Goal: Task Accomplishment & Management: Manage account settings

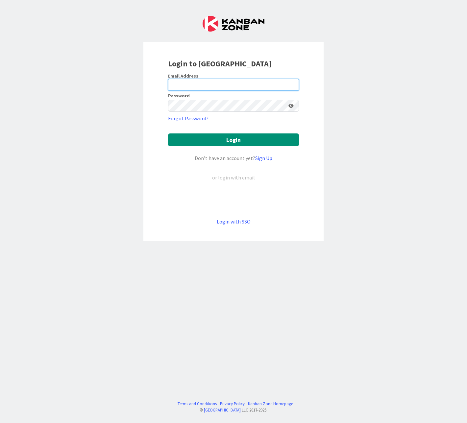
click at [184, 81] on input "email" at bounding box center [233, 85] width 131 height 12
type input "[PERSON_NAME][EMAIL_ADDRESS][PERSON_NAME][DOMAIN_NAME]"
click at [168, 133] on button "Login" at bounding box center [233, 139] width 131 height 13
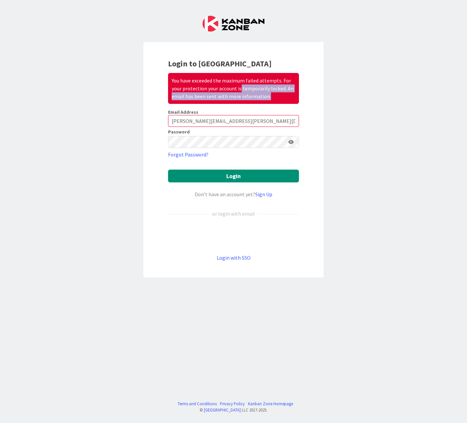
drag, startPoint x: 260, startPoint y: 94, endPoint x: 274, endPoint y: 102, distance: 16.3
click at [274, 102] on div "You have exceeded the maximum failed attempts. For your protection your account…" at bounding box center [233, 88] width 131 height 31
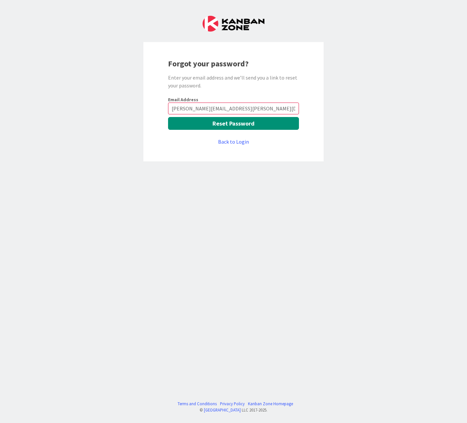
type input "[PERSON_NAME][EMAIL_ADDRESS][PERSON_NAME][DOMAIN_NAME]"
click at [234, 123] on button "Reset Password" at bounding box center [233, 123] width 131 height 13
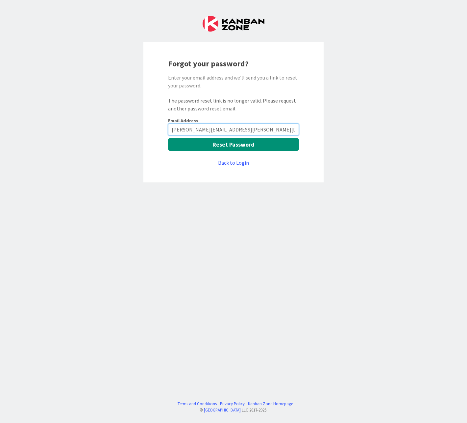
type input "jose.lm.goncalves@igfej.mj.pt"
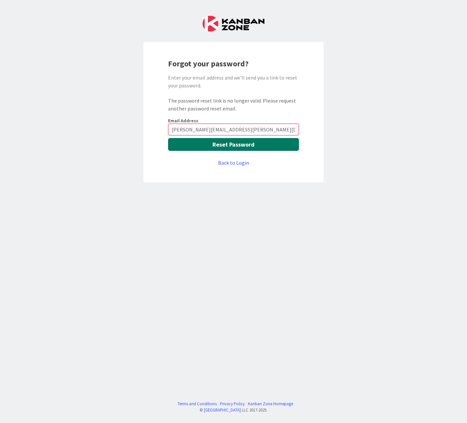
click at [229, 146] on button "Reset Password" at bounding box center [233, 144] width 131 height 13
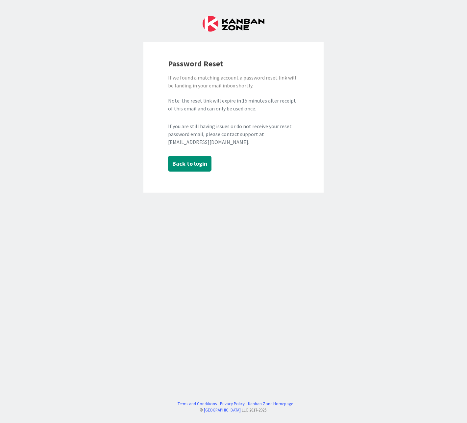
click at [373, 94] on div "Password Reset If we found a matching account a password reset link will be lan…" at bounding box center [233, 211] width 467 height 423
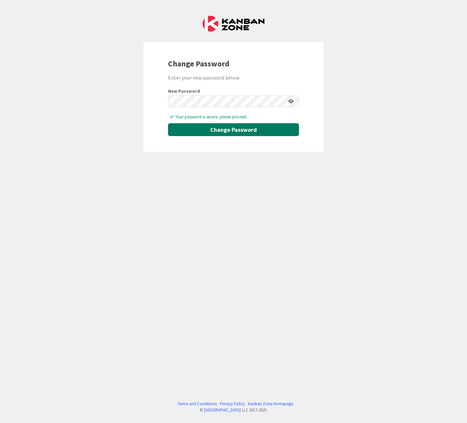
click at [227, 129] on button "Change Password" at bounding box center [233, 129] width 131 height 13
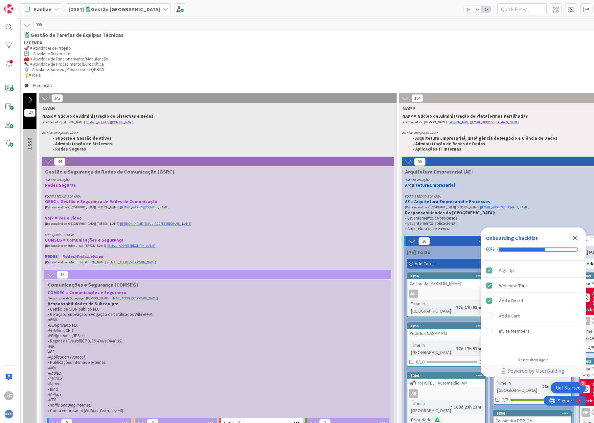
click at [250, 66] on p "✒️ = Atividade de Procedimento/Burocrática" at bounding box center [387, 64] width 727 height 5
click at [98, 10] on b "[DSST]🎽Gestão Equipas" at bounding box center [114, 9] width 91 height 7
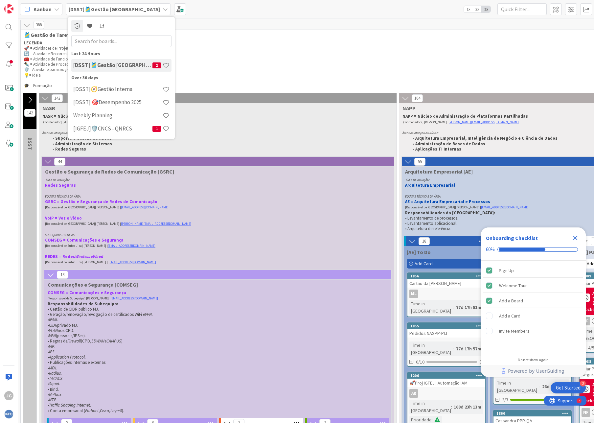
click at [280, 64] on p "✒️ = Atividade de Procedimento/Burocrática" at bounding box center [387, 64] width 727 height 5
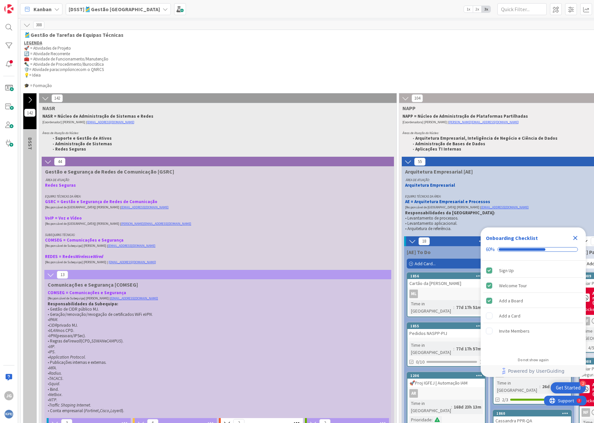
click at [38, 8] on span "Kanban" at bounding box center [43, 9] width 18 height 8
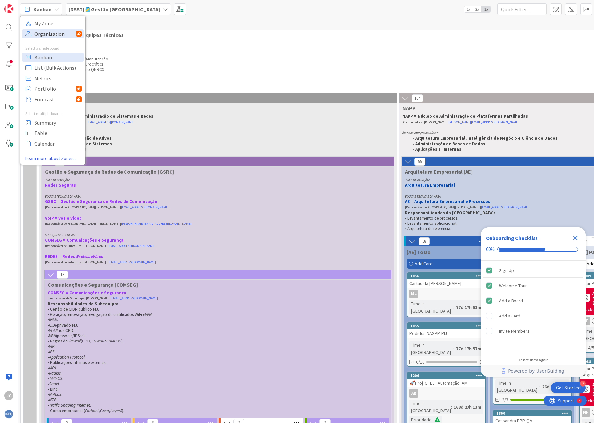
click at [43, 35] on span "Organization" at bounding box center [55, 34] width 41 height 10
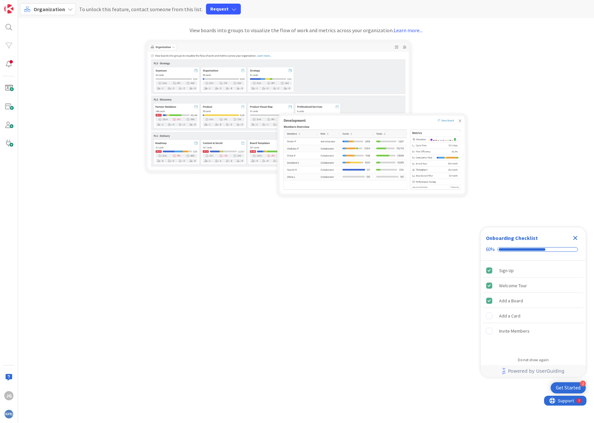
click at [46, 5] on div "Organization" at bounding box center [48, 9] width 56 height 12
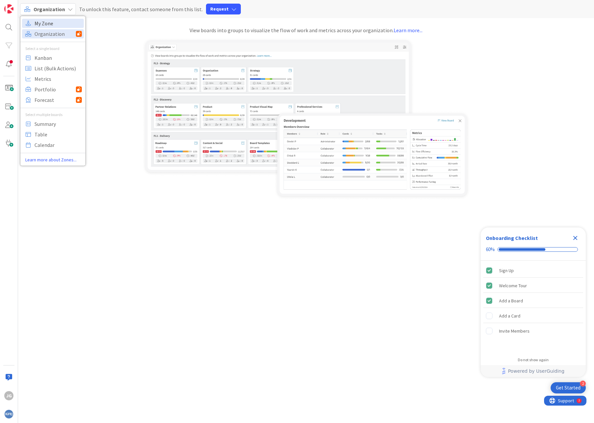
click at [38, 20] on span "My Zone" at bounding box center [58, 23] width 47 height 10
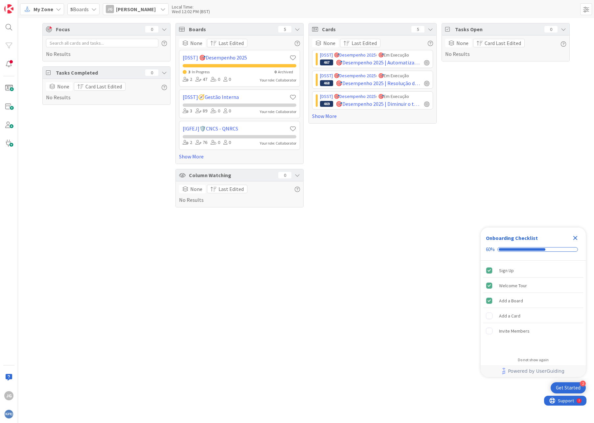
click at [80, 12] on span "5 Boards" at bounding box center [79, 9] width 18 height 8
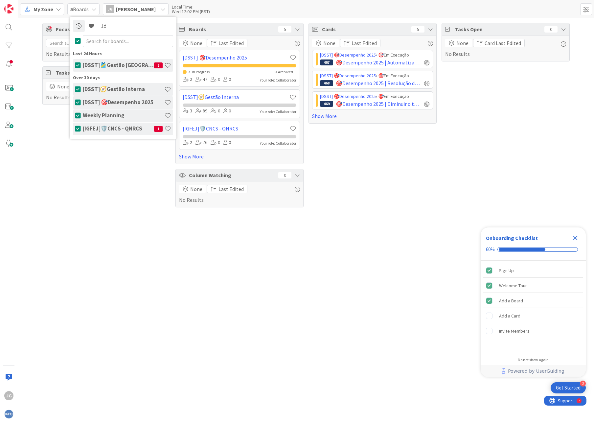
click at [50, 204] on div "Focus 0 No Results Tasks Completed 0 None Card Last Edited No Results" at bounding box center [106, 115] width 128 height 184
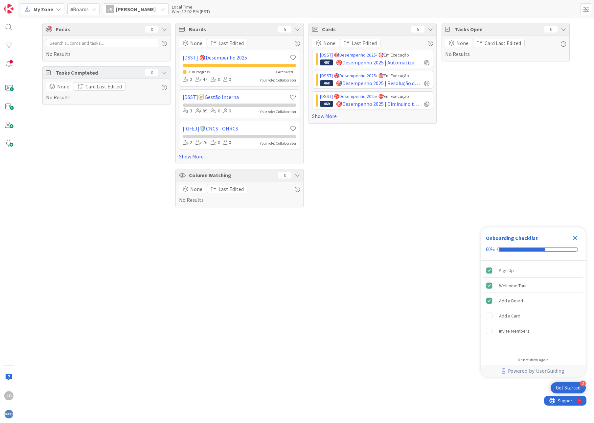
click at [108, 161] on div "Focus 0 No Results Tasks Completed 0 None Card Last Edited No Results" at bounding box center [106, 115] width 128 height 184
click at [38, 9] on span "My Zone" at bounding box center [44, 9] width 20 height 8
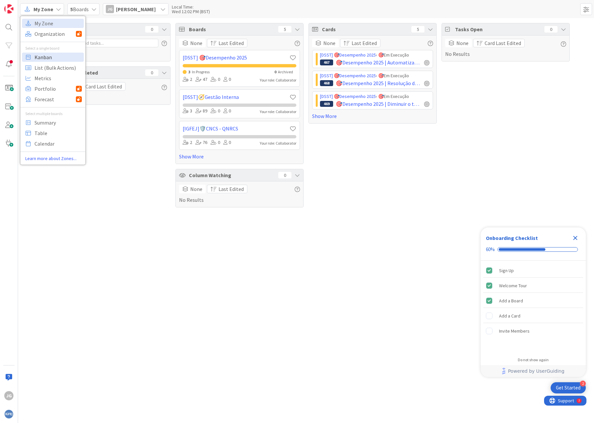
click at [48, 58] on span "Kanban" at bounding box center [58, 57] width 47 height 10
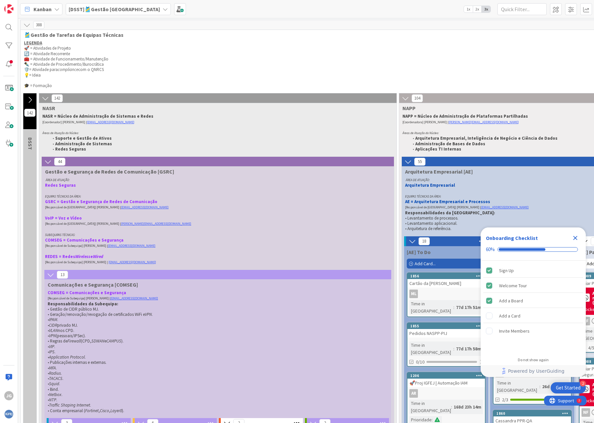
click at [46, 14] on div "Kanban" at bounding box center [41, 9] width 42 height 12
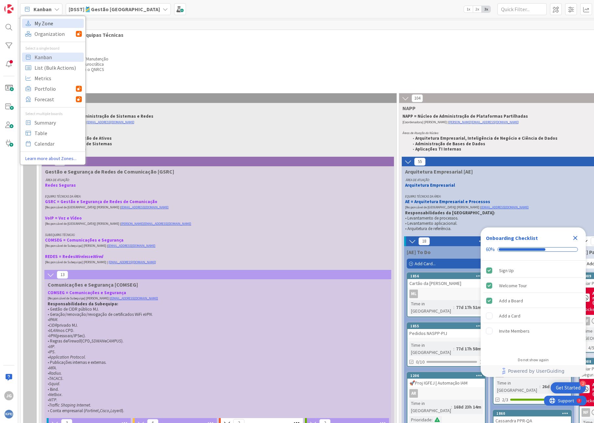
click at [43, 27] on span "My Zone" at bounding box center [58, 23] width 47 height 10
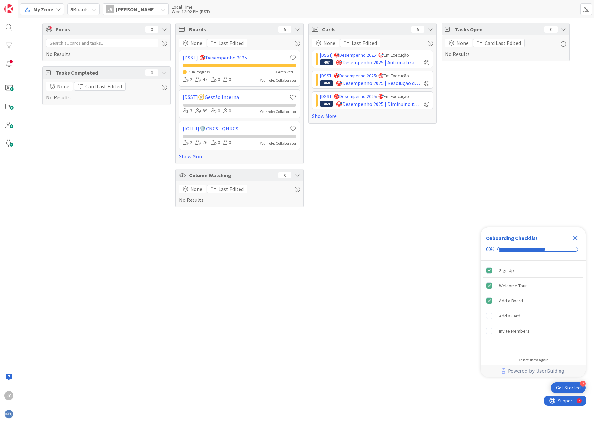
click at [147, 12] on span "[PERSON_NAME]" at bounding box center [136, 9] width 40 height 8
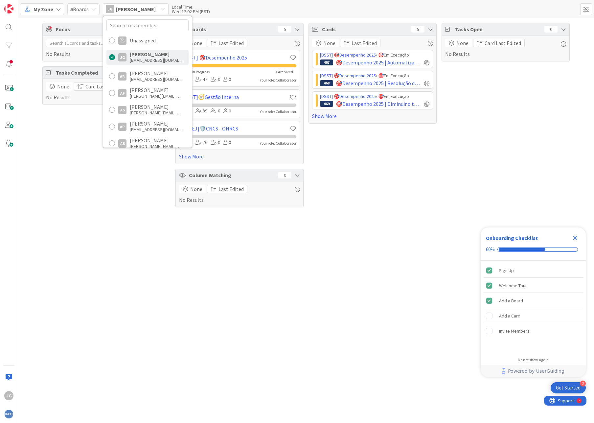
click at [85, 223] on div "Focus 0 No Results Tasks Completed 0 None Card Last Edited No Results Boards 5 …" at bounding box center [306, 220] width 576 height 405
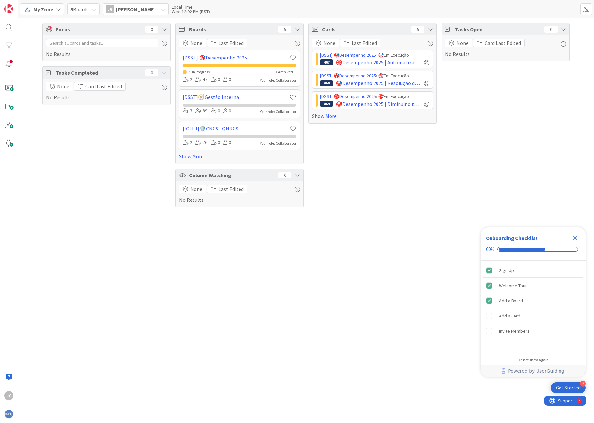
click at [111, 101] on div "None Card Last Edited No Results" at bounding box center [106, 91] width 121 height 19
click at [162, 70] on icon at bounding box center [164, 72] width 5 height 5
click at [6, 86] on span at bounding box center [8, 87] width 13 height 13
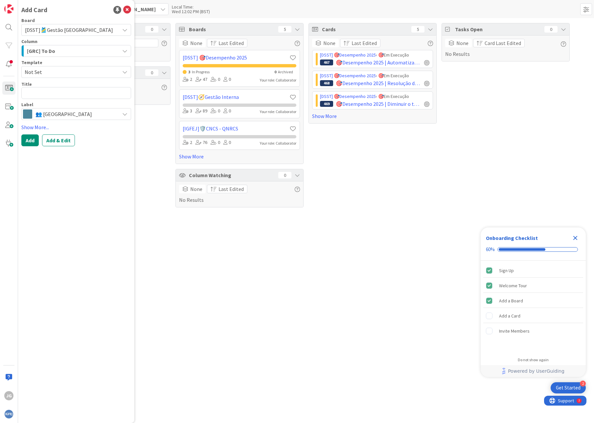
click at [89, 29] on span "[DSST]🎽Gestão [GEOGRAPHIC_DATA]" at bounding box center [70, 29] width 91 height 9
drag, startPoint x: 129, startPoint y: 131, endPoint x: 124, endPoint y: 131, distance: 4.9
click at [129, 131] on div "Board [DSST]🎽Gestão Equipas Weekly Planning [DSST] 🎯Desempenho 2025 [DSST]🎽Gest…" at bounding box center [76, 82] width 110 height 128
click at [97, 31] on span "[DSST]🎽Gestão [GEOGRAPHIC_DATA]" at bounding box center [70, 29] width 91 height 9
click at [148, 227] on div "Focus 0 No Results Tasks Completed 0 None Card Last Edited No Results Boards 5 …" at bounding box center [306, 220] width 576 height 405
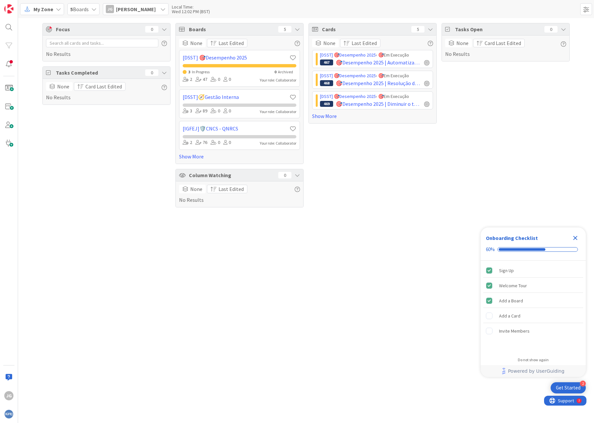
click at [415, 281] on div "Focus 0 No Results Tasks Completed 0 None Card Last Edited No Results Boards 5 …" at bounding box center [306, 220] width 576 height 405
click at [117, 7] on span "[PERSON_NAME]" at bounding box center [136, 9] width 40 height 8
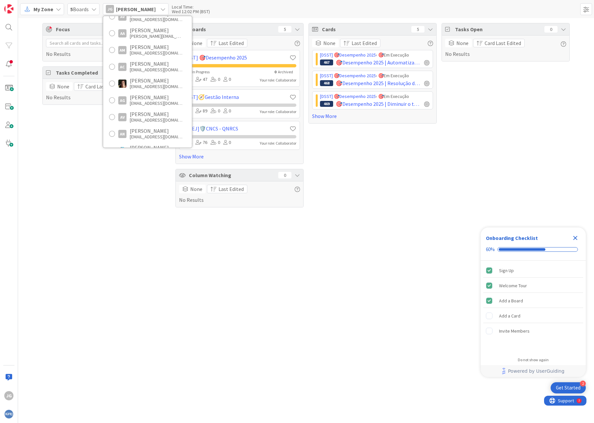
scroll to position [165, 0]
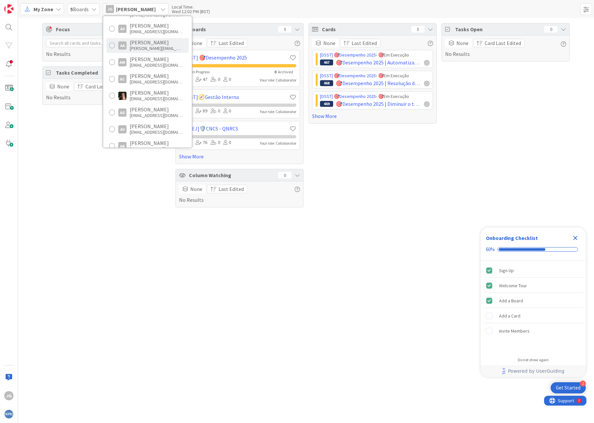
click at [152, 44] on div "[PERSON_NAME]" at bounding box center [156, 42] width 53 height 6
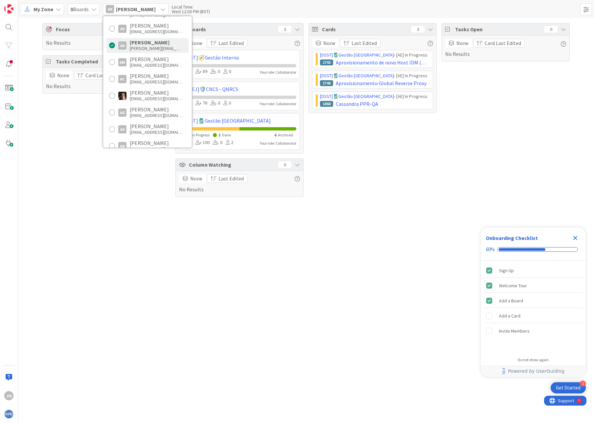
click at [315, 252] on div "Focus 0 No Results Tasks Completed 0 None Card Last Edited No Results Boards 3 …" at bounding box center [306, 220] width 576 height 405
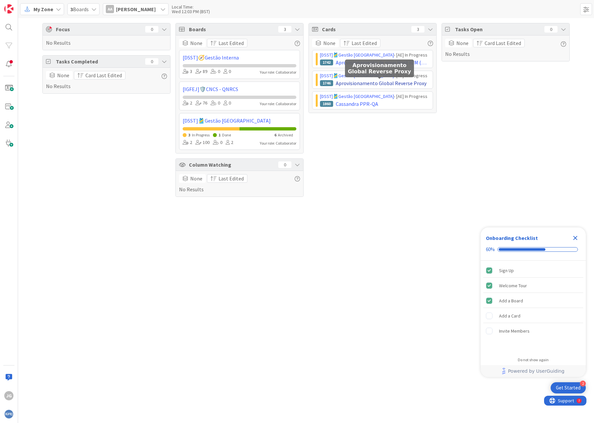
click at [375, 83] on span "Aprovisionamento Global Reverse Proxy" at bounding box center [381, 83] width 91 height 8
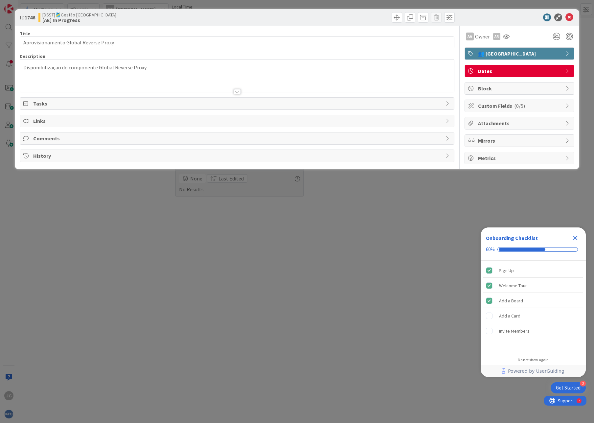
click at [466, 50] on div "👥 [GEOGRAPHIC_DATA]" at bounding box center [519, 54] width 109 height 12
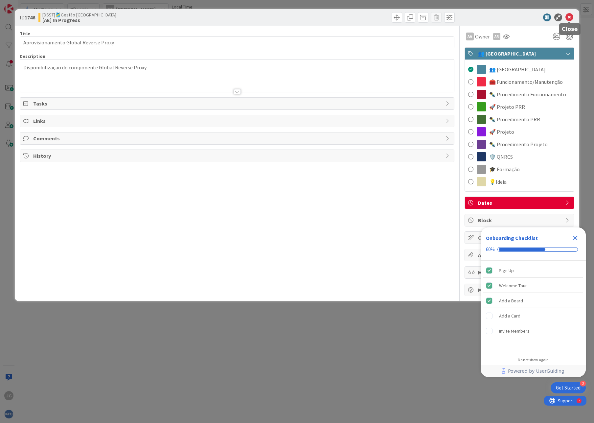
click at [466, 17] on icon at bounding box center [570, 17] width 8 height 8
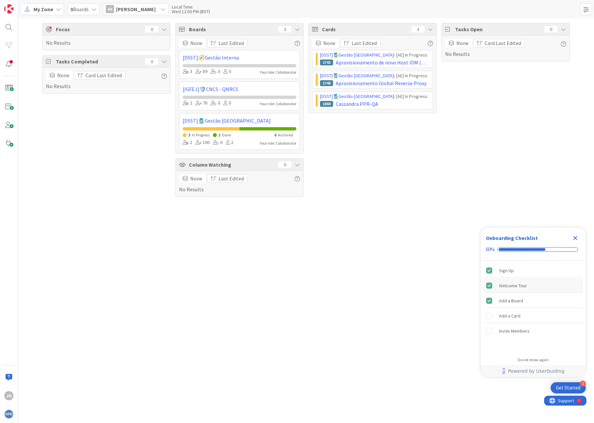
click at [466, 287] on div "Welcome Tour" at bounding box center [533, 285] width 100 height 14
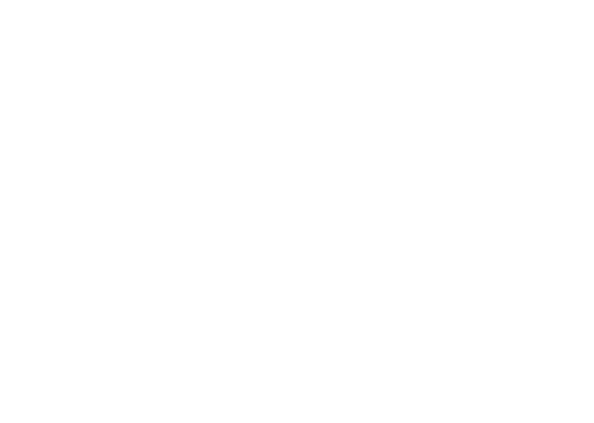
click at [566, 385] on div at bounding box center [297, 211] width 594 height 423
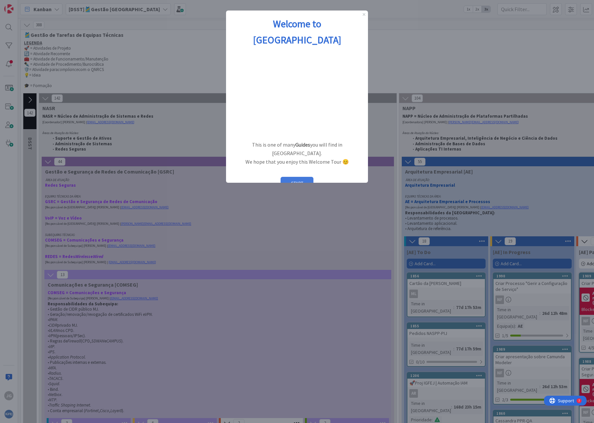
click at [306, 177] on button "START" at bounding box center [297, 183] width 33 height 12
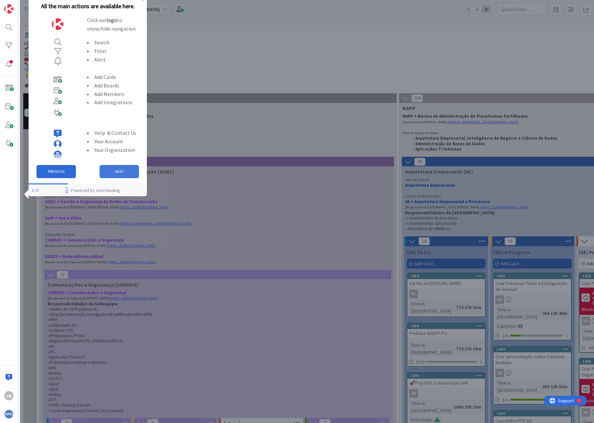
click at [122, 174] on button "NEXT" at bounding box center [119, 171] width 39 height 13
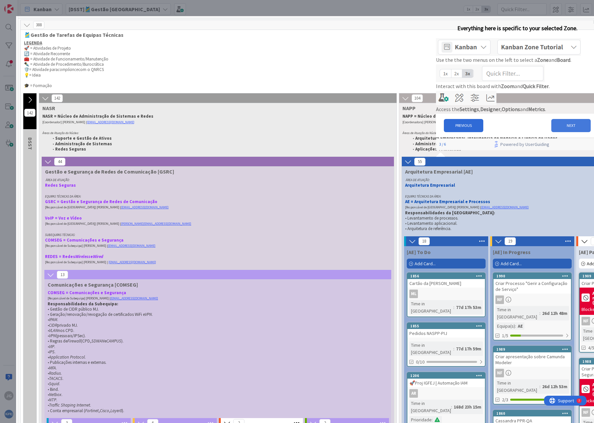
click at [559, 132] on button "NEXT" at bounding box center [570, 125] width 39 height 13
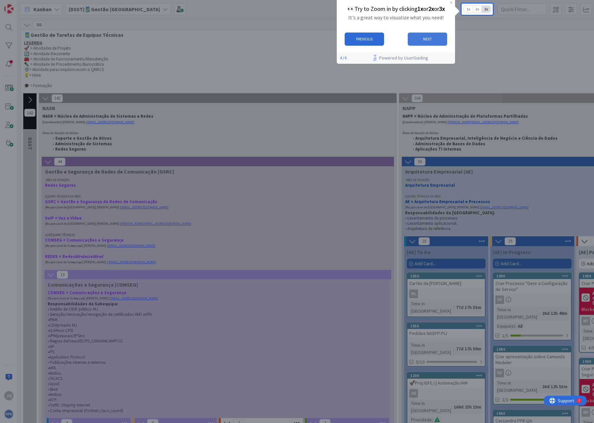
click at [417, 39] on button "NEXT" at bounding box center [427, 39] width 39 height 13
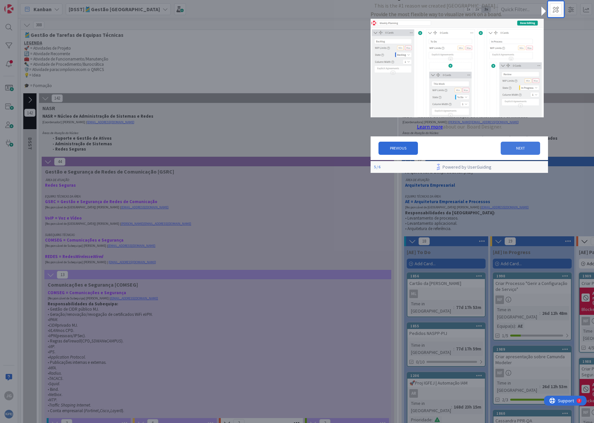
click at [505, 152] on button "NEXT" at bounding box center [520, 148] width 39 height 13
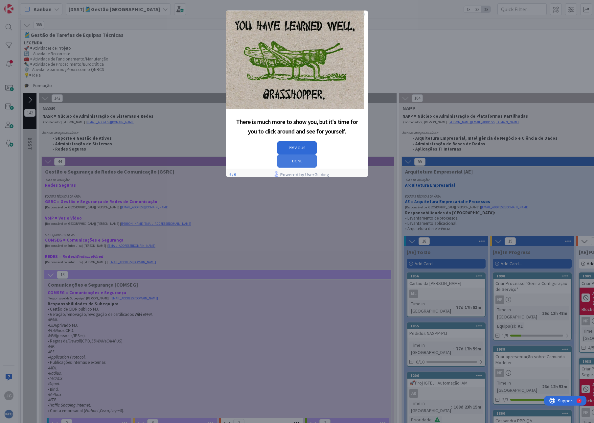
click at [317, 154] on button "DONE" at bounding box center [296, 160] width 39 height 13
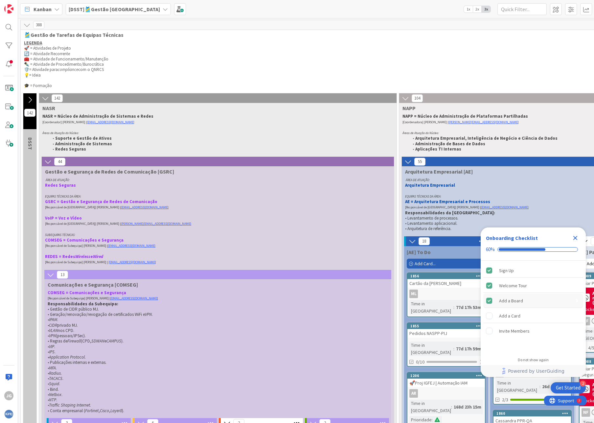
click at [514, 300] on div "Add a Board" at bounding box center [511, 301] width 24 height 8
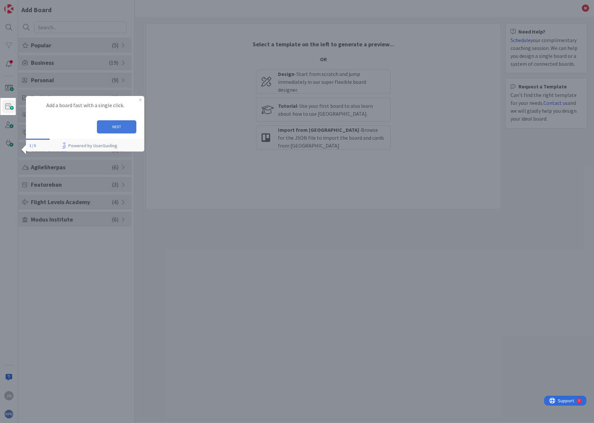
click at [114, 127] on button "NEXT" at bounding box center [116, 126] width 39 height 13
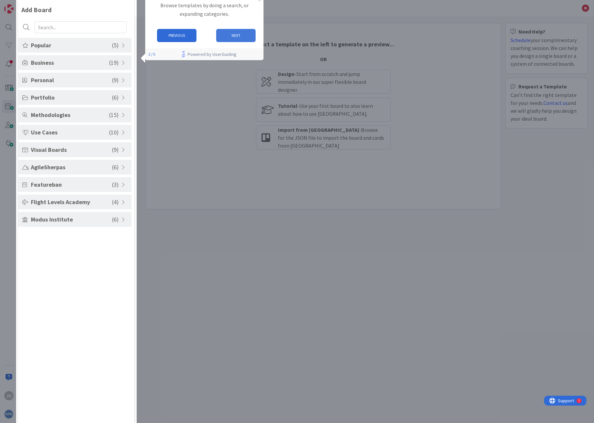
click at [227, 35] on button "NEXT" at bounding box center [235, 35] width 39 height 13
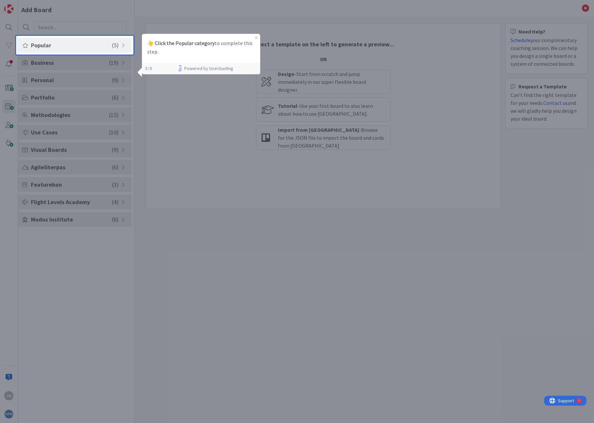
click at [67, 39] on div "Popular ( 5 )" at bounding box center [74, 45] width 113 height 15
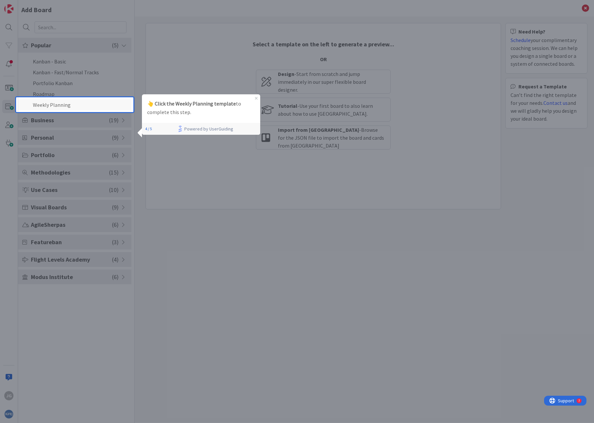
click at [59, 103] on li "Weekly Planning" at bounding box center [74, 104] width 113 height 11
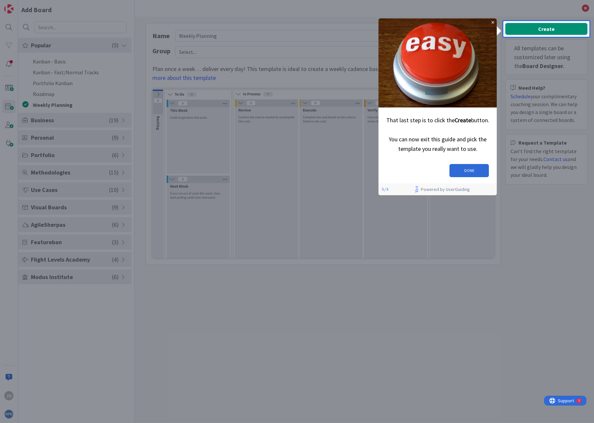
click at [538, 27] on div "Create All templates can be customized later using the Board Designer. Need Hel…" at bounding box center [546, 106] width 82 height 166
click at [536, 28] on div "Create All templates can be customized later using the Board Designer. Need Hel…" at bounding box center [546, 106] width 82 height 166
click at [548, 27] on div "Create All templates can be customized later using the Board Designer. Need Hel…" at bounding box center [546, 106] width 82 height 166
click at [474, 167] on button "DONE" at bounding box center [469, 170] width 39 height 13
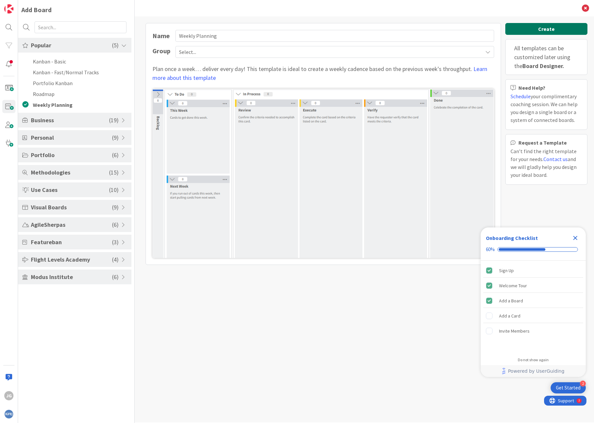
click at [540, 28] on button "Create" at bounding box center [546, 29] width 82 height 12
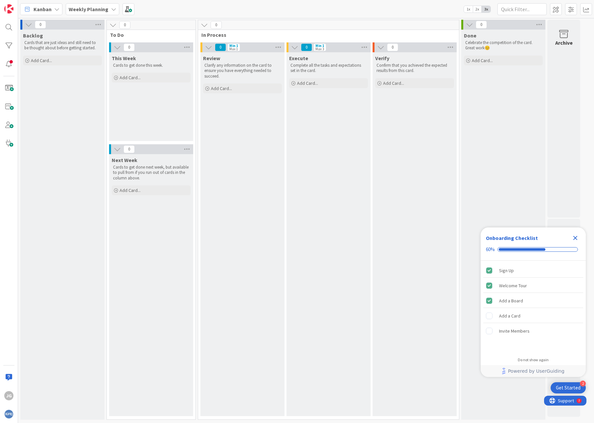
click at [84, 4] on div "Weekly Planning" at bounding box center [93, 9] width 54 height 12
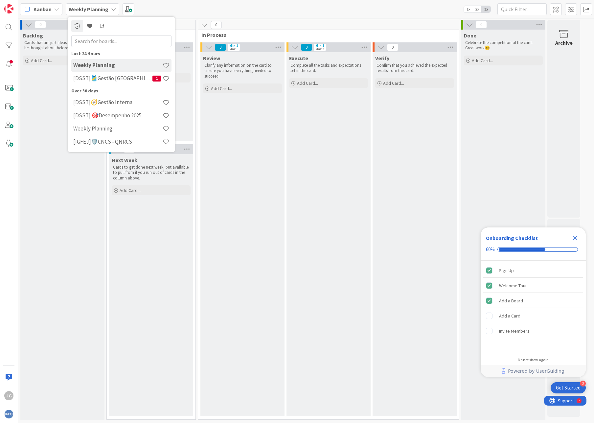
click at [110, 65] on h4 "Weekly Planning" at bounding box center [117, 65] width 89 height 7
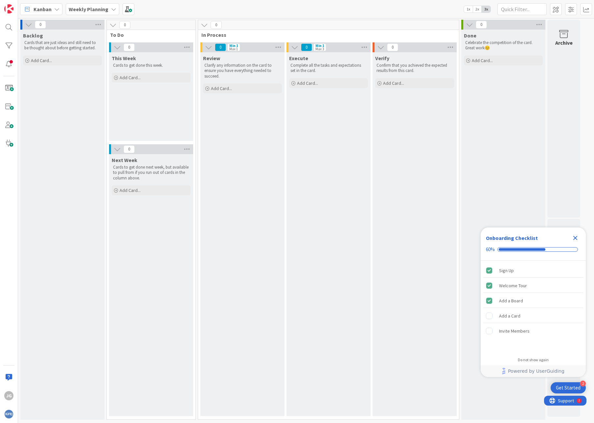
click at [112, 8] on icon at bounding box center [113, 9] width 5 height 5
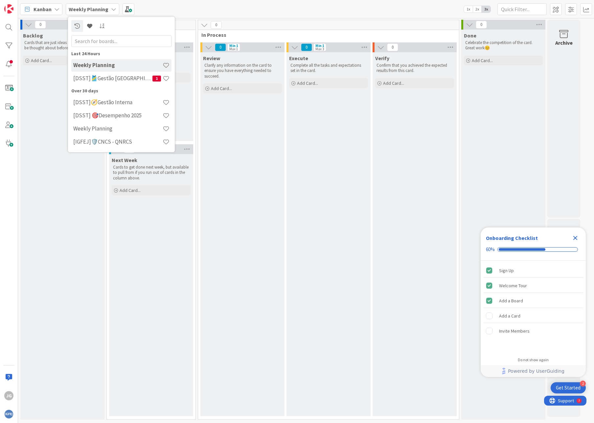
click at [114, 10] on icon at bounding box center [113, 9] width 5 height 5
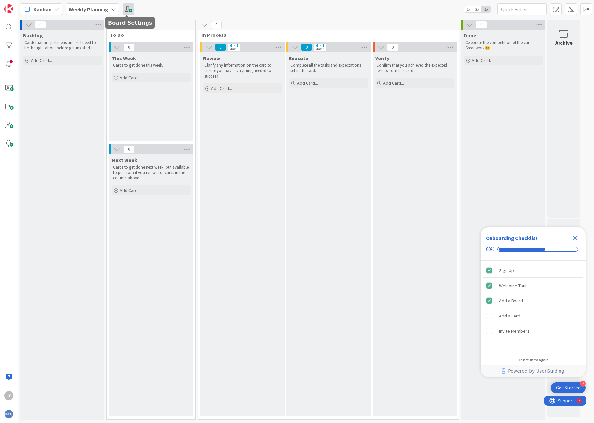
click at [123, 9] on span at bounding box center [129, 9] width 12 height 12
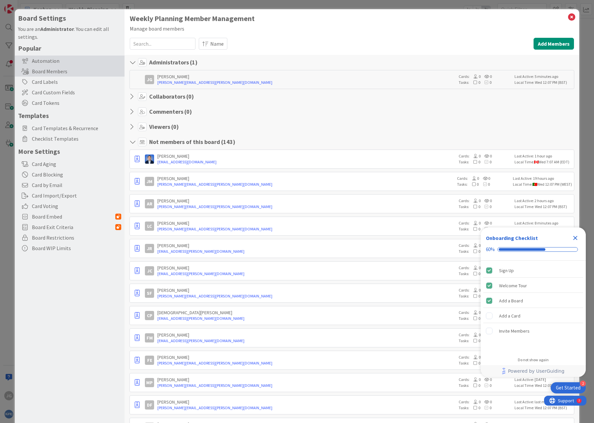
click at [40, 59] on div "Automation" at bounding box center [70, 61] width 110 height 11
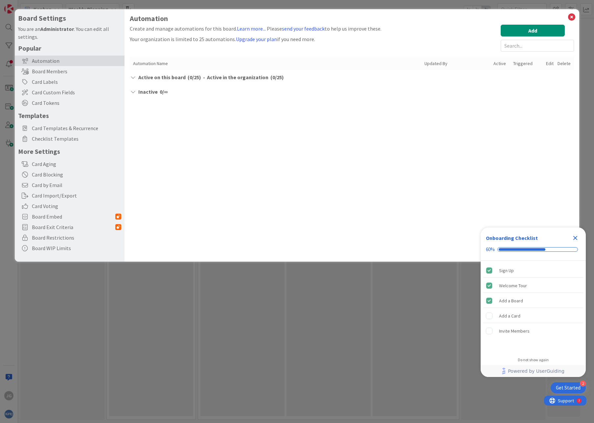
click at [129, 78] on div "Automation Create and manage automations for this board. Learn more... Please s…" at bounding box center [352, 135] width 455 height 252
click at [131, 76] on icon at bounding box center [133, 77] width 7 height 5
click at [50, 71] on div "Board Members" at bounding box center [70, 71] width 110 height 11
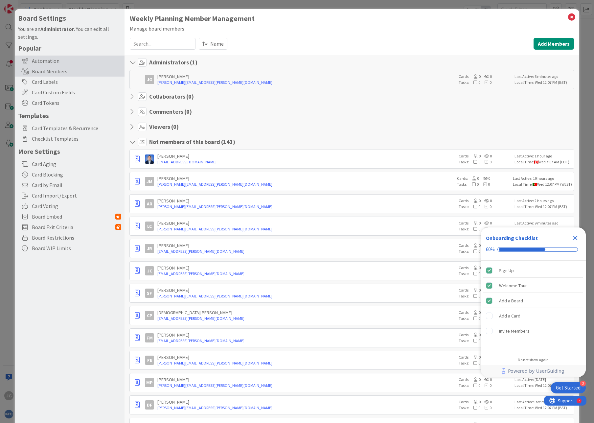
click at [53, 62] on div "Automation" at bounding box center [70, 61] width 110 height 11
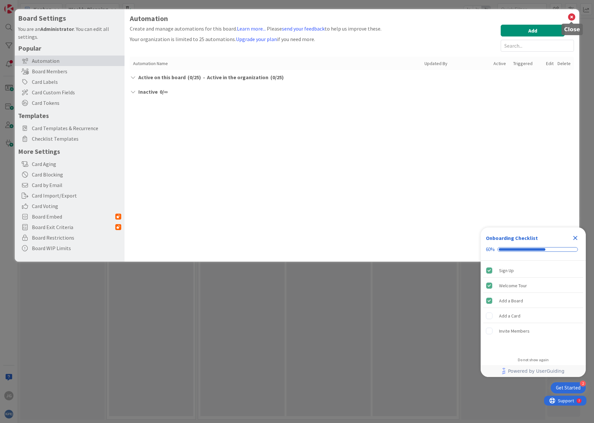
drag, startPoint x: 575, startPoint y: 18, endPoint x: 495, endPoint y: 29, distance: 81.3
click at [574, 18] on icon at bounding box center [572, 16] width 9 height 9
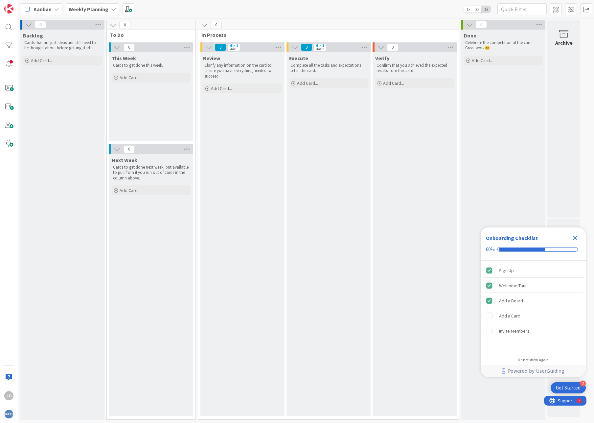
click at [43, 4] on div "Kanban" at bounding box center [41, 9] width 42 height 12
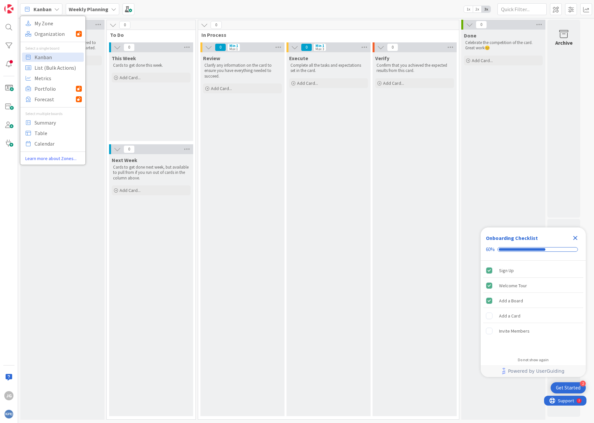
click at [104, 11] on b "Weekly Planning" at bounding box center [89, 9] width 40 height 7
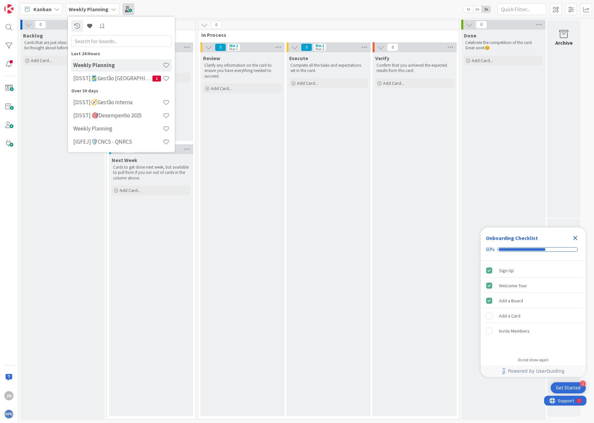
click at [123, 9] on span at bounding box center [129, 9] width 12 height 12
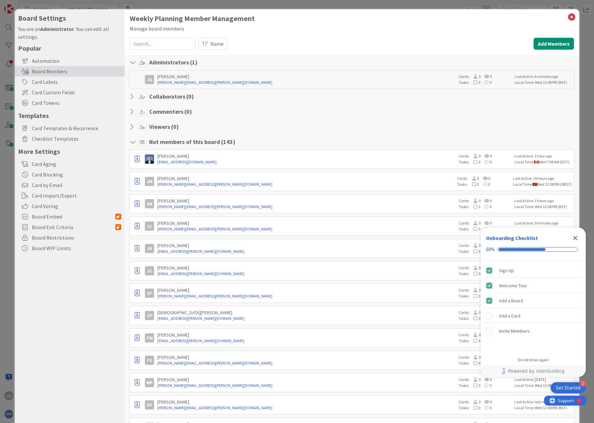
click at [196, 19] on h1 "Weekly Planning Member Management" at bounding box center [352, 18] width 444 height 8
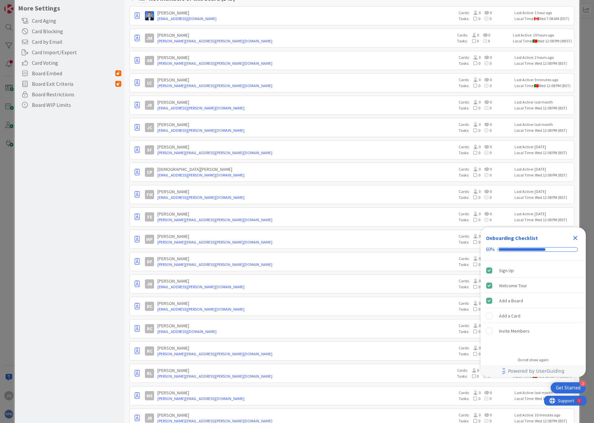
scroll to position [158, 0]
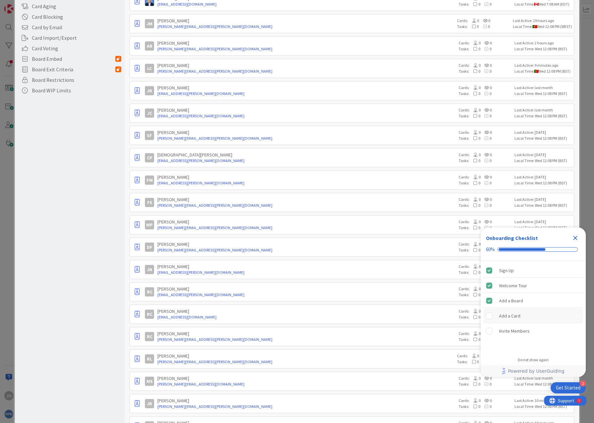
click at [512, 318] on div "Add a Card" at bounding box center [509, 316] width 21 height 8
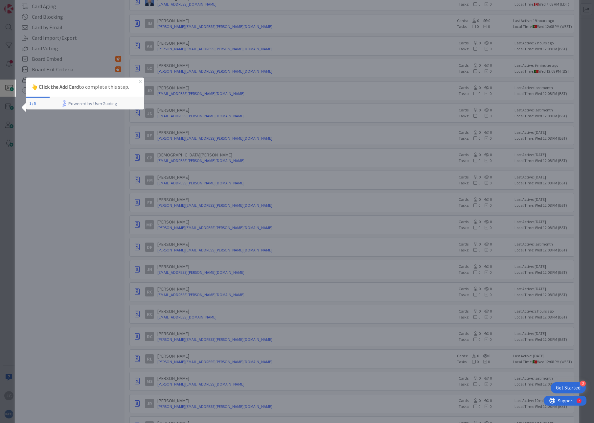
scroll to position [0, 0]
click at [11, 90] on div "Board Settings You are an Administrator . You can edit all settings. Popular Au…" at bounding box center [297, 211] width 594 height 423
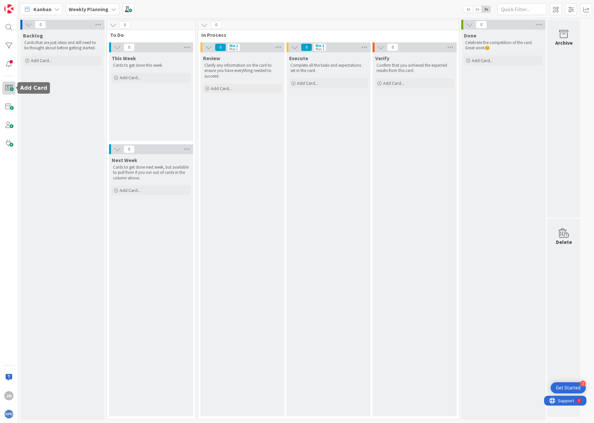
click at [10, 86] on span at bounding box center [8, 87] width 13 height 13
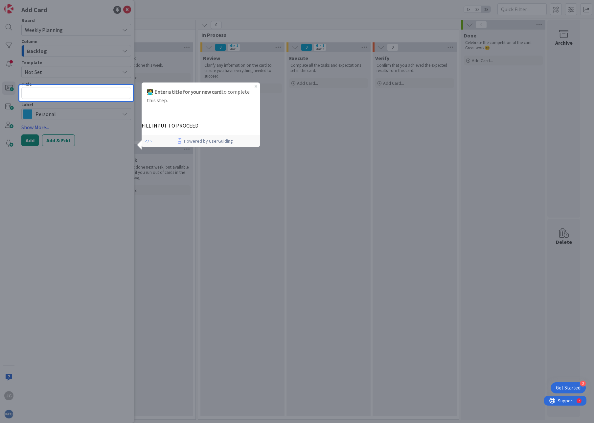
click at [58, 92] on textarea at bounding box center [76, 93] width 110 height 12
type textarea "x"
type textarea "T"
type textarea "x"
type textarea "Te"
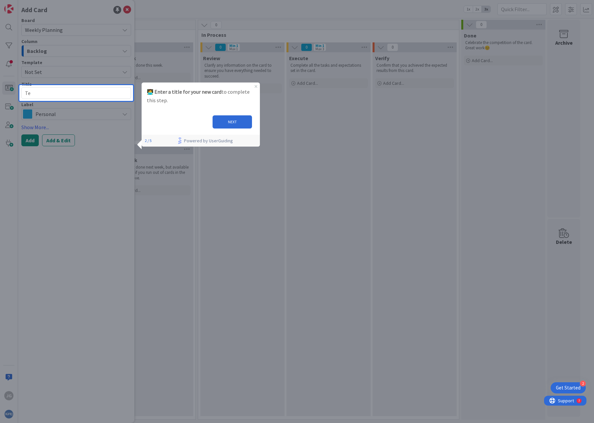
type textarea "x"
type textarea "Tes"
type textarea "x"
type textarea "Test"
type textarea "x"
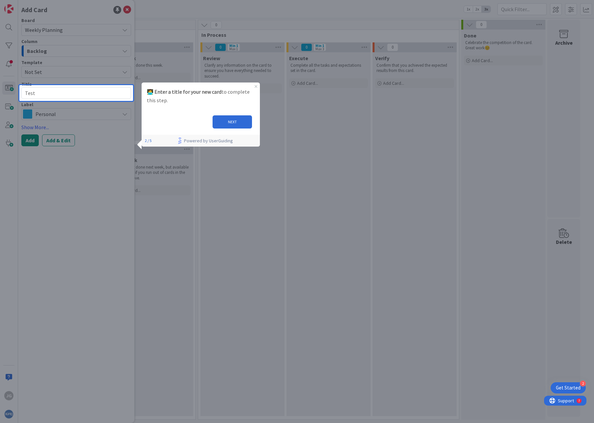
type textarea "Teste"
type textarea "x"
type textarea "Teste"
type textarea "x"
type textarea "Teste n"
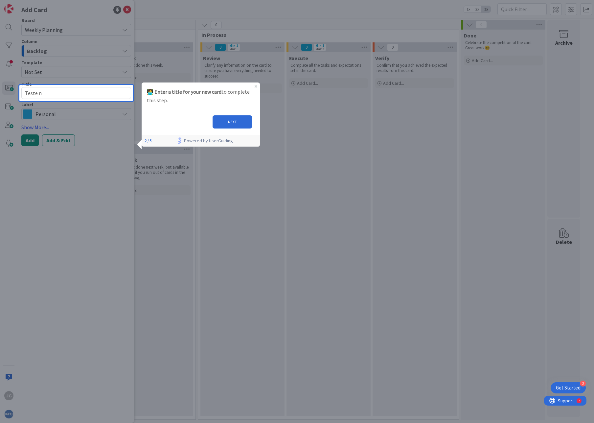
type textarea "x"
type textarea "Teste no"
type textarea "x"
type textarea "Teste nov"
type textarea "x"
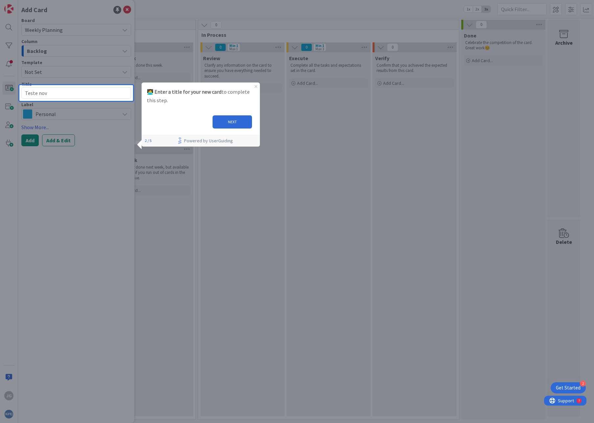
type textarea "Teste novo"
type textarea "x"
type textarea "Teste novo"
type textarea "x"
type textarea "Teste novo c"
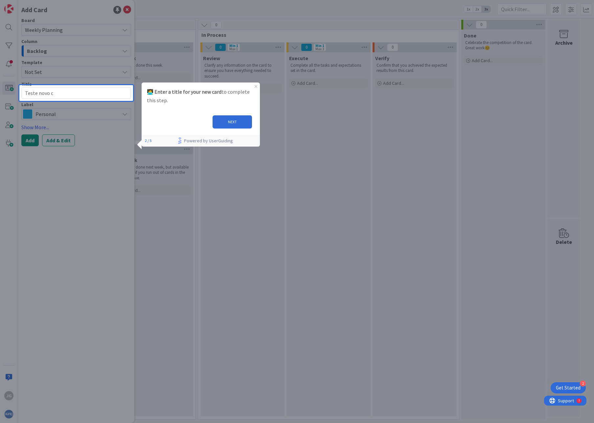
type textarea "x"
type textarea "Teste novo ca"
type textarea "x"
type textarea "Teste novo car"
type textarea "x"
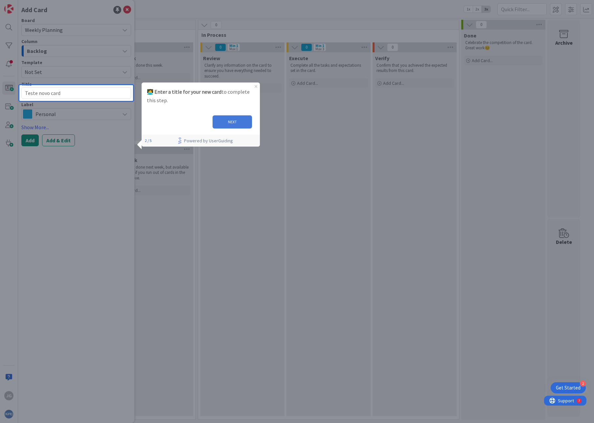
type textarea "Teste novo card"
drag, startPoint x: 230, startPoint y: 121, endPoint x: 365, endPoint y: 198, distance: 155.7
click at [230, 121] on button "NEXT" at bounding box center [232, 121] width 39 height 13
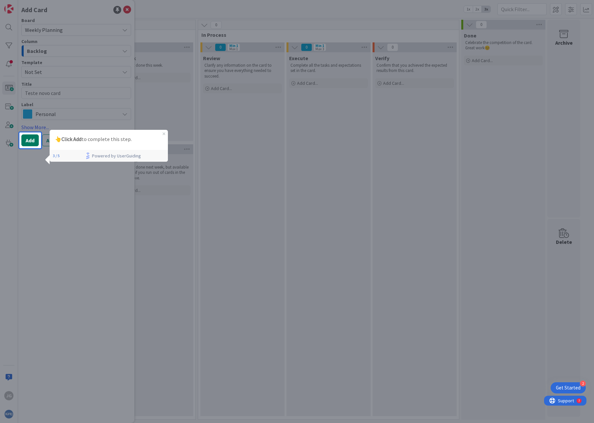
click at [26, 142] on button "Add" at bounding box center [29, 140] width 17 height 12
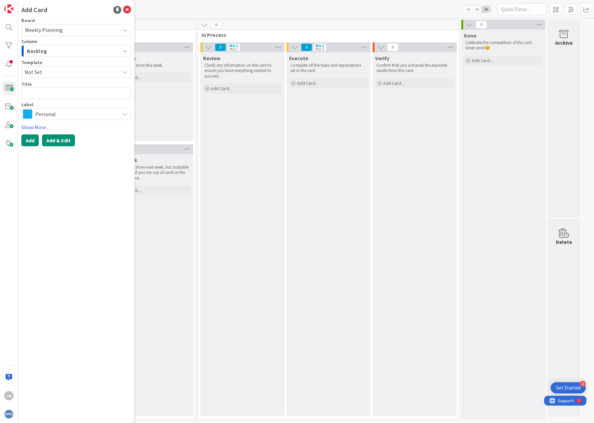
click at [57, 138] on button "Add & Edit" at bounding box center [58, 140] width 33 height 12
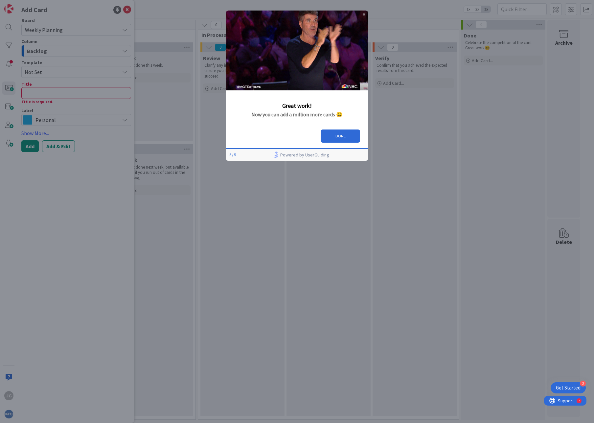
click at [364, 13] on icon "Close Preview" at bounding box center [364, 14] width 3 height 3
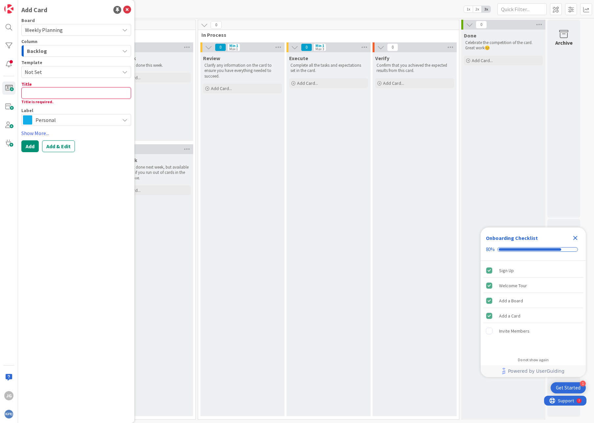
click at [574, 237] on icon "Close Checklist" at bounding box center [575, 238] width 4 height 4
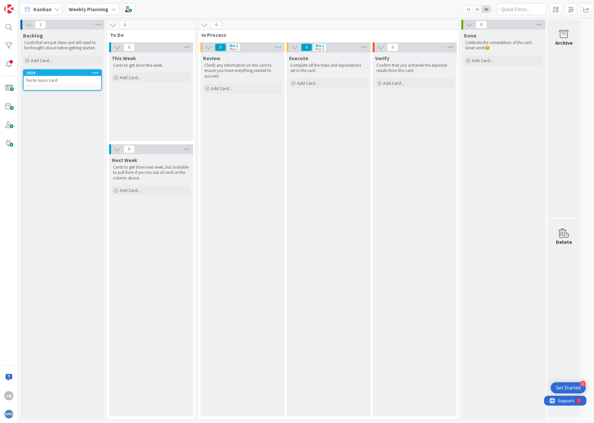
click at [43, 151] on div "Backlog Cards that are just ideas and still need to be thought about before get…" at bounding box center [62, 225] width 84 height 390
click at [99, 73] on div at bounding box center [95, 73] width 12 height 5
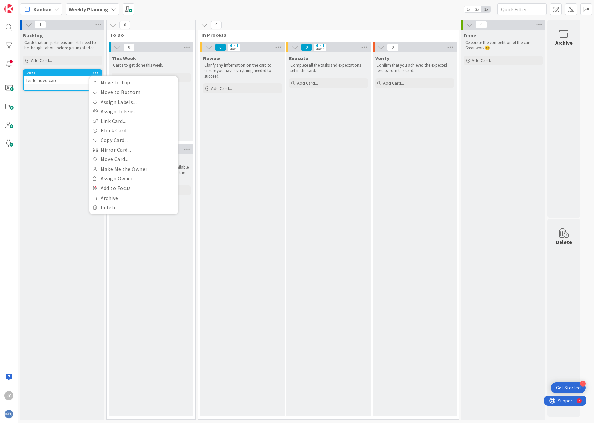
click at [59, 145] on div "Backlog Cards that are just ideas and still need to be thought about before get…" at bounding box center [62, 225] width 84 height 390
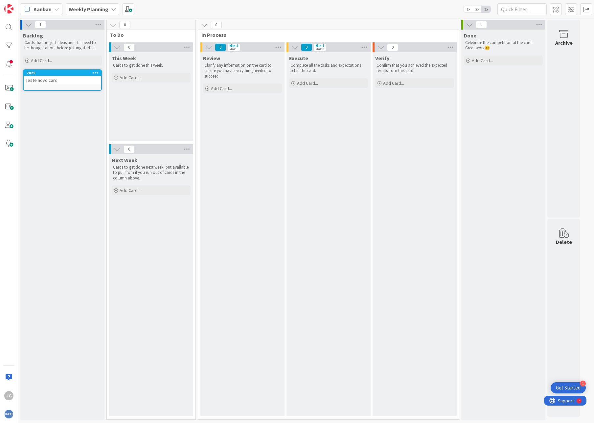
click at [89, 8] on b "Weekly Planning" at bounding box center [89, 9] width 40 height 7
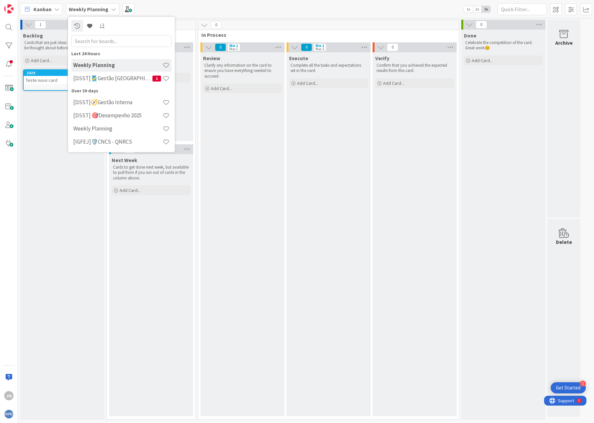
click at [85, 65] on h4 "Weekly Planning" at bounding box center [117, 65] width 89 height 7
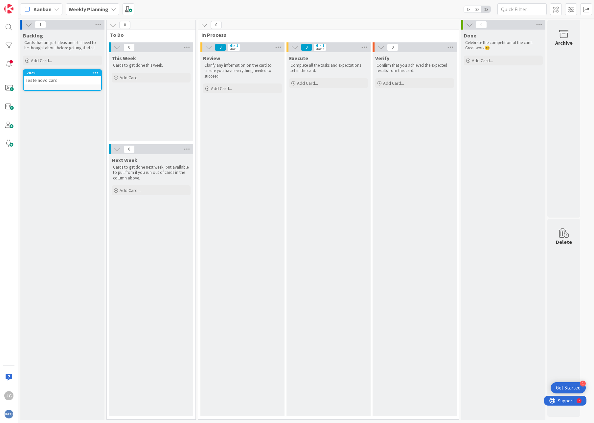
click at [103, 10] on b "Weekly Planning" at bounding box center [89, 9] width 40 height 7
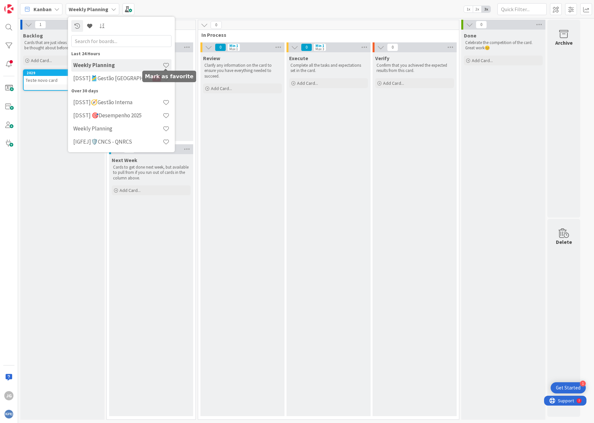
click at [166, 63] on span at bounding box center [166, 65] width 7 height 7
click at [55, 8] on icon at bounding box center [56, 9] width 5 height 5
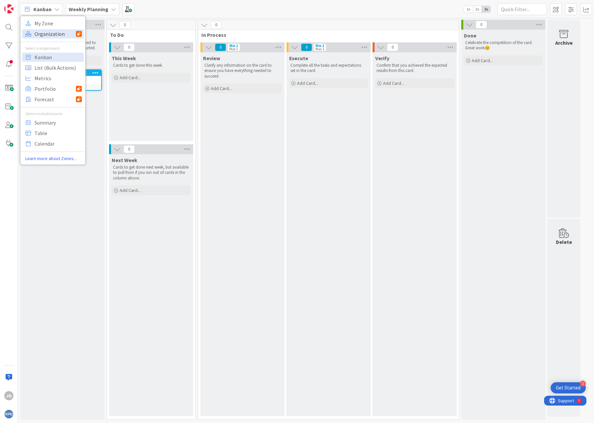
click at [47, 35] on span "Organization" at bounding box center [55, 34] width 41 height 10
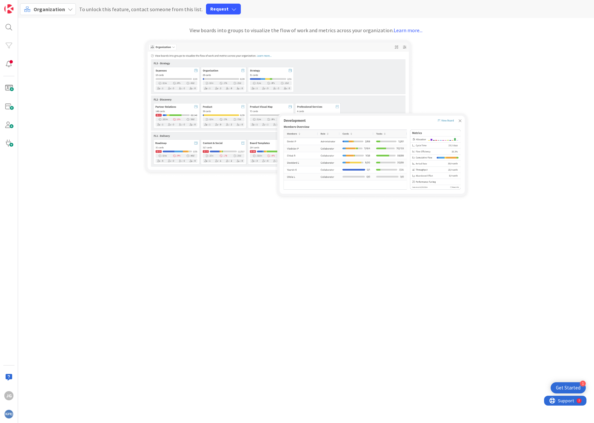
click at [42, 10] on span "Organization" at bounding box center [50, 9] width 32 height 7
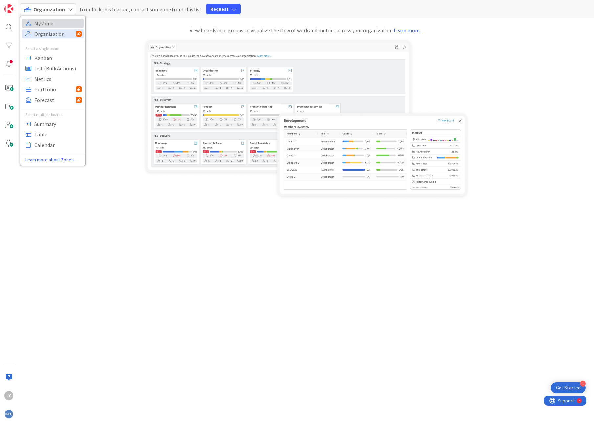
click at [41, 25] on span "My Zone" at bounding box center [58, 23] width 47 height 10
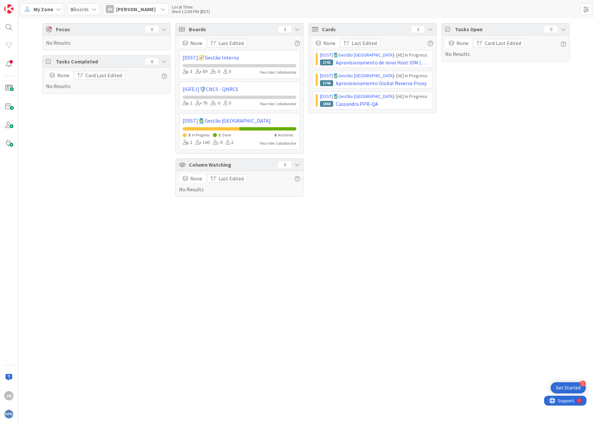
click at [84, 149] on div "Focus 0 No Results Tasks Completed 0 None Card Last Edited No Results" at bounding box center [106, 110] width 128 height 174
click at [160, 7] on icon at bounding box center [162, 9] width 5 height 5
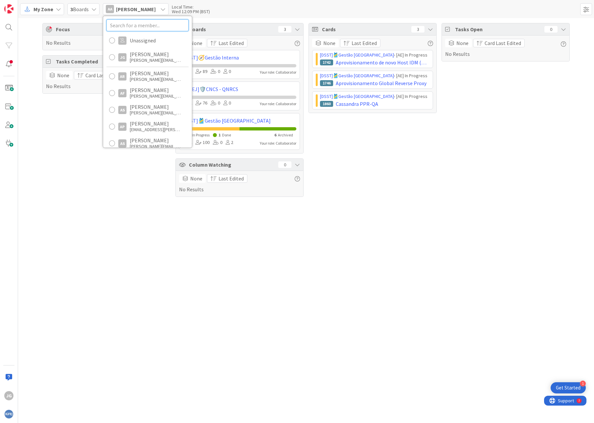
click at [131, 22] on input "text" at bounding box center [147, 25] width 82 height 12
click at [142, 56] on div "[PERSON_NAME]" at bounding box center [156, 54] width 53 height 6
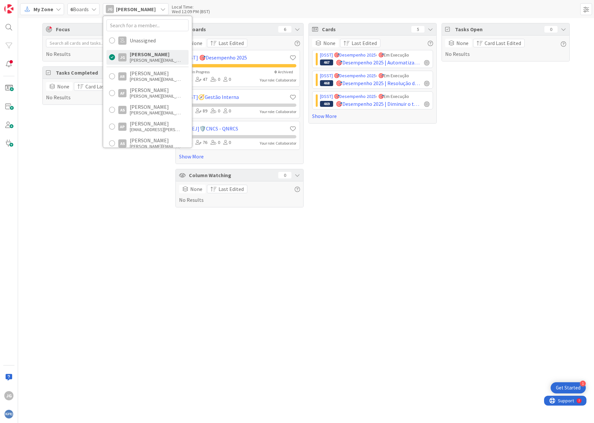
click at [87, 178] on div "Focus 0 No Results Tasks Completed 0 None Card Last Edited No Results" at bounding box center [106, 115] width 128 height 184
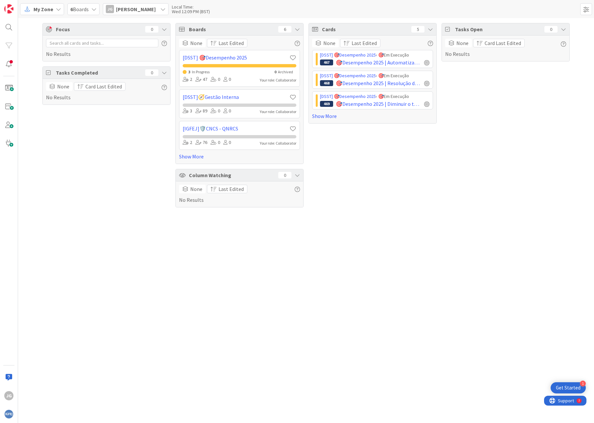
click at [162, 77] on div "Tasks Completed 0" at bounding box center [107, 73] width 128 height 12
click at [164, 74] on icon at bounding box center [164, 72] width 5 height 5
click at [14, 91] on span at bounding box center [8, 87] width 13 height 13
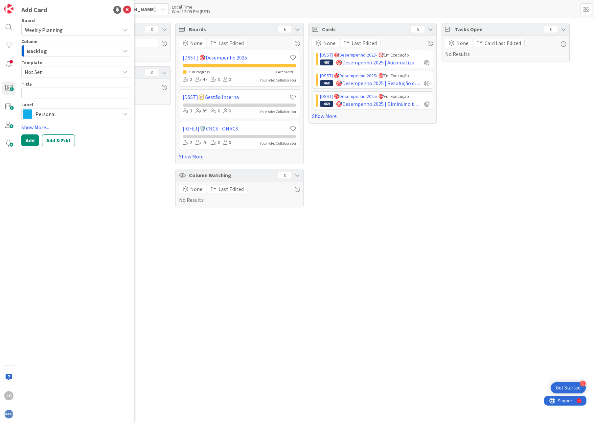
click at [67, 32] on span "Weekly Planning" at bounding box center [70, 29] width 91 height 9
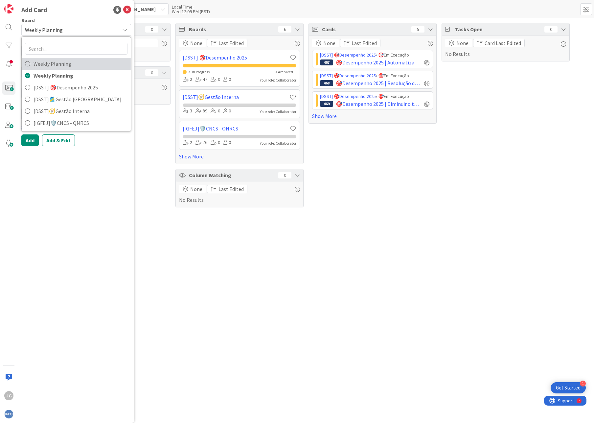
click at [52, 66] on span "Weekly Planning" at bounding box center [81, 64] width 94 height 10
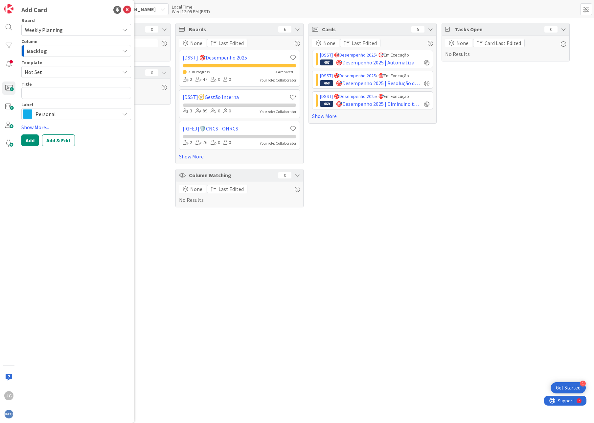
click at [57, 32] on span "Weekly Planning" at bounding box center [44, 30] width 38 height 7
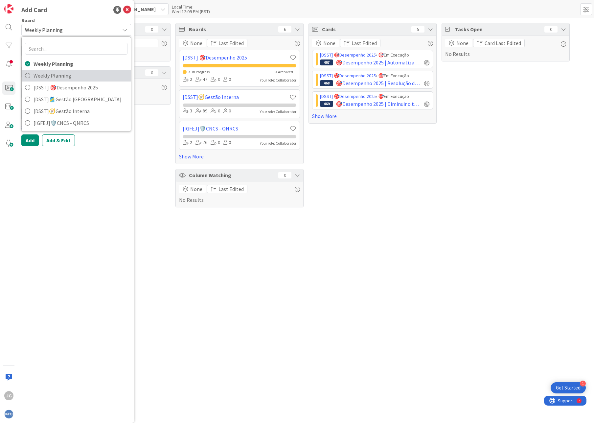
click at [43, 75] on span "Weekly Planning" at bounding box center [81, 76] width 94 height 10
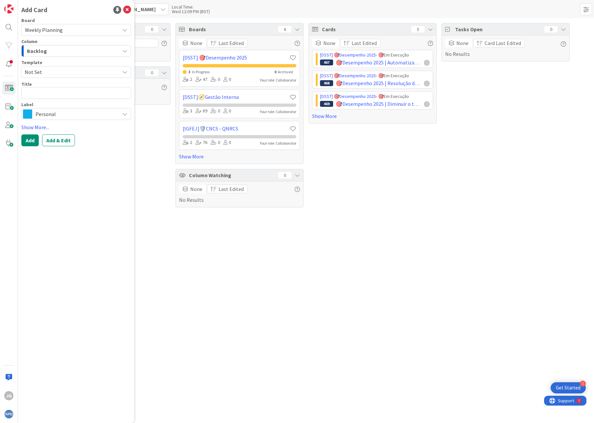
click at [58, 71] on span "Not Set" at bounding box center [70, 72] width 90 height 9
click at [70, 60] on div "Template" at bounding box center [76, 62] width 110 height 5
click at [33, 95] on textarea at bounding box center [76, 93] width 110 height 12
type textarea "x"
type textarea "t"
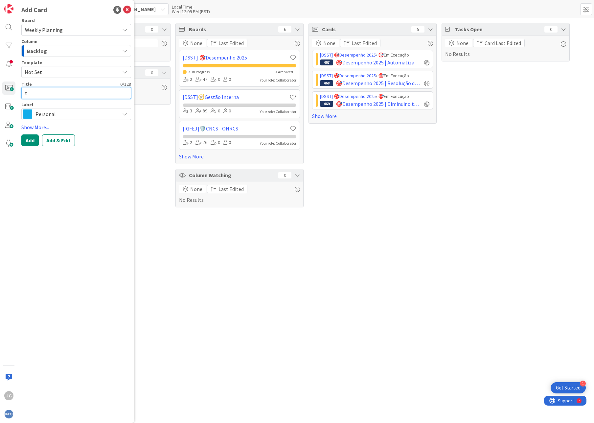
type textarea "x"
type textarea "te"
type textarea "x"
type textarea "tes"
type textarea "x"
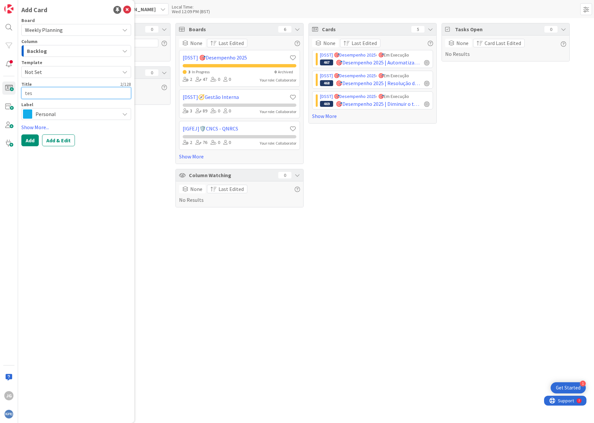
type textarea "test"
type textarea "x"
type textarea "teste"
type textarea "x"
type textarea "teste"
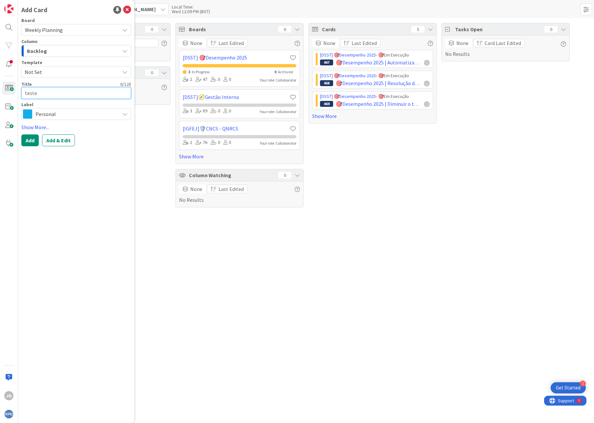
type textarea "x"
type textarea "teste 1"
click at [31, 142] on button "Add" at bounding box center [29, 140] width 17 height 12
click at [44, 92] on textarea at bounding box center [76, 93] width 110 height 12
type textarea "x"
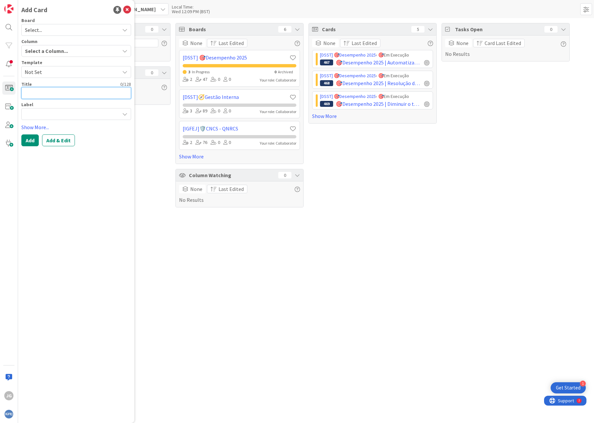
type textarea "t"
type textarea "x"
type textarea "te"
type textarea "x"
type textarea "tes"
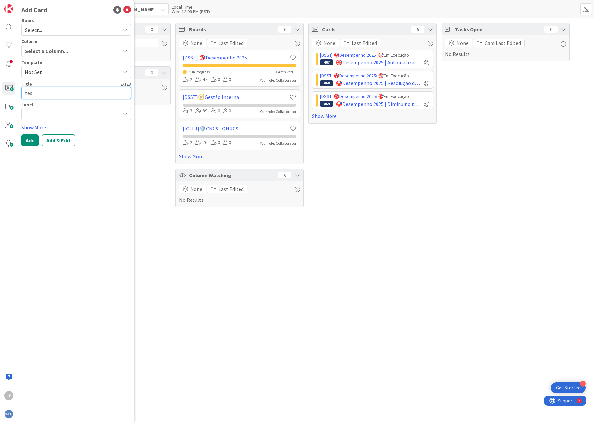
type textarea "x"
type textarea "test"
type textarea "x"
type textarea "teste"
type textarea "x"
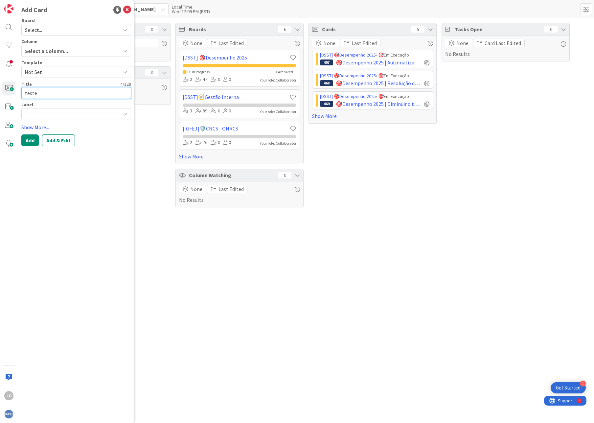
type textarea "teste"
type textarea "x"
type textarea "teste 2"
click at [45, 115] on div at bounding box center [76, 114] width 110 height 12
click at [42, 115] on div at bounding box center [76, 114] width 110 height 12
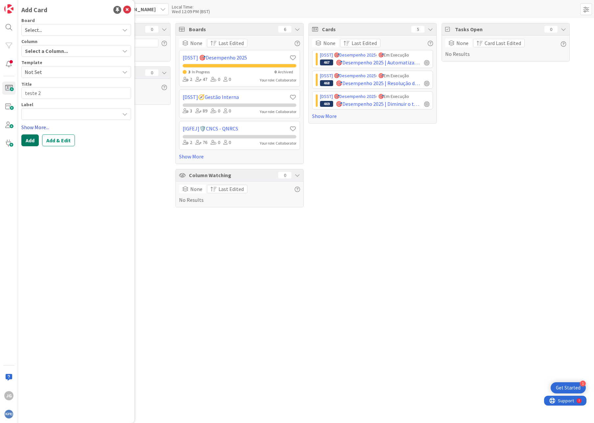
click at [35, 138] on button "Add" at bounding box center [29, 140] width 17 height 12
click at [70, 58] on div "Select a Column..." at bounding box center [71, 57] width 96 height 11
click at [60, 36] on div "Board is required." at bounding box center [76, 39] width 110 height 6
click at [64, 29] on span "Select..." at bounding box center [70, 29] width 91 height 9
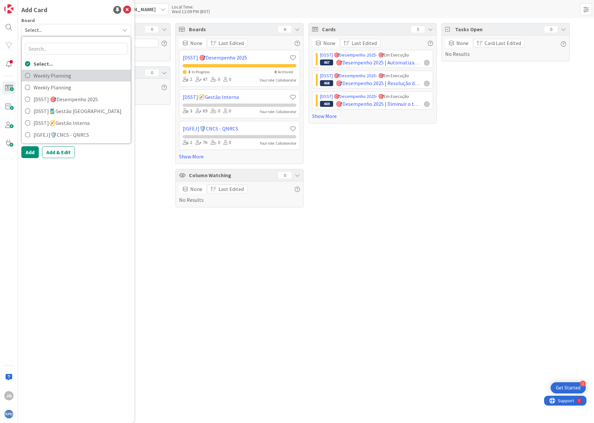
click at [46, 77] on span "Weekly Planning" at bounding box center [81, 76] width 94 height 10
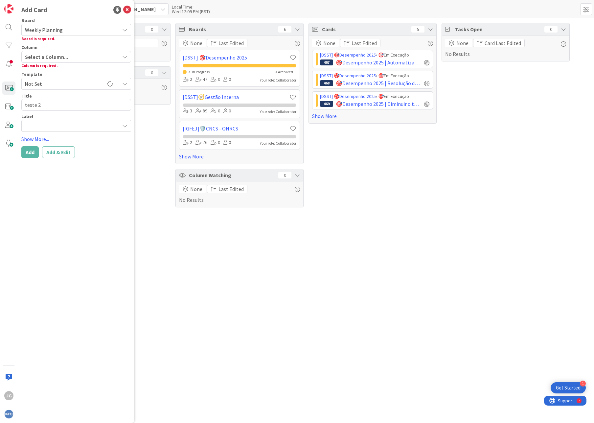
type textarea "x"
click at [28, 147] on button "Add" at bounding box center [29, 152] width 17 height 12
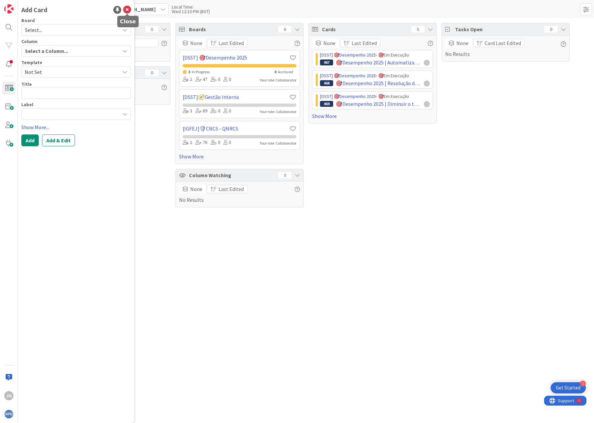
drag, startPoint x: 129, startPoint y: 9, endPoint x: 127, endPoint y: 13, distance: 4.6
click at [128, 10] on icon at bounding box center [127, 10] width 8 height 8
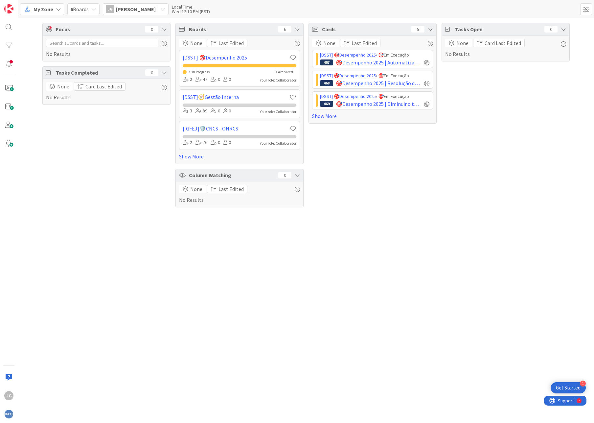
click at [96, 205] on div "Focus 0 No Results Tasks Completed 0 None Card Last Edited No Results" at bounding box center [106, 115] width 128 height 184
click at [77, 10] on span "6 Boards" at bounding box center [79, 9] width 18 height 8
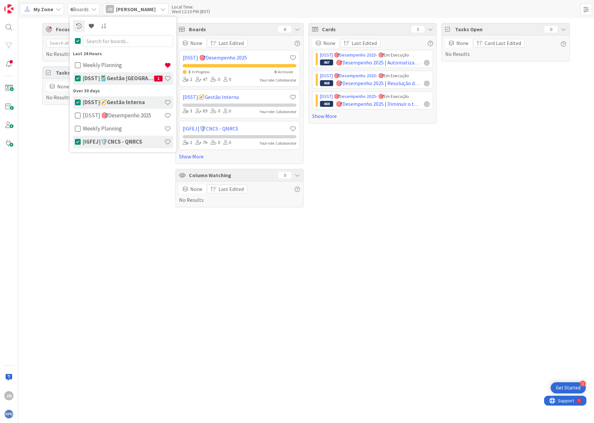
click at [77, 78] on icon at bounding box center [78, 78] width 6 height 7
click at [74, 101] on div "[DSST]🧭Gestão Interna" at bounding box center [123, 102] width 100 height 12
click at [76, 142] on icon at bounding box center [78, 142] width 6 height 7
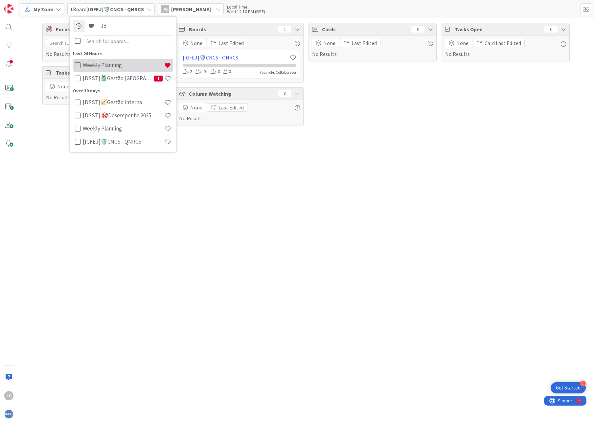
click at [93, 64] on h4 "Weekly Planning" at bounding box center [123, 65] width 81 height 7
click at [293, 163] on div "Focus 0 No Results Tasks Completed 0 None Card Last Edited No Results Boards 1 …" at bounding box center [306, 220] width 576 height 405
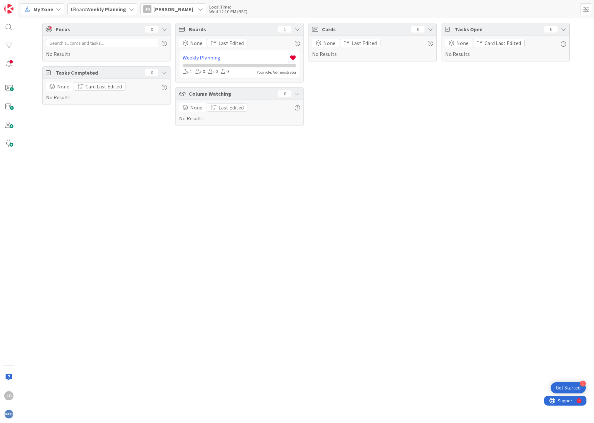
click at [299, 28] on icon at bounding box center [297, 29] width 5 height 5
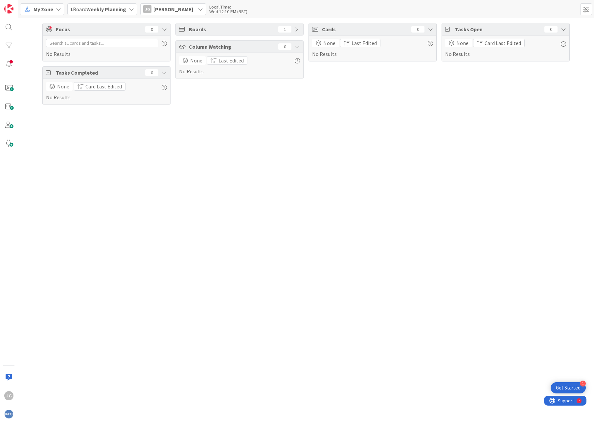
click at [114, 9] on b "Weekly Planning" at bounding box center [106, 9] width 40 height 7
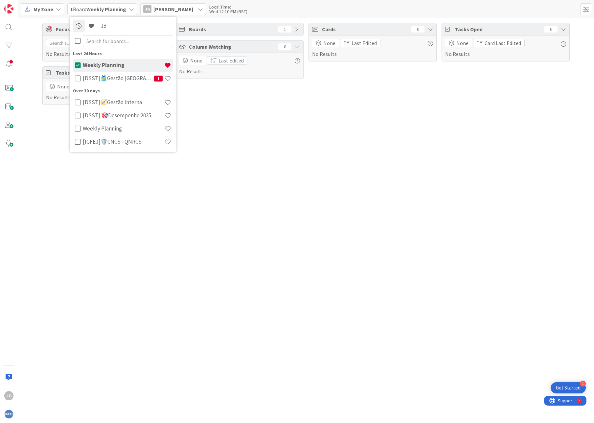
click at [93, 265] on div "Focus 0 No Results Tasks Completed 0 None Card Last Edited No Results Boards 1 …" at bounding box center [306, 220] width 576 height 405
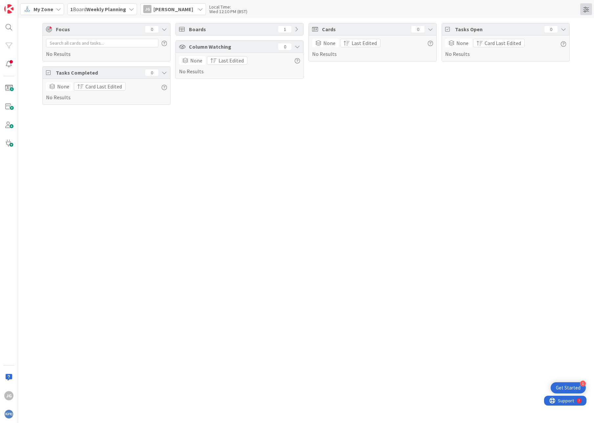
click at [586, 6] on span at bounding box center [586, 9] width 12 height 12
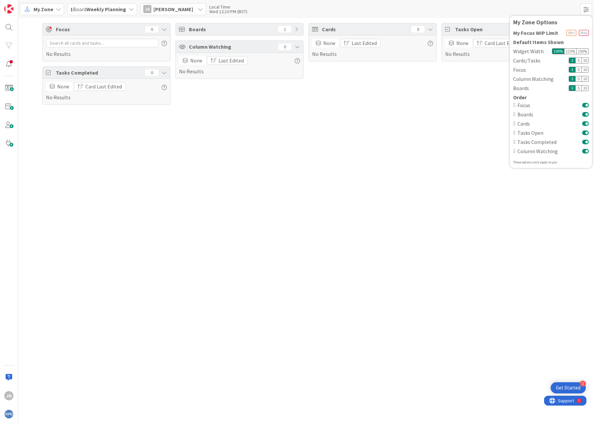
click at [349, 177] on div "Focus 0 No Results Tasks Completed 0 None Card Last Edited No Results Boards 1 …" at bounding box center [306, 220] width 576 height 405
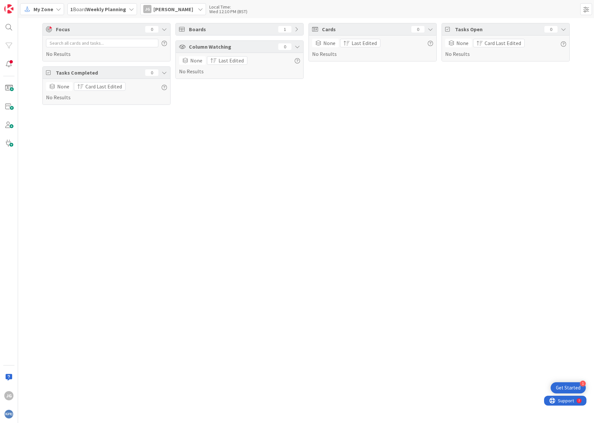
click at [81, 8] on span "1 Board Weekly Planning" at bounding box center [98, 9] width 56 height 8
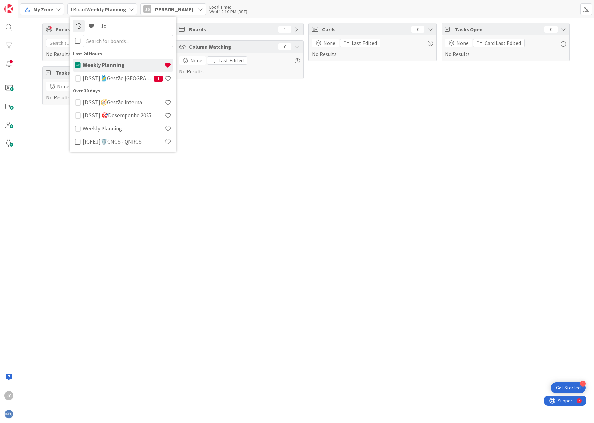
click at [104, 63] on h4 "Weekly Planning" at bounding box center [123, 65] width 81 height 7
click at [177, 11] on span "[PERSON_NAME]" at bounding box center [173, 9] width 40 height 8
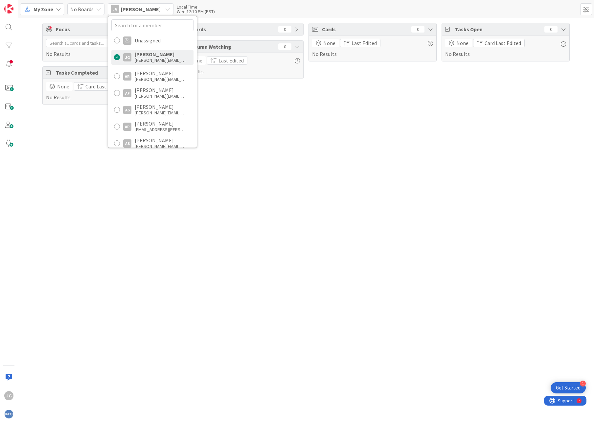
click at [104, 201] on div "Focus 0 No Results Tasks Completed 0 None Card Last Edited No Results Boards 0 …" at bounding box center [306, 220] width 576 height 405
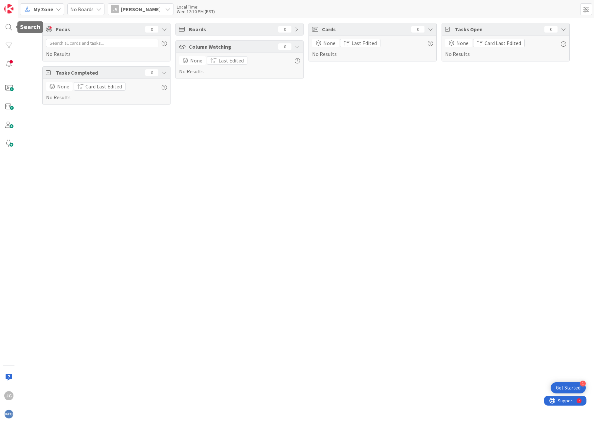
click at [28, 15] on div "My Zone No Boards JG José Gonçalves Unassigned JG José Gonçalves jose.lm.goncal…" at bounding box center [306, 9] width 576 height 18
click at [32, 9] on div "My Zone" at bounding box center [42, 9] width 44 height 12
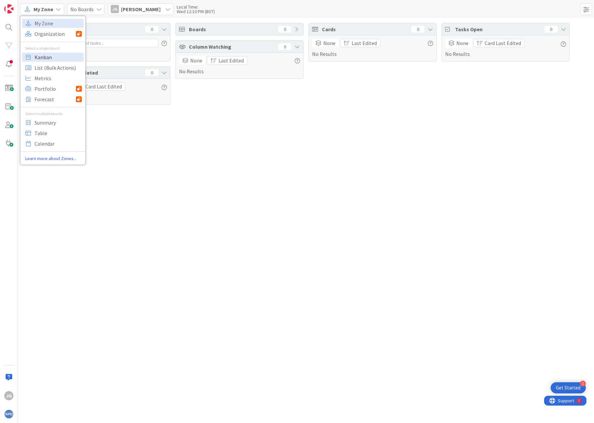
click at [42, 54] on span "Kanban" at bounding box center [58, 57] width 47 height 10
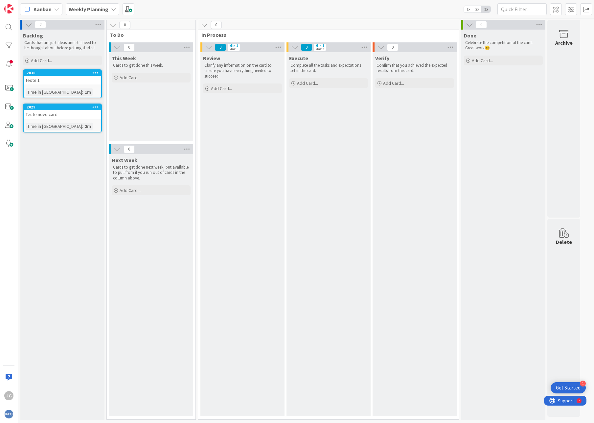
click at [108, 13] on div "Weekly Planning" at bounding box center [93, 9] width 54 height 12
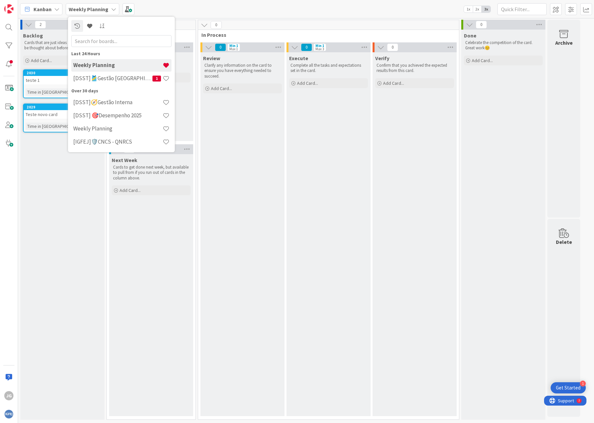
click at [81, 268] on div "Backlog Cards that are just ideas and still need to be thought about before get…" at bounding box center [62, 225] width 84 height 390
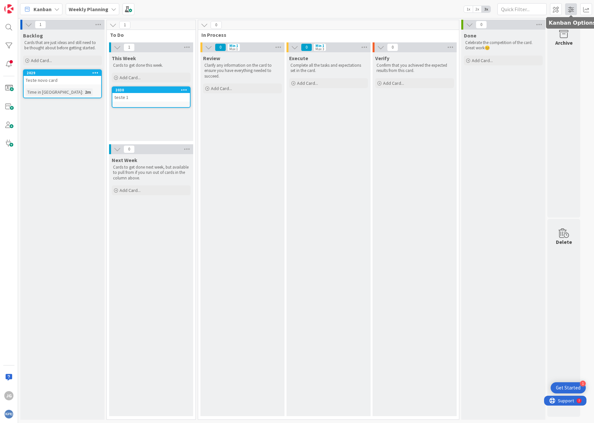
click at [568, 13] on span at bounding box center [571, 9] width 12 height 12
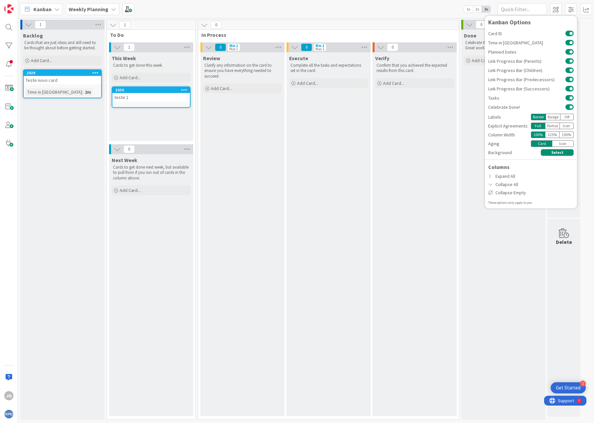
click at [143, 334] on div "Next Week Cards to get done next week, but available to pull from if you run ou…" at bounding box center [151, 285] width 84 height 262
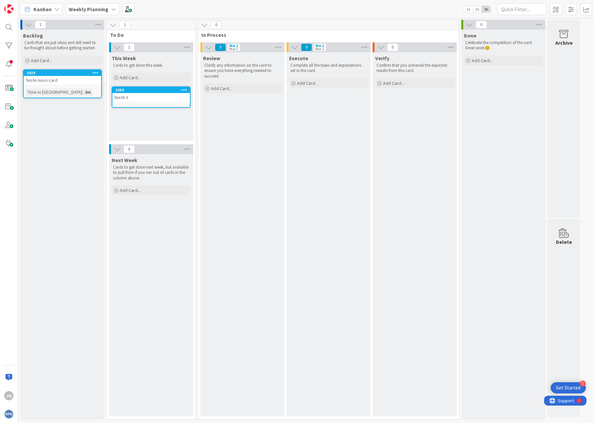
click at [111, 9] on icon at bounding box center [113, 9] width 5 height 5
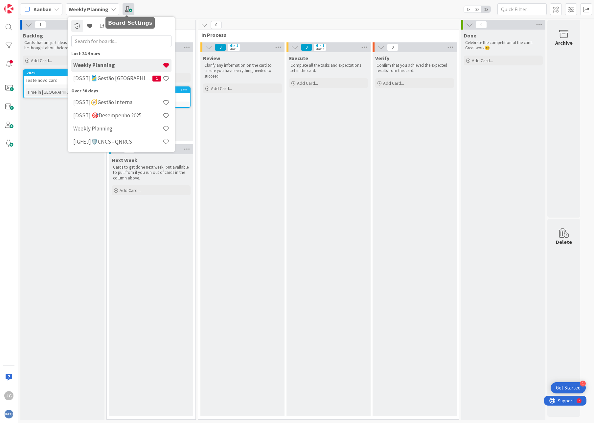
click at [127, 10] on span at bounding box center [129, 9] width 12 height 12
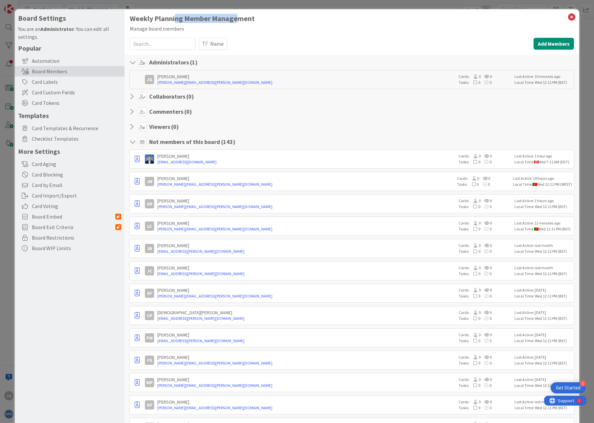
drag, startPoint x: 176, startPoint y: 17, endPoint x: 235, endPoint y: 18, distance: 58.8
click at [235, 18] on h1 "Weekly Planning Member Management" at bounding box center [352, 18] width 444 height 8
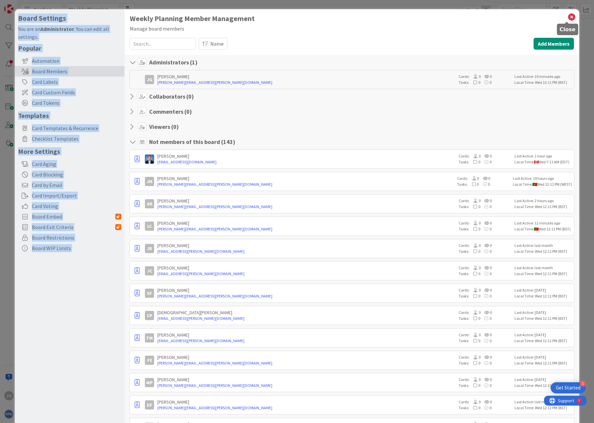
click at [569, 14] on icon at bounding box center [572, 16] width 9 height 9
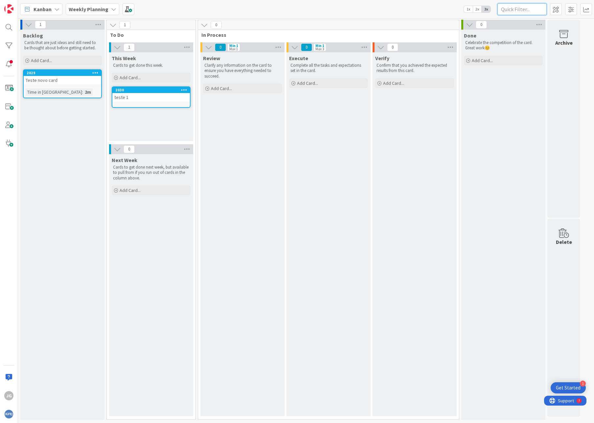
click at [523, 8] on input "text" at bounding box center [522, 9] width 49 height 12
click at [568, 8] on span at bounding box center [571, 9] width 12 height 12
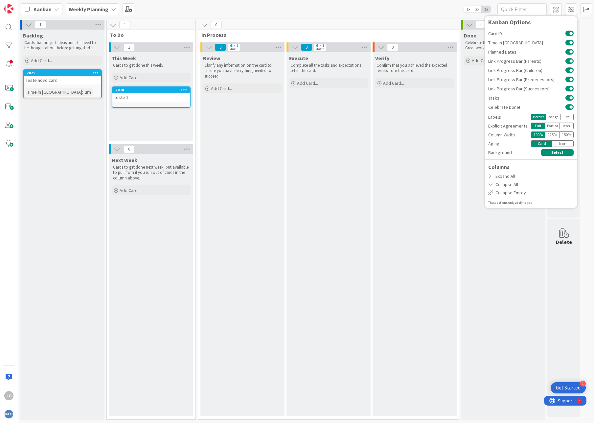
click at [58, 12] on div "Kanban" at bounding box center [41, 9] width 42 height 12
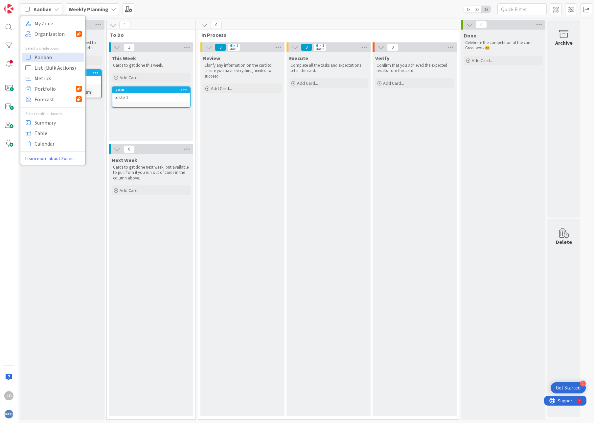
click at [88, 9] on b "Weekly Planning" at bounding box center [89, 9] width 40 height 7
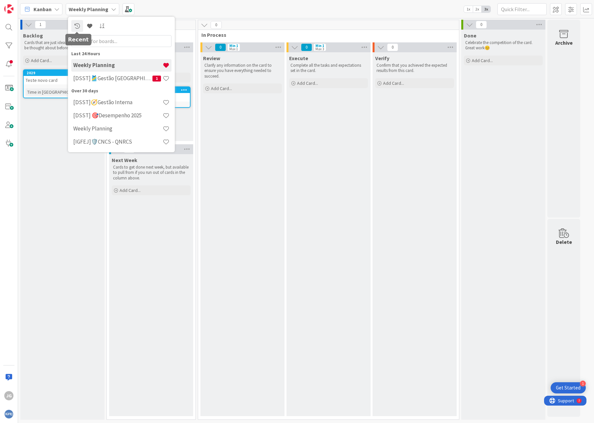
click at [69, 182] on div "Backlog Cards that are just ideas and still need to be thought about before get…" at bounding box center [62, 225] width 84 height 390
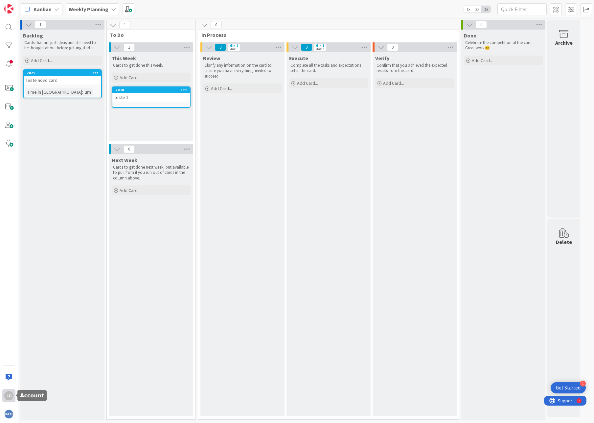
click at [8, 394] on div "JG" at bounding box center [8, 395] width 9 height 9
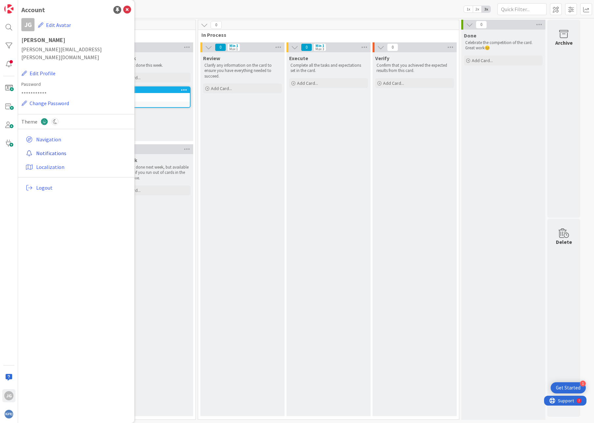
click at [51, 147] on link "Notifications" at bounding box center [77, 153] width 108 height 12
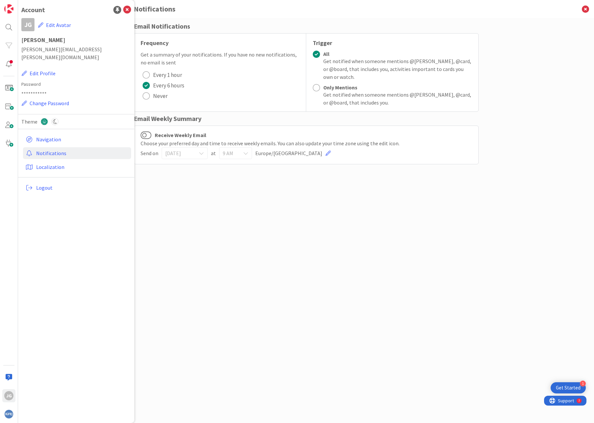
click at [165, 134] on label "Receive Weekly Email" at bounding box center [174, 135] width 66 height 9
click at [151, 134] on button "Receive Weekly Email" at bounding box center [146, 135] width 11 height 9
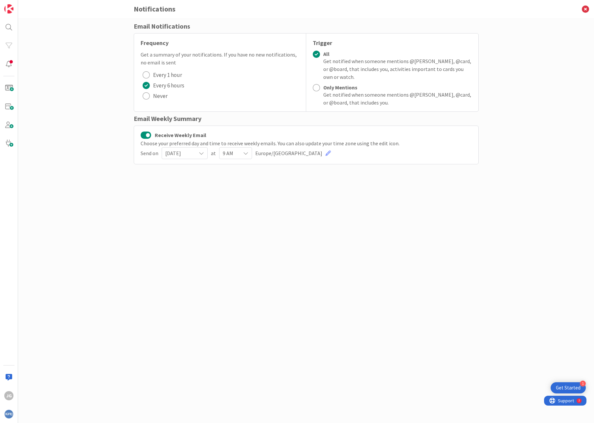
click at [185, 154] on span "Sunday" at bounding box center [179, 153] width 28 height 9
click at [186, 198] on span "Monday" at bounding box center [204, 199] width 60 height 10
click at [230, 209] on div "Email Notifications Frequency Get a summary of your notifications. If you have …" at bounding box center [306, 213] width 345 height 385
click at [180, 43] on div "Frequency" at bounding box center [220, 42] width 159 height 9
click at [165, 74] on span "Every 1 hour" at bounding box center [167, 75] width 29 height 10
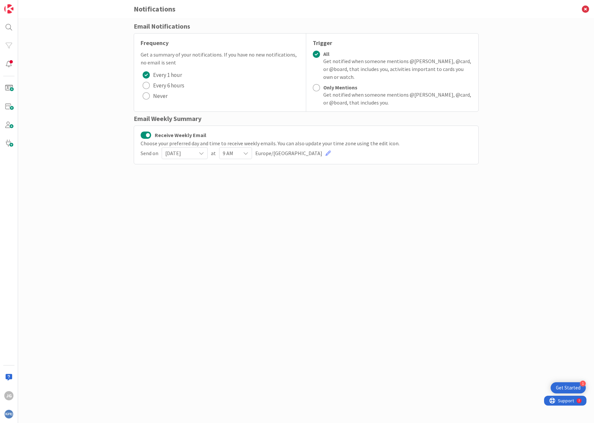
click at [164, 87] on span "Every 6 hours" at bounding box center [168, 86] width 31 height 10
click at [13, 395] on div "JG" at bounding box center [8, 395] width 9 height 9
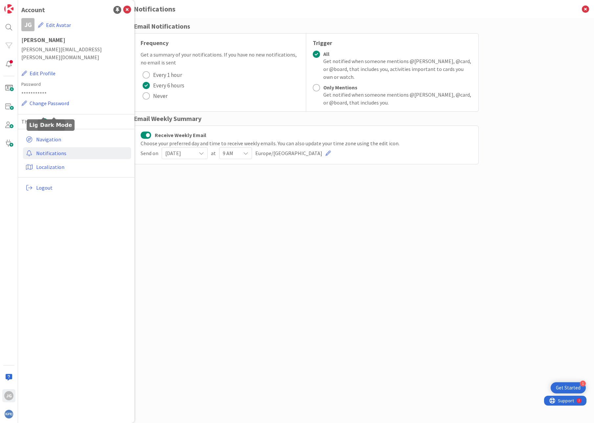
click at [51, 118] on icon at bounding box center [54, 121] width 7 height 7
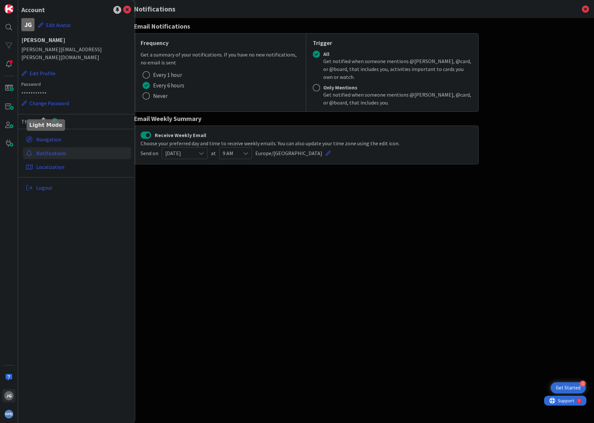
click at [42, 118] on icon at bounding box center [44, 121] width 7 height 7
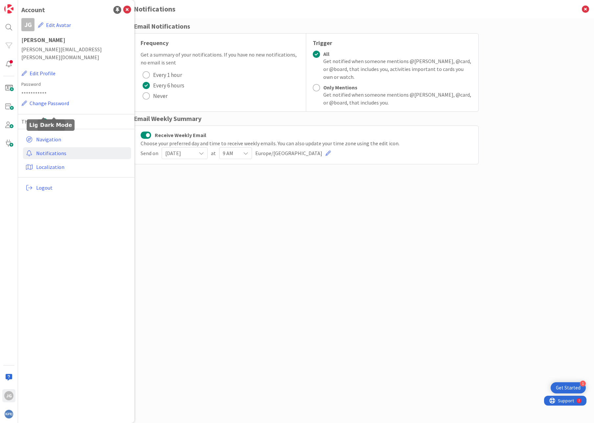
click at [52, 118] on icon at bounding box center [54, 121] width 7 height 7
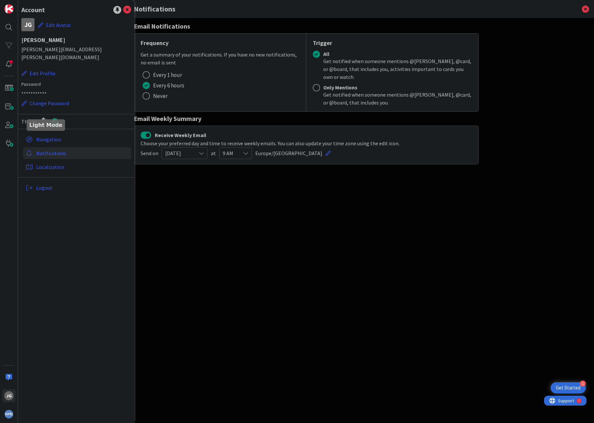
click at [46, 118] on icon at bounding box center [44, 121] width 7 height 7
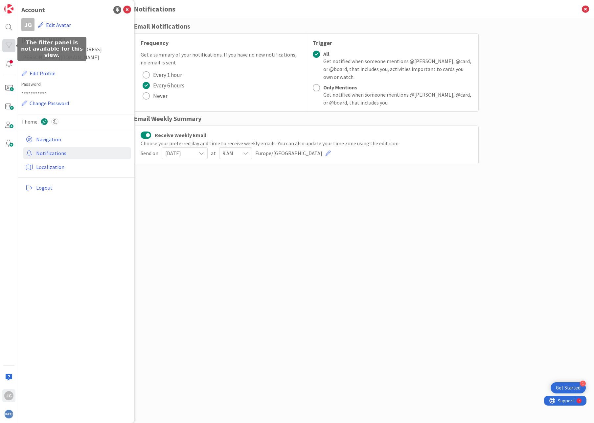
click at [8, 42] on div at bounding box center [8, 45] width 13 height 13
click at [10, 30] on div at bounding box center [8, 27] width 13 height 13
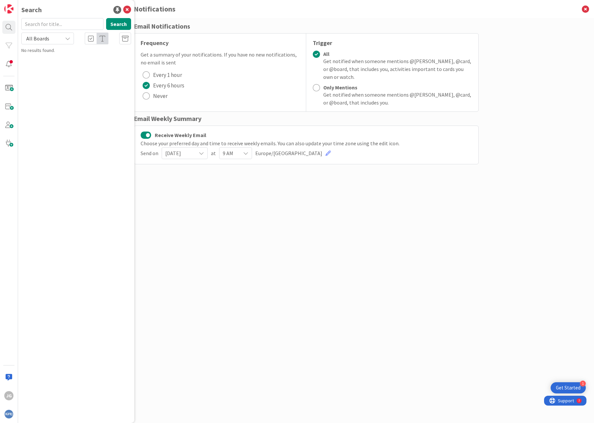
click at [56, 40] on span "All Boards" at bounding box center [42, 38] width 34 height 9
click at [108, 65] on div "Search Search All Boards All Boards No results found." at bounding box center [76, 211] width 116 height 423
click at [9, 105] on span at bounding box center [8, 106] width 13 height 13
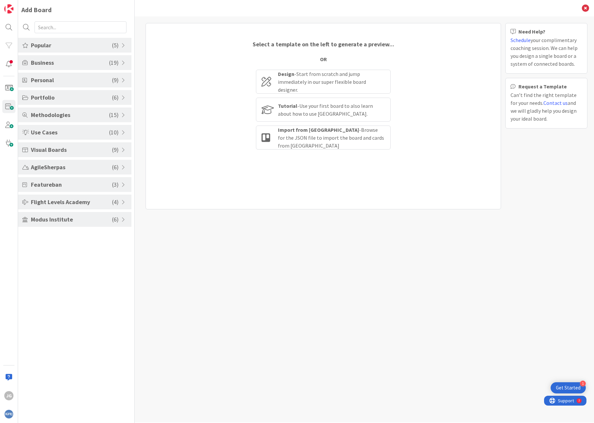
click at [123, 47] on span at bounding box center [124, 45] width 6 height 5
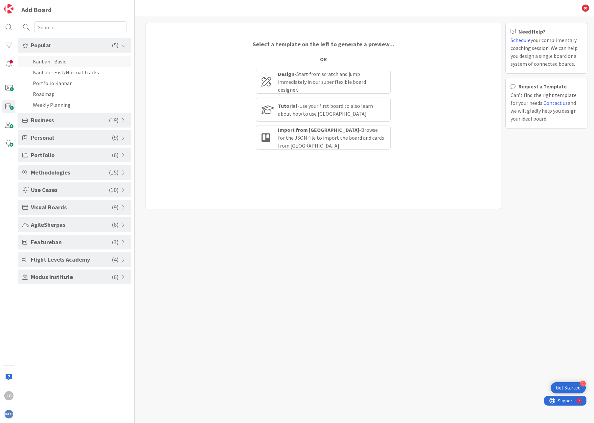
click at [65, 63] on li "Kanban - Basic" at bounding box center [74, 61] width 113 height 11
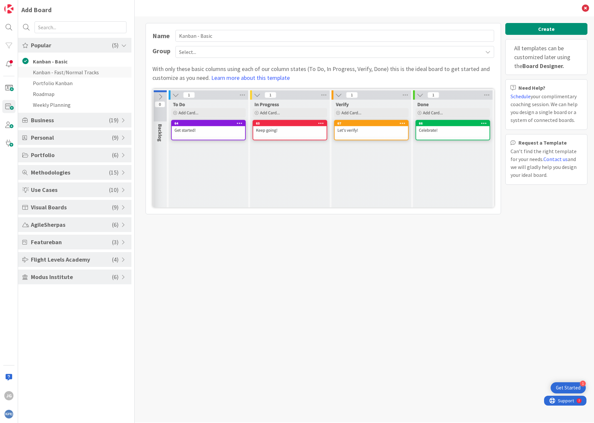
click at [63, 73] on li "Kanban - Fast/Normal Tracks" at bounding box center [74, 72] width 113 height 11
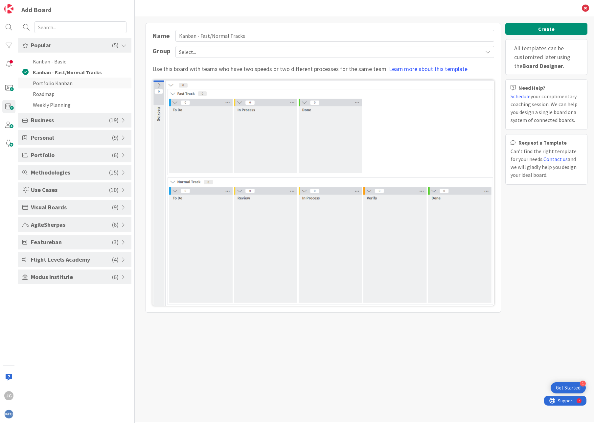
click at [63, 83] on li "Portfolio Kanban" at bounding box center [74, 83] width 113 height 11
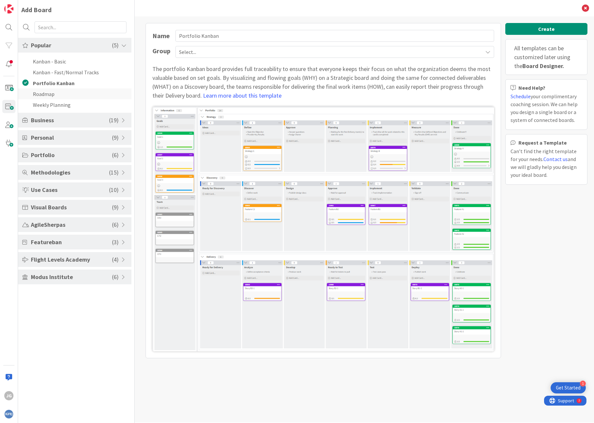
click at [52, 96] on li "Roadmap" at bounding box center [74, 93] width 113 height 11
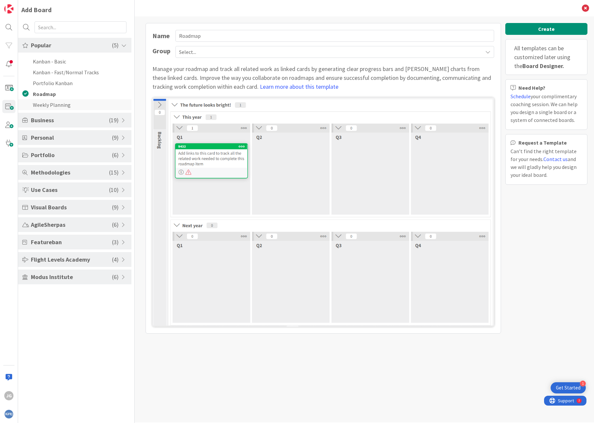
click at [54, 106] on li "Weekly Planning" at bounding box center [74, 104] width 113 height 11
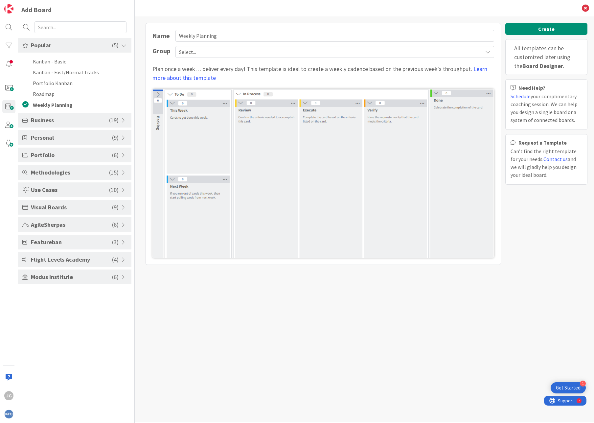
click at [122, 120] on span at bounding box center [124, 120] width 6 height 5
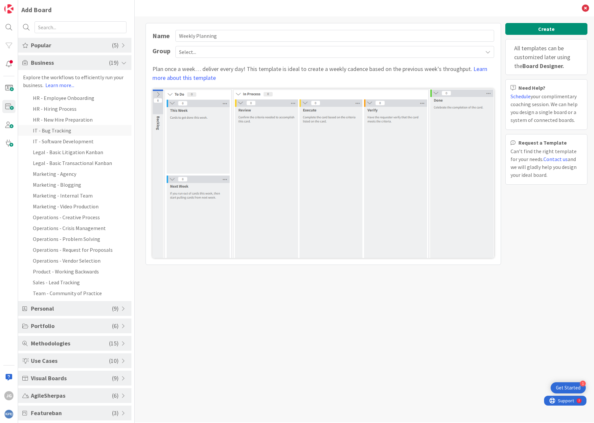
click at [52, 131] on li "IT - Bug Tracking" at bounding box center [74, 130] width 113 height 11
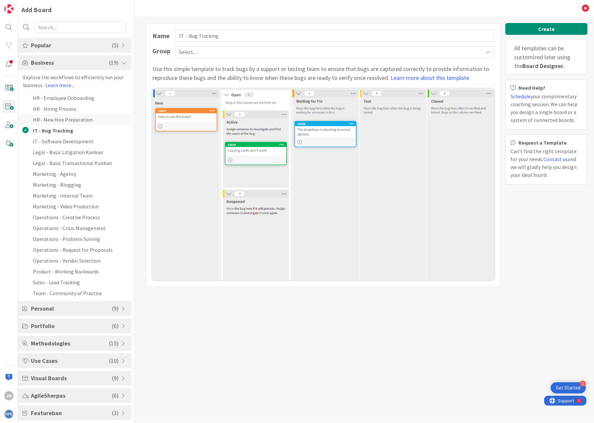
click at [54, 119] on li "HR - New Hire Preparation" at bounding box center [74, 119] width 113 height 11
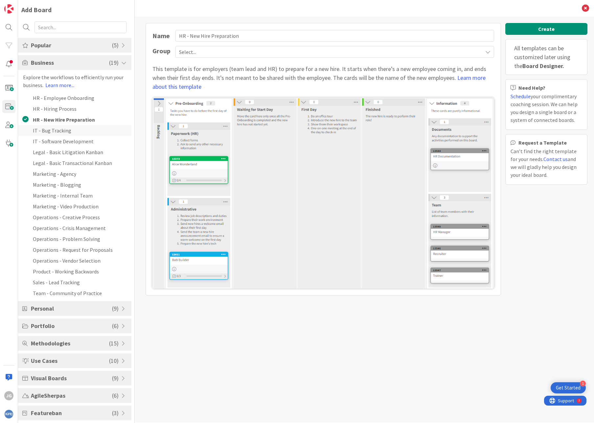
click at [50, 128] on li "IT - Bug Tracking" at bounding box center [74, 130] width 113 height 11
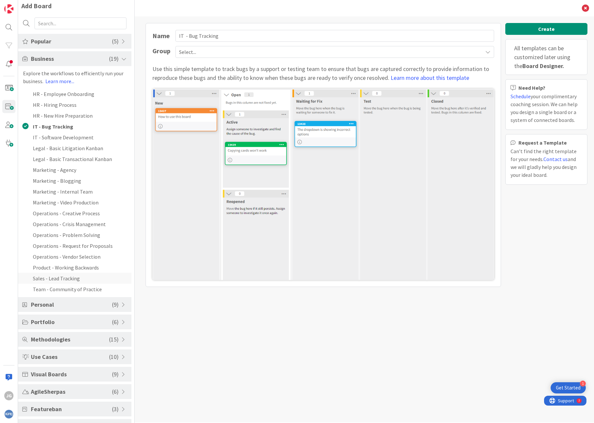
scroll to position [5, 0]
click at [122, 304] on span at bounding box center [124, 303] width 6 height 5
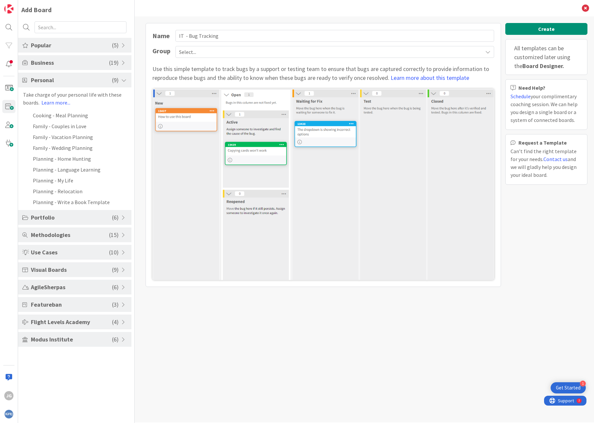
scroll to position [0, 0]
click at [121, 269] on span at bounding box center [124, 269] width 6 height 5
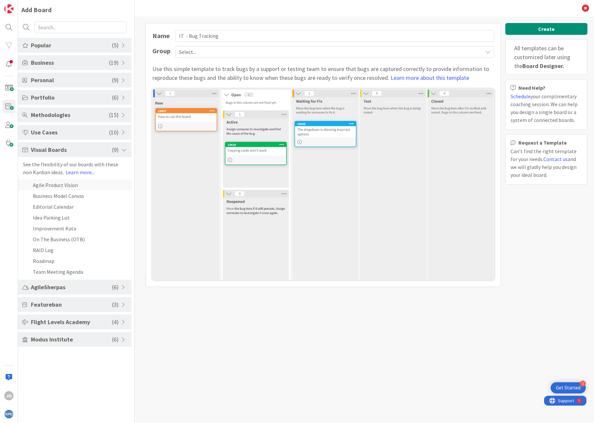
click at [58, 185] on li "Agile Product Vision" at bounding box center [74, 184] width 113 height 11
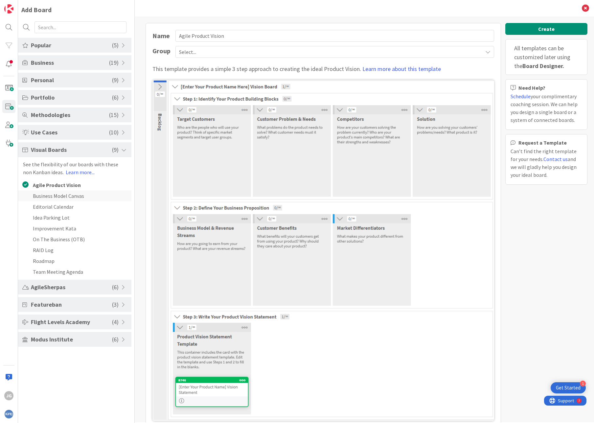
click at [54, 197] on li "Business Model Canvas" at bounding box center [74, 195] width 113 height 11
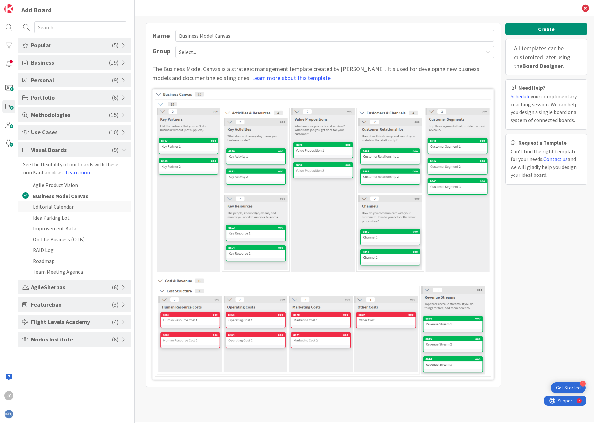
click at [52, 210] on li "Editorial Calendar" at bounding box center [74, 206] width 113 height 11
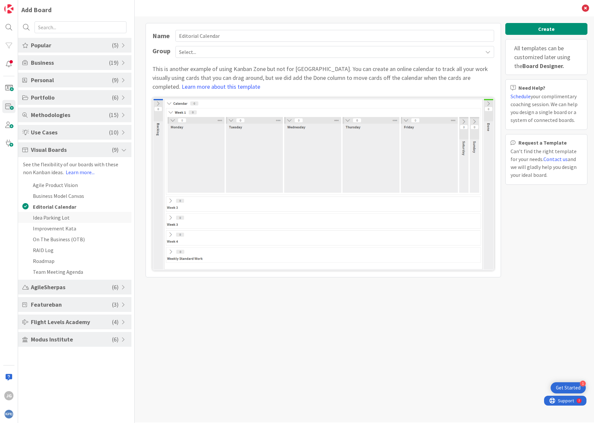
click at [50, 220] on li "Idea Parking Lot" at bounding box center [74, 217] width 113 height 11
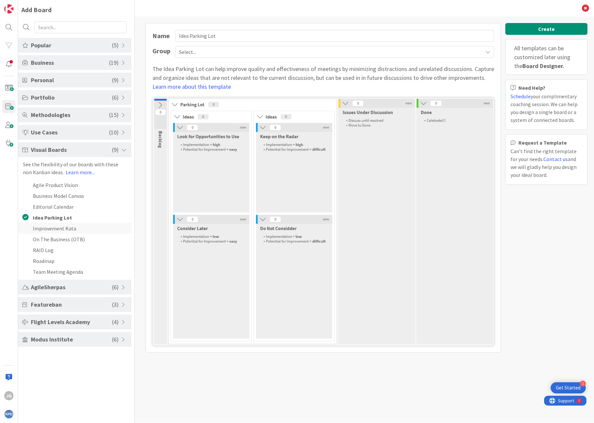
click at [54, 227] on li "Improvement Kata" at bounding box center [74, 228] width 113 height 11
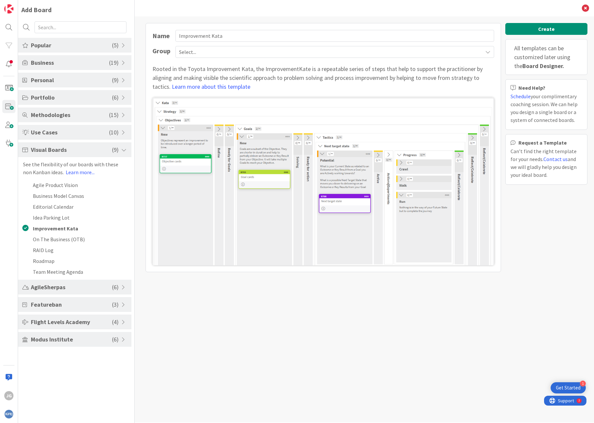
click at [57, 307] on span "Featureban" at bounding box center [71, 304] width 81 height 9
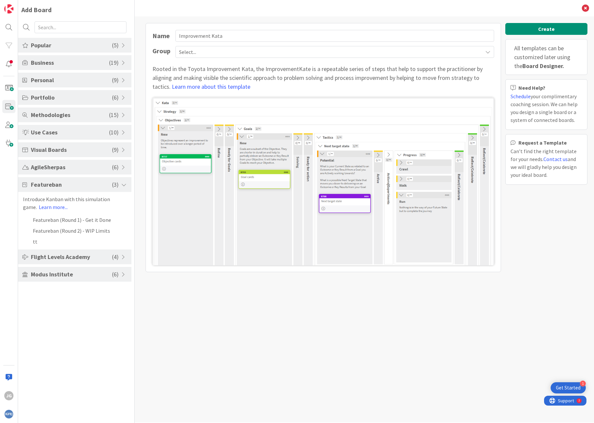
click at [80, 257] on span "Flight Levels Academy" at bounding box center [71, 256] width 81 height 9
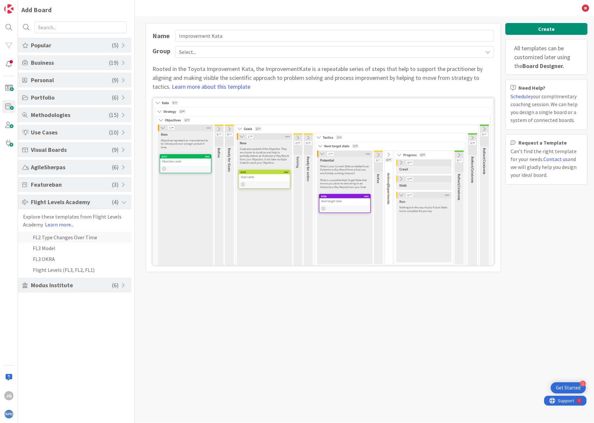
click at [63, 240] on li "FL2 Type Changes Over Time" at bounding box center [74, 237] width 113 height 11
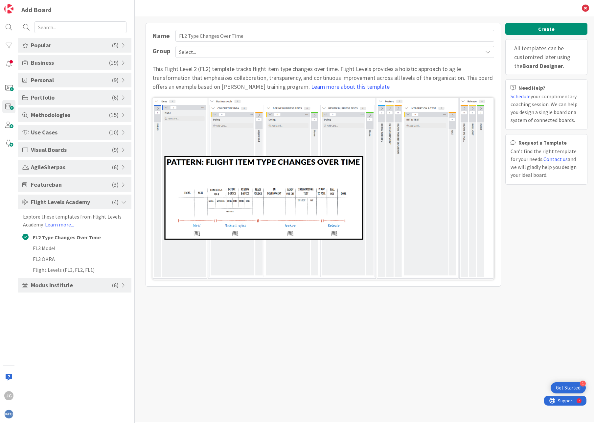
click at [50, 287] on span "Modus Institute" at bounding box center [71, 285] width 81 height 9
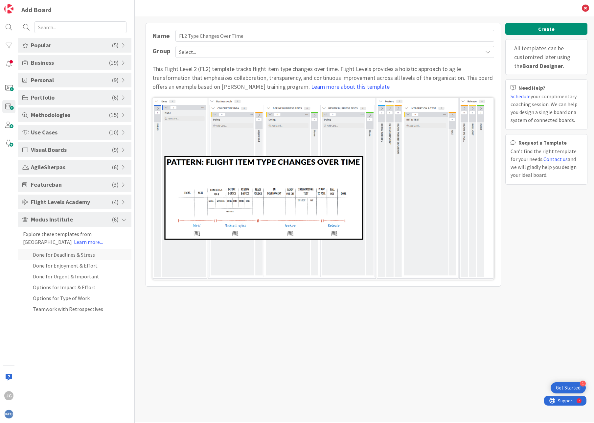
click at [50, 256] on li "Done for Deadlines & Stress" at bounding box center [74, 254] width 113 height 11
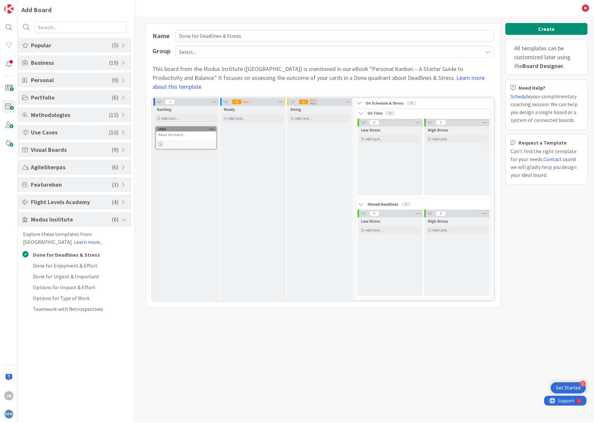
click at [122, 46] on span at bounding box center [124, 45] width 6 height 5
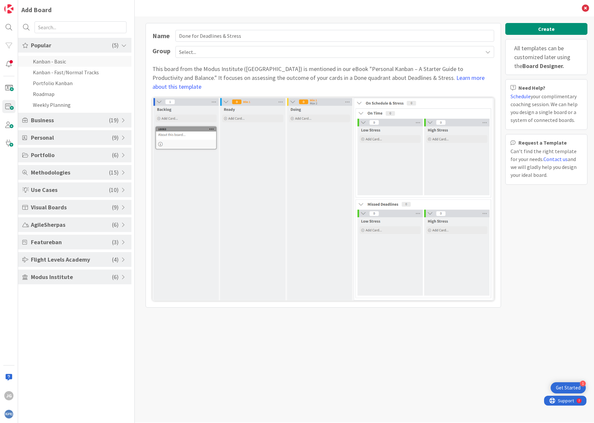
click at [57, 60] on li "Kanban - Basic" at bounding box center [74, 61] width 113 height 11
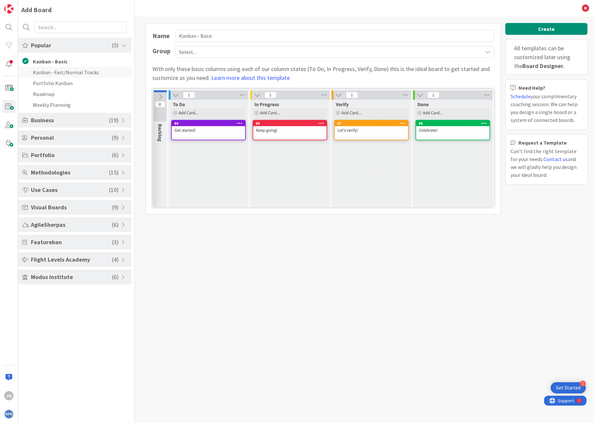
click at [55, 72] on li "Kanban - Fast/Normal Tracks" at bounding box center [74, 72] width 113 height 11
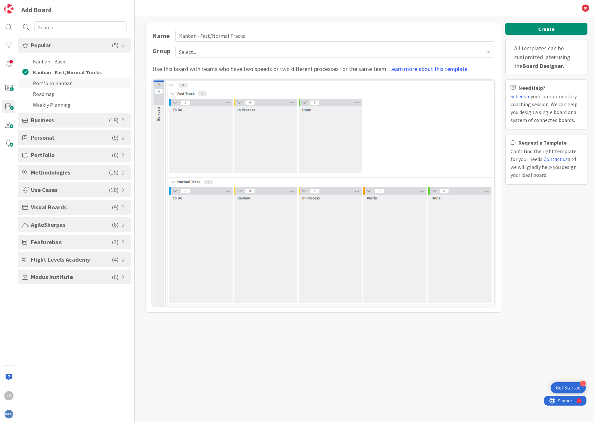
click at [63, 82] on li "Portfolio Kanban" at bounding box center [74, 83] width 113 height 11
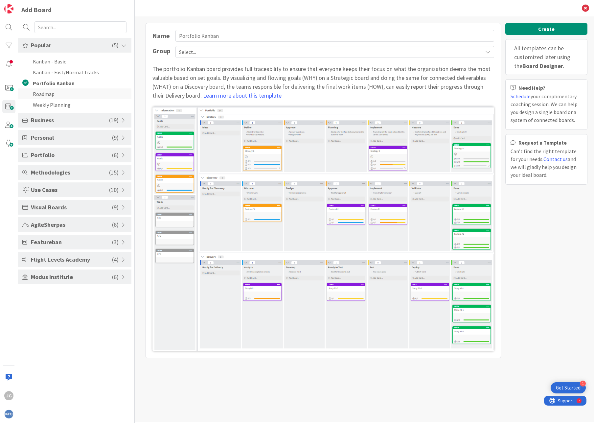
click at [62, 93] on li "Roadmap" at bounding box center [74, 93] width 113 height 11
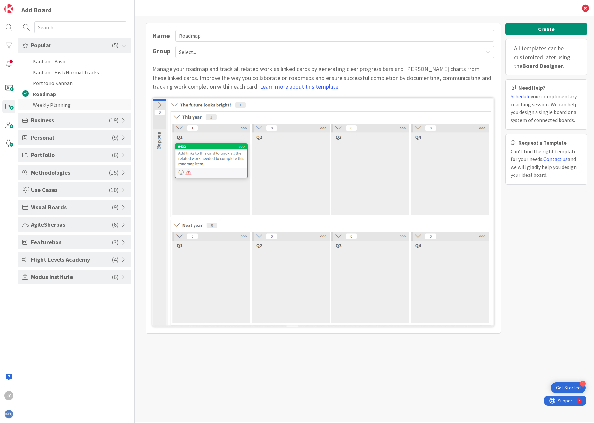
click at [53, 107] on li "Weekly Planning" at bounding box center [74, 104] width 113 height 11
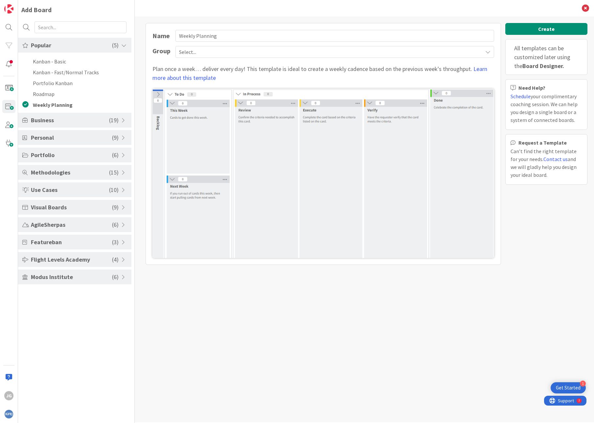
click at [124, 138] on span at bounding box center [124, 137] width 6 height 5
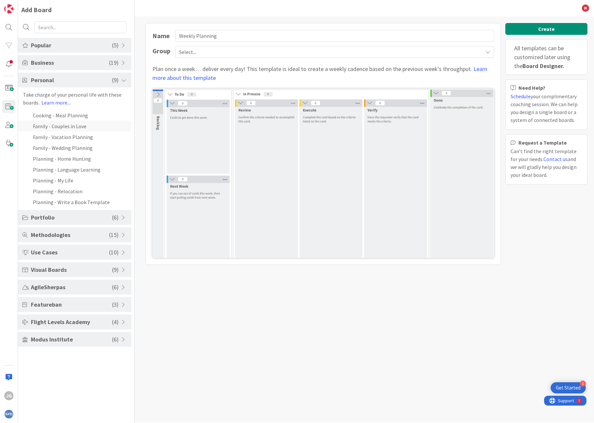
click at [48, 126] on li "Family - Couples in Love" at bounding box center [74, 126] width 113 height 11
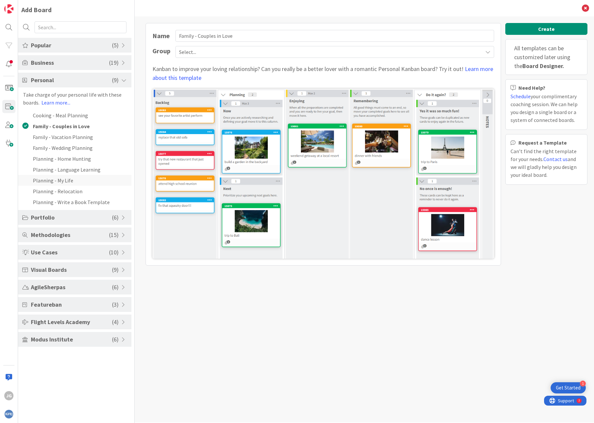
click at [52, 180] on li "Planning - My Life" at bounding box center [74, 180] width 113 height 11
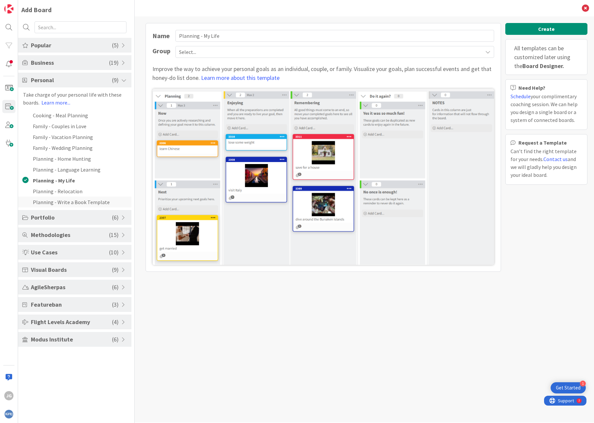
click at [49, 197] on li "Planning - Write a Book Template" at bounding box center [74, 202] width 113 height 11
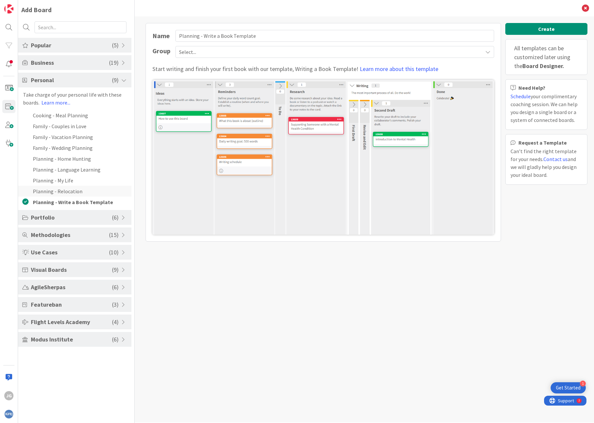
click at [49, 193] on li "Planning - Relocation" at bounding box center [74, 191] width 113 height 11
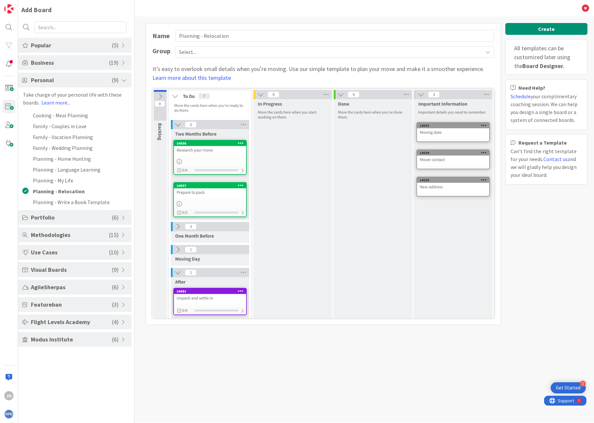
click at [62, 44] on span "Popular" at bounding box center [71, 45] width 81 height 9
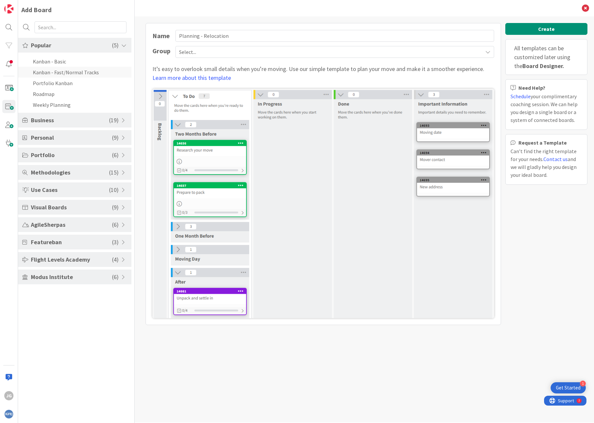
click at [56, 73] on li "Kanban - Fast/Normal Tracks" at bounding box center [74, 72] width 113 height 11
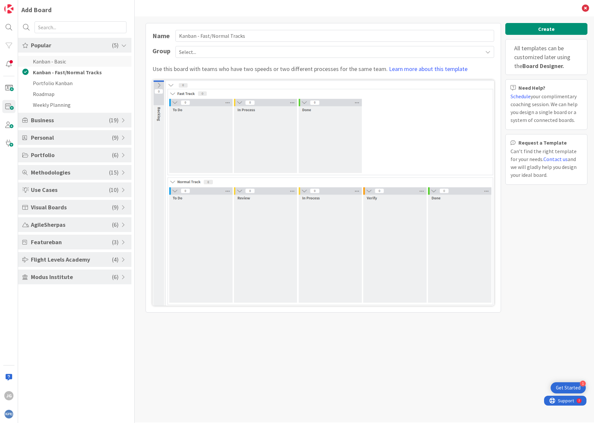
click at [57, 60] on li "Kanban - Basic" at bounding box center [74, 61] width 113 height 11
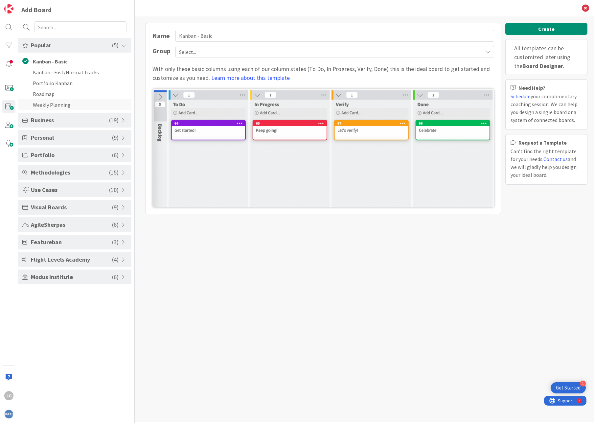
click at [48, 104] on li "Weekly Planning" at bounding box center [74, 104] width 113 height 11
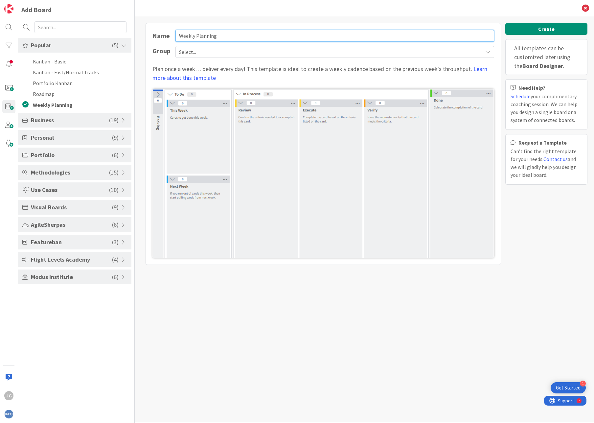
click at [218, 35] on input "Weekly Planning" at bounding box center [334, 36] width 319 height 12
type input "Weekly Planning 2"
click at [519, 26] on button "Create" at bounding box center [546, 29] width 82 height 12
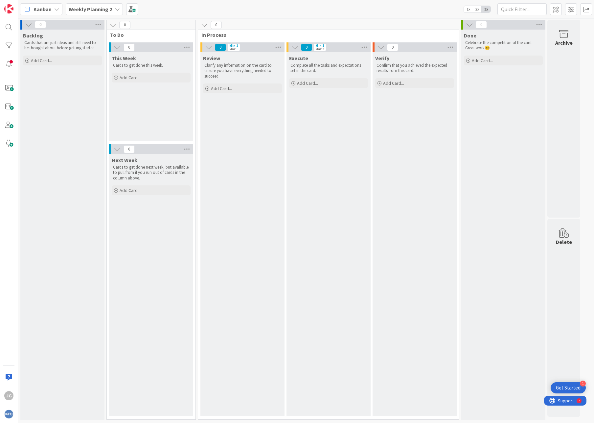
click at [98, 9] on b "Weekly Planning 2" at bounding box center [90, 9] width 43 height 7
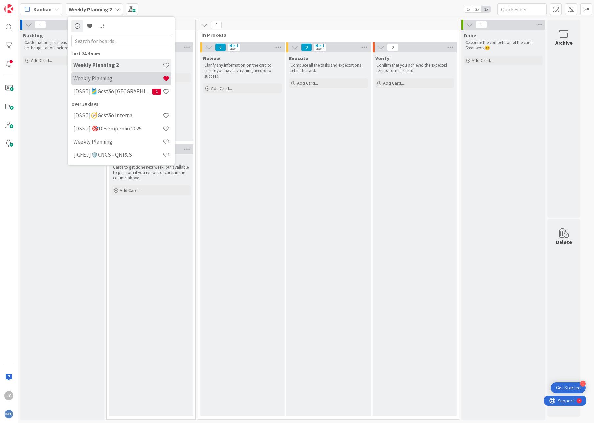
click at [99, 79] on h4 "Weekly Planning" at bounding box center [117, 78] width 89 height 7
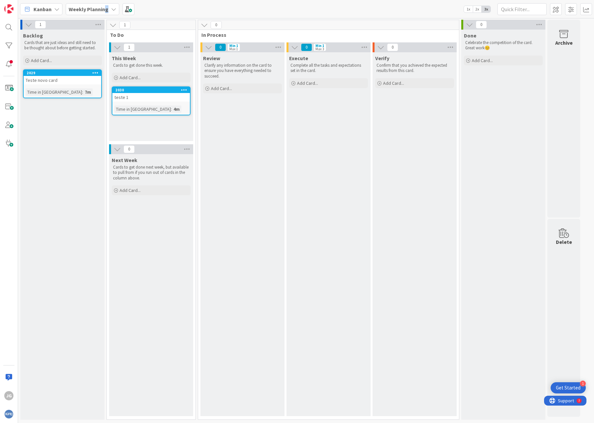
click at [105, 7] on b "Weekly Planning" at bounding box center [89, 9] width 40 height 7
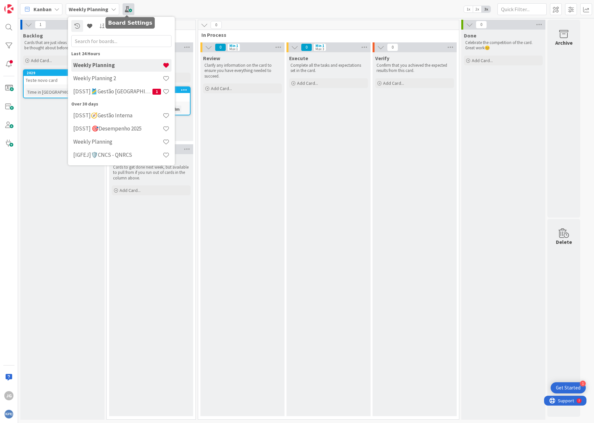
click at [131, 10] on span at bounding box center [129, 9] width 12 height 12
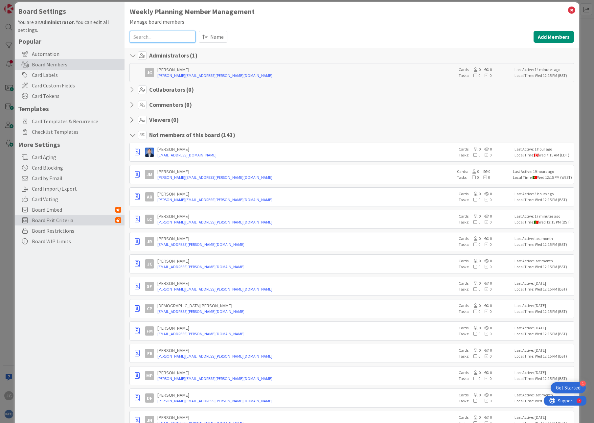
scroll to position [10, 0]
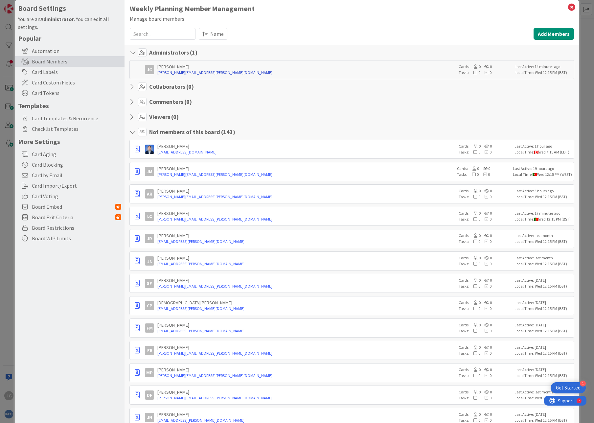
click at [413, 70] on link "[PERSON_NAME][EMAIL_ADDRESS][PERSON_NAME][DOMAIN_NAME]" at bounding box center [306, 73] width 298 height 6
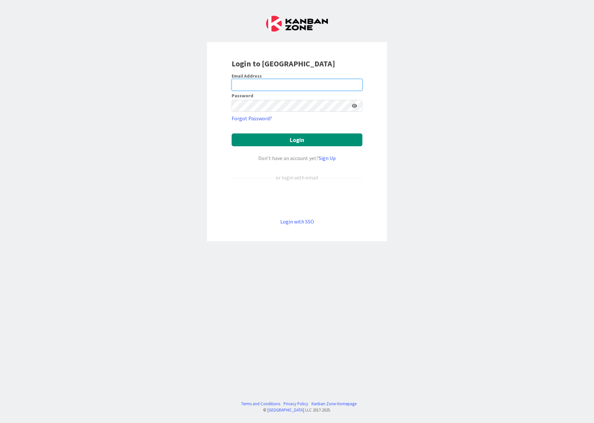
click at [284, 83] on input "email" at bounding box center [297, 85] width 131 height 12
type input "[PERSON_NAME][EMAIL_ADDRESS][PERSON_NAME][DOMAIN_NAME]"
click at [232, 133] on button "Login" at bounding box center [297, 139] width 131 height 13
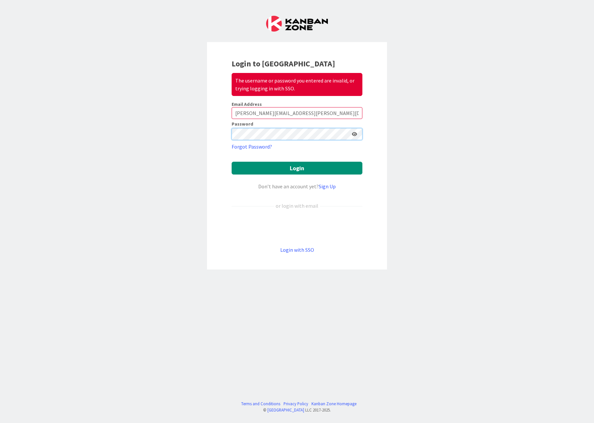
click at [164, 123] on div "Login to Kanban Zone The username or password you entered are invalid, or tryin…" at bounding box center [297, 211] width 594 height 423
click at [232, 162] on button "Login" at bounding box center [297, 168] width 131 height 13
click at [140, 127] on div "Login to Kanban Zone The username or password you entered are invalid, or tryin…" at bounding box center [297, 211] width 594 height 423
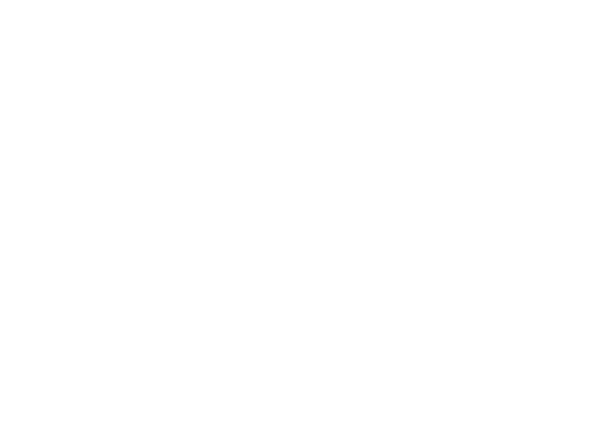
click at [180, 72] on div at bounding box center [297, 211] width 594 height 423
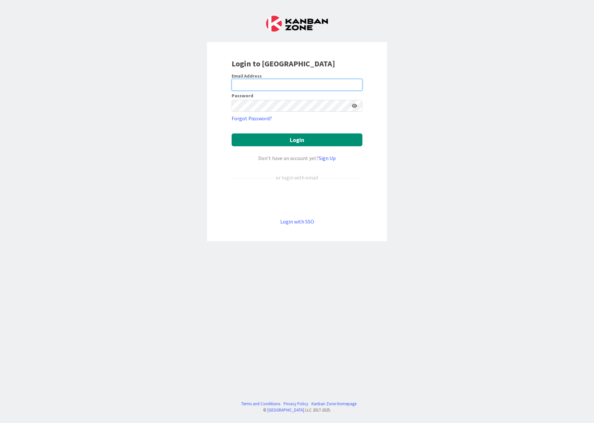
click at [280, 84] on input "email" at bounding box center [297, 85] width 131 height 12
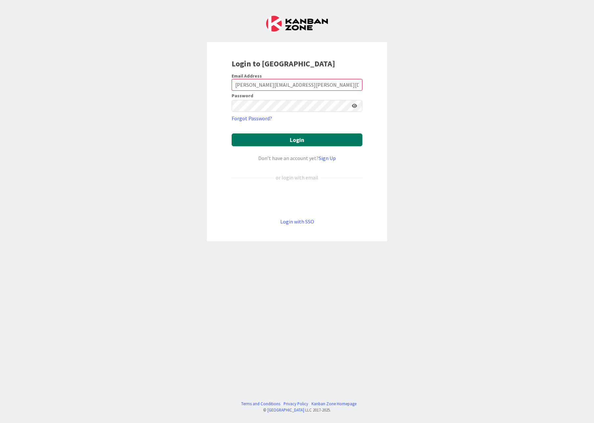
drag, startPoint x: 298, startPoint y: 140, endPoint x: 297, endPoint y: 144, distance: 3.4
click at [298, 141] on button "Login" at bounding box center [297, 139] width 131 height 13
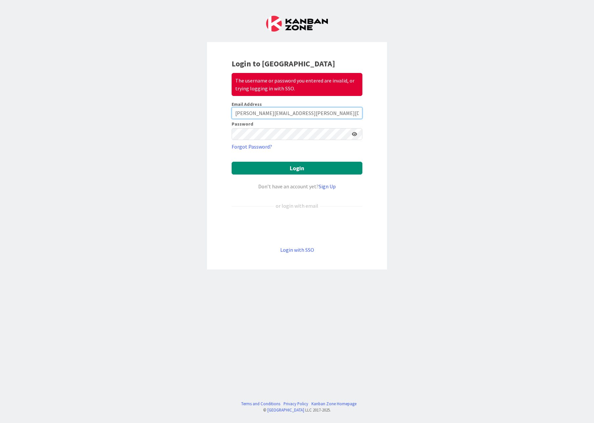
drag, startPoint x: 278, startPoint y: 112, endPoint x: 398, endPoint y: 117, distance: 120.1
click at [398, 117] on div "Login to Kanban Zone The username or password you entered are invalid, or tryin…" at bounding box center [297, 211] width 594 height 423
click at [288, 170] on button "Login" at bounding box center [297, 168] width 131 height 13
click at [287, 110] on input "[PERSON_NAME].lm.[PERSON_NAME]" at bounding box center [297, 113] width 131 height 12
type input "[PERSON_NAME][EMAIL_ADDRESS][PERSON_NAME][DOMAIN_NAME]"
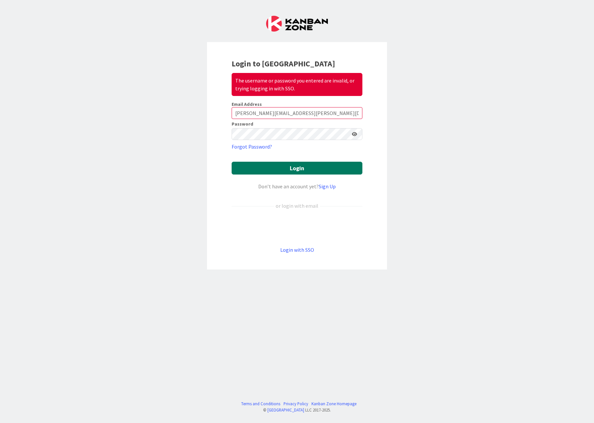
click at [307, 162] on button "Login" at bounding box center [297, 168] width 131 height 13
click at [292, 248] on link "Login with SSO" at bounding box center [297, 249] width 34 height 7
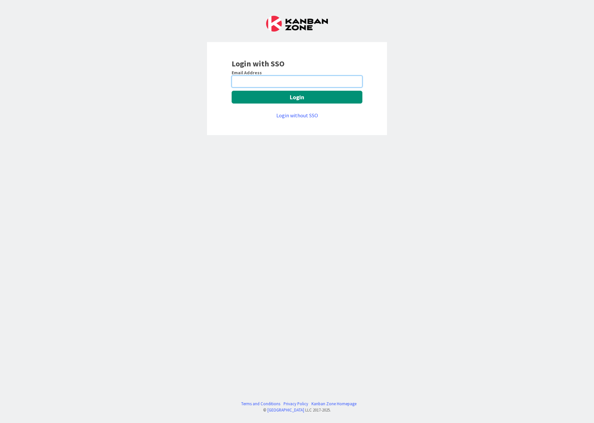
click at [274, 80] on input "email" at bounding box center [297, 82] width 131 height 12
type input "[PERSON_NAME][EMAIL_ADDRESS][PERSON_NAME][DOMAIN_NAME]"
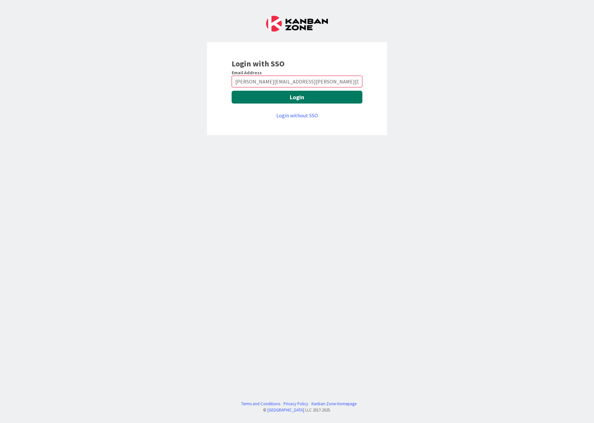
click at [279, 101] on button "Login" at bounding box center [297, 97] width 131 height 13
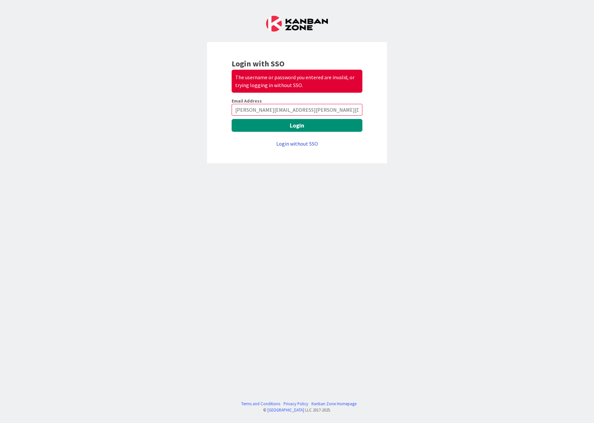
click at [293, 146] on link "Login without SSO" at bounding box center [297, 143] width 42 height 7
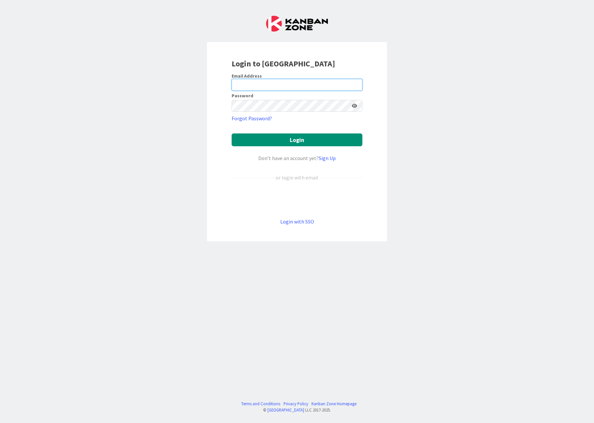
click at [276, 81] on input "email" at bounding box center [297, 85] width 131 height 12
type input "[PERSON_NAME][EMAIL_ADDRESS][PERSON_NAME][DOMAIN_NAME]"
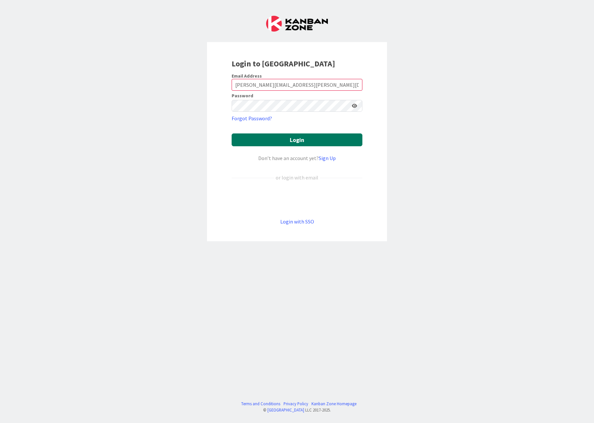
click at [232, 133] on button "Login" at bounding box center [297, 139] width 131 height 13
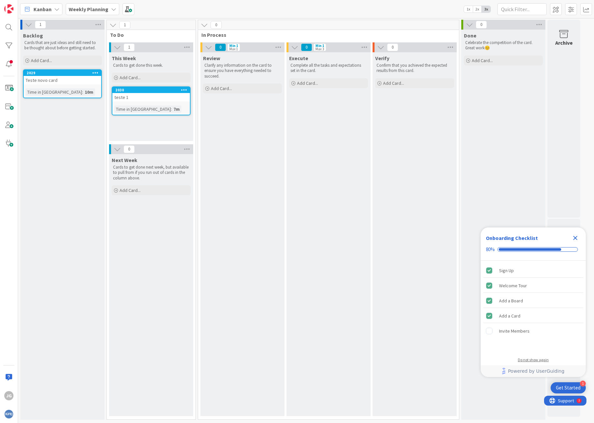
click at [527, 360] on div "Do not show again" at bounding box center [533, 359] width 31 height 5
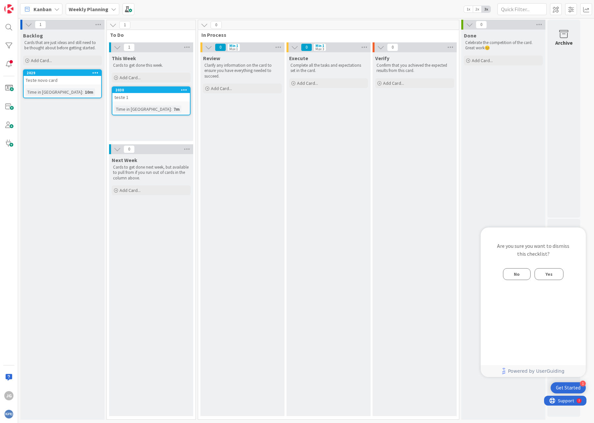
click at [100, 11] on b "Weekly Planning" at bounding box center [89, 9] width 40 height 7
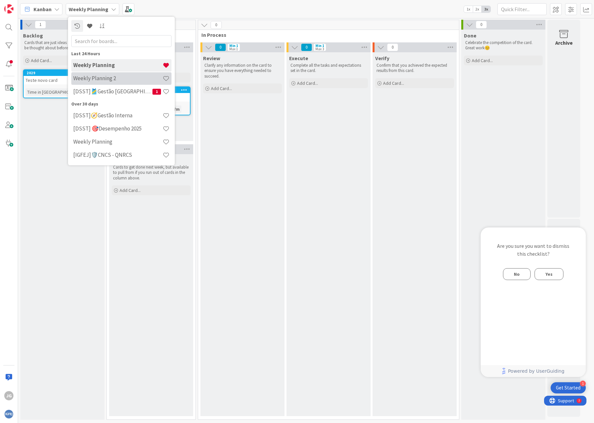
click at [115, 78] on h4 "Weekly Planning 2" at bounding box center [117, 78] width 89 height 7
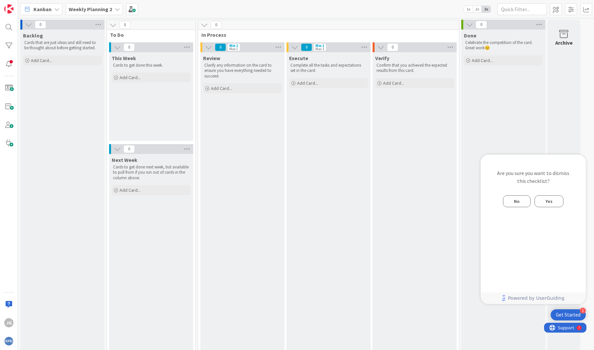
click at [549, 200] on span "Yes" at bounding box center [548, 201] width 7 height 8
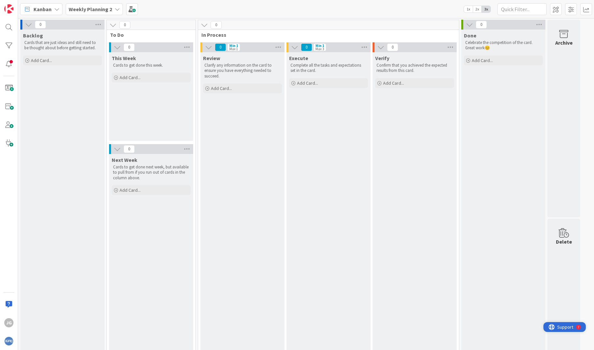
click at [570, 325] on span "Support" at bounding box center [565, 327] width 16 height 8
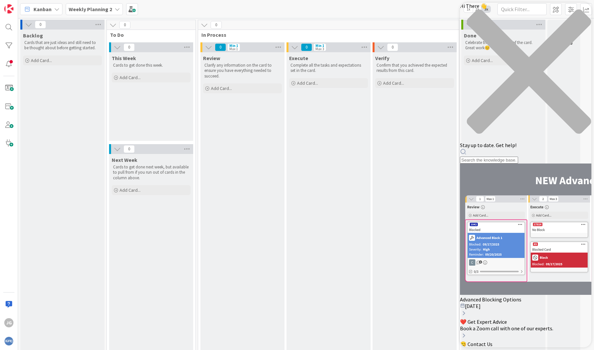
click at [511, 149] on div "Resource Center Header" at bounding box center [525, 156] width 131 height 15
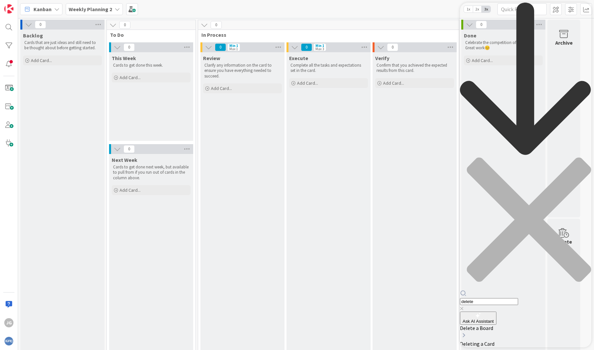
type input "delete"
click at [493, 325] on span "Delete a Board" at bounding box center [476, 328] width 33 height 7
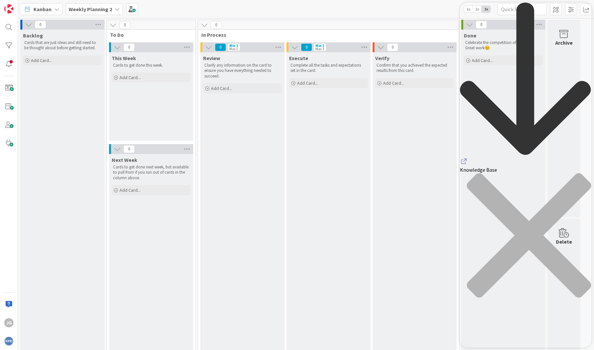
click at [412, 190] on div "Verify Confirm that you achieved the expected results from this card. Add Card.…" at bounding box center [415, 232] width 84 height 361
drag, startPoint x: 583, startPoint y: 12, endPoint x: 1022, endPoint y: 26, distance: 439.6
click at [583, 173] on div "close resource center" at bounding box center [525, 239] width 131 height 133
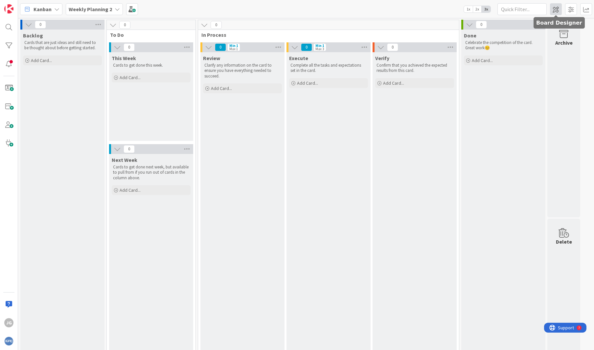
click at [556, 9] on span at bounding box center [556, 9] width 12 height 12
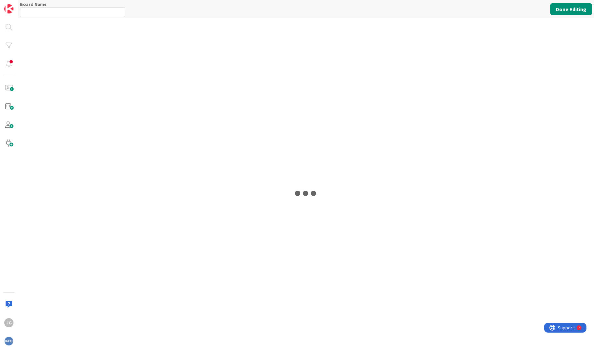
type input "Weekly Planning 2"
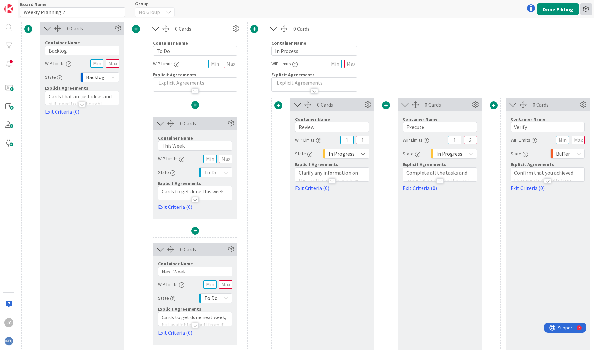
click at [586, 7] on icon at bounding box center [586, 9] width 12 height 12
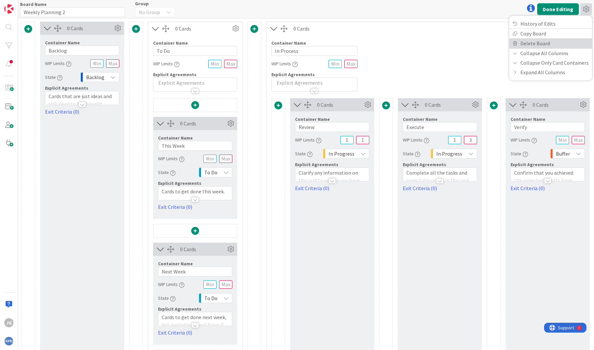
click at [542, 42] on link "Delete Board" at bounding box center [550, 44] width 83 height 10
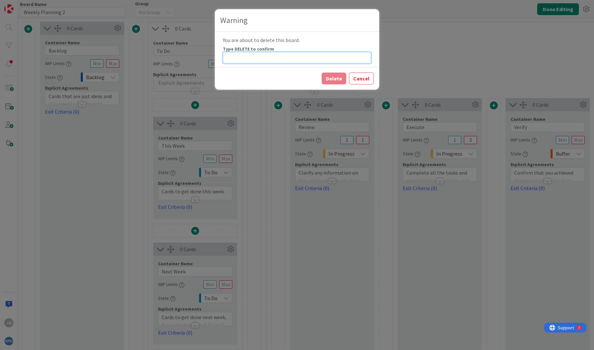
click at [314, 60] on input at bounding box center [297, 58] width 149 height 12
click at [274, 54] on input at bounding box center [297, 58] width 149 height 12
type input "DELETE"
click at [340, 75] on button "Delete" at bounding box center [334, 79] width 25 height 12
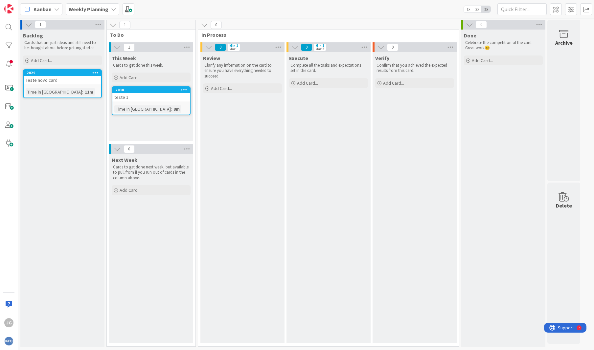
click at [104, 11] on b "Weekly Planning" at bounding box center [89, 9] width 40 height 7
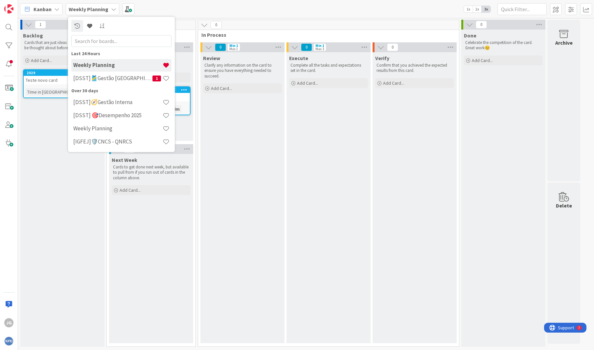
click at [116, 63] on h4 "Weekly Planning" at bounding box center [117, 65] width 89 height 7
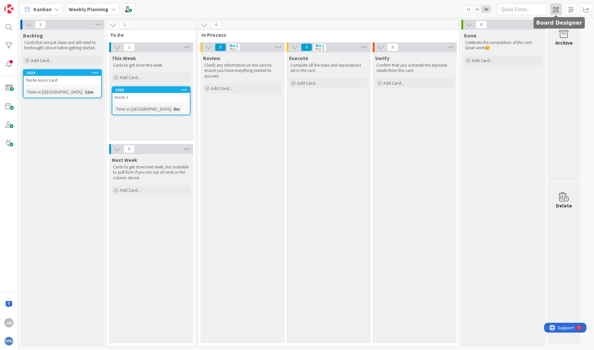
click at [558, 10] on span at bounding box center [556, 9] width 12 height 12
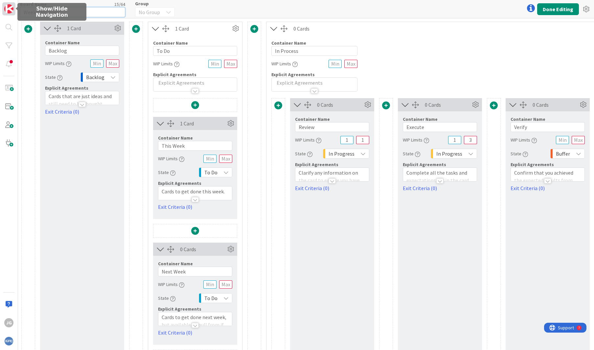
drag, startPoint x: 82, startPoint y: 12, endPoint x: 8, endPoint y: 12, distance: 73.9
click at [8, 12] on div "JG Board Name 15 / 64 Weekly Planning Group No Group Done Editing 1 Card Contai…" at bounding box center [297, 175] width 594 height 350
type input "ZL Week"
click at [555, 9] on button "Done Editing" at bounding box center [558, 9] width 42 height 12
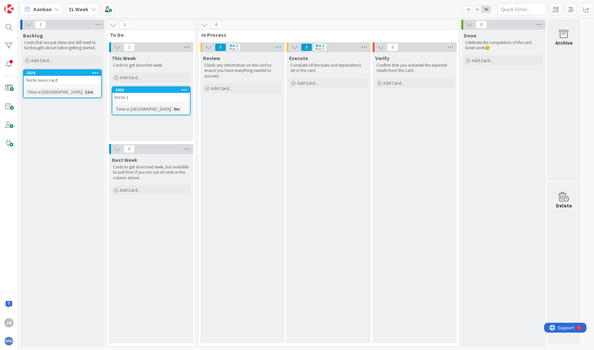
click at [49, 6] on span "Kanban" at bounding box center [43, 9] width 18 height 8
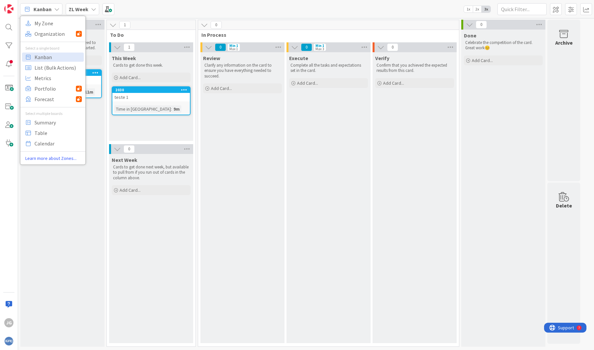
click at [179, 10] on div "Kanban My Zone Organization Select a single board Kanban List (Bulk Actions) Me…" at bounding box center [306, 9] width 576 height 18
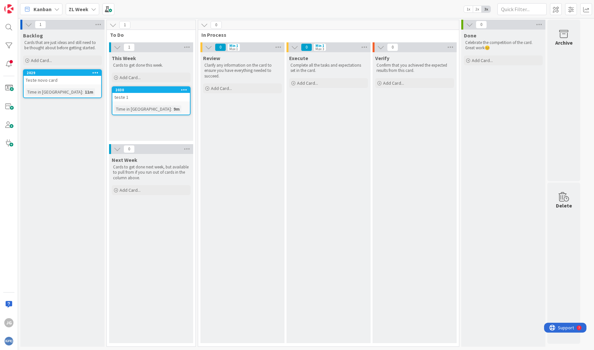
click at [51, 10] on span "Kanban" at bounding box center [43, 9] width 18 height 8
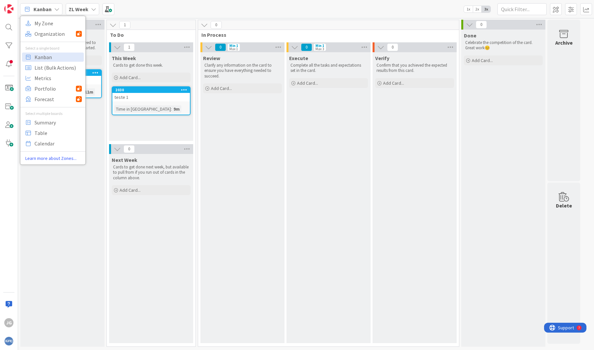
click at [231, 198] on div "Review Clarify any information on the card to ensure you have everything needed…" at bounding box center [242, 197] width 84 height 291
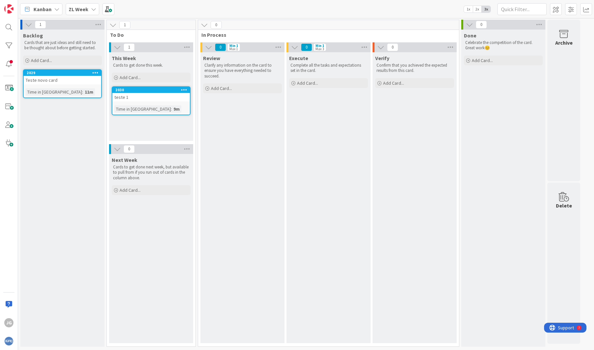
click at [36, 9] on span "Kanban" at bounding box center [43, 9] width 18 height 8
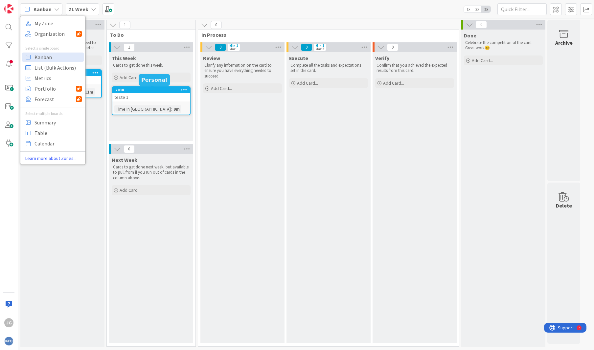
click at [255, 164] on div "Review Clarify any information on the card to ensure you have everything needed…" at bounding box center [242, 197] width 84 height 291
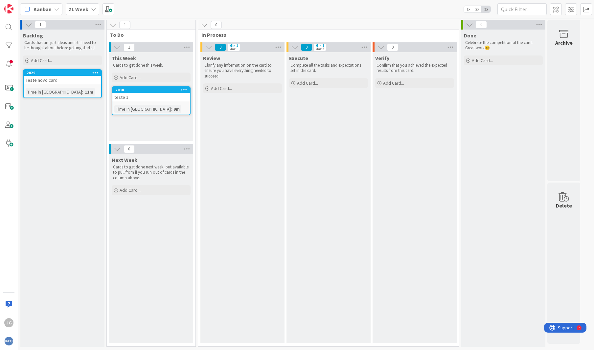
click at [38, 79] on div "Teste novo card" at bounding box center [63, 80] width 78 height 9
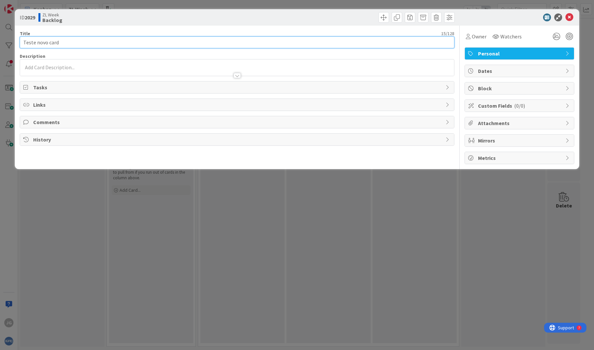
click at [62, 40] on input "Teste novo card" at bounding box center [237, 42] width 435 height 12
click at [96, 41] on input "Teste novo card" at bounding box center [237, 42] width 435 height 12
drag, startPoint x: 96, startPoint y: 41, endPoint x: -17, endPoint y: 34, distance: 113.0
click at [0, 34] on html "JG Kanban My Zone Organization Select a single board Kanban List (Bulk Actions)…" at bounding box center [297, 175] width 594 height 350
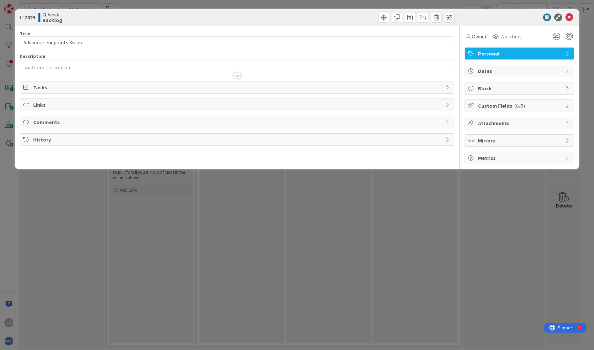
click at [66, 66] on div at bounding box center [237, 67] width 434 height 16
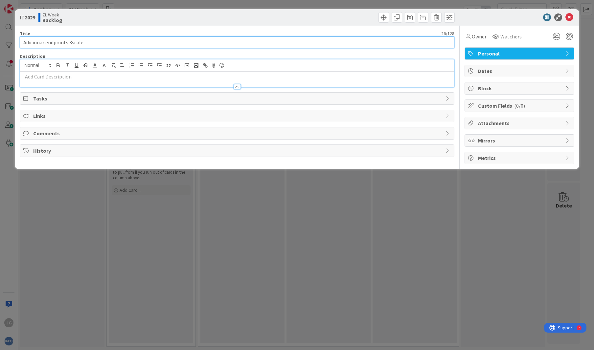
click at [88, 42] on input "Adicionar endpoints 3scale" at bounding box center [237, 42] width 435 height 12
type input "Adicionar endpoints 3scale do tiago"
click at [76, 100] on span "Tasks" at bounding box center [237, 99] width 409 height 8
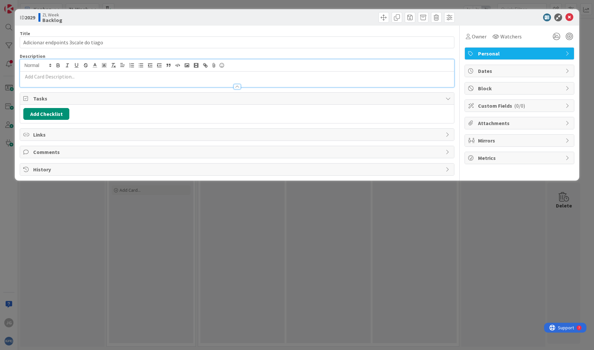
click at [139, 108] on div "Add Checklist" at bounding box center [237, 114] width 428 height 12
click at [58, 116] on button "Add Checklist" at bounding box center [46, 114] width 46 height 12
type input "pedir endpoint do /Car"
click at [33, 168] on div "Checklist Name (needed before adding tasks) 22 / 64 pedir endpoint do /Car Add …" at bounding box center [78, 155] width 102 height 43
click at [38, 159] on button "Add" at bounding box center [35, 161] width 17 height 12
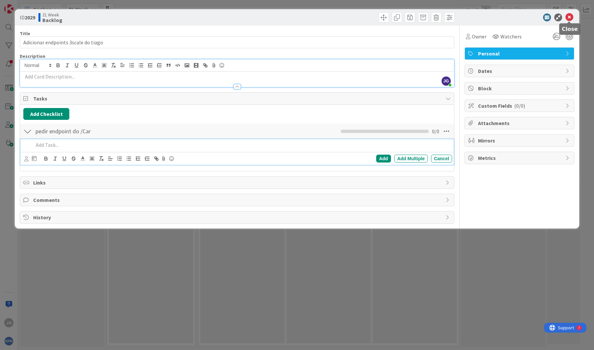
click at [567, 16] on icon at bounding box center [570, 17] width 8 height 8
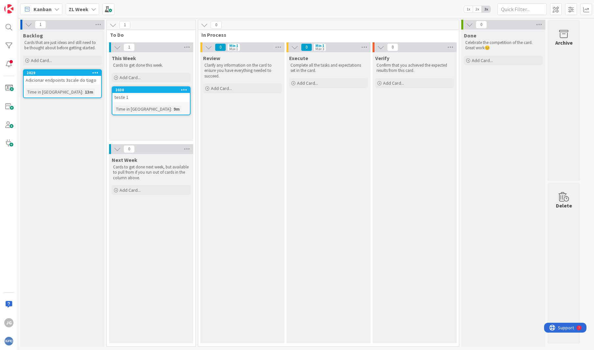
click at [70, 76] on div "Adicionar endpoints 3scale do tiago" at bounding box center [63, 80] width 78 height 9
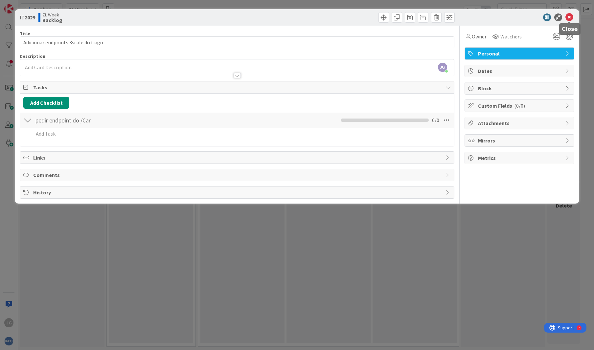
click at [568, 15] on icon at bounding box center [570, 17] width 8 height 8
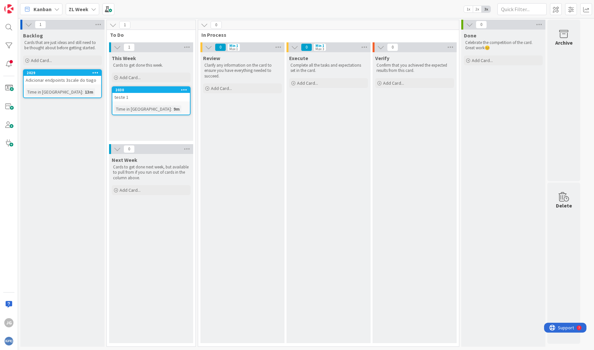
click at [474, 170] on div "Done Celebrate the competition of the card. Great work 😊 Add Card..." at bounding box center [503, 188] width 84 height 317
click at [47, 11] on span "Kanban" at bounding box center [43, 9] width 18 height 8
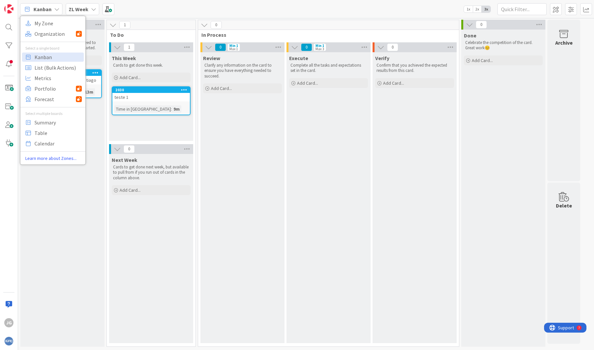
click at [78, 8] on b "ZL Week" at bounding box center [79, 9] width 20 height 7
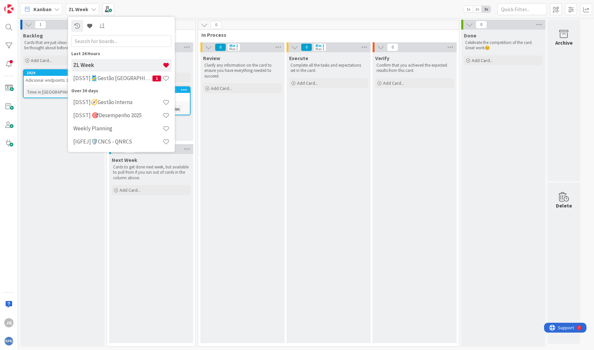
click at [46, 11] on span "Kanban" at bounding box center [43, 9] width 18 height 8
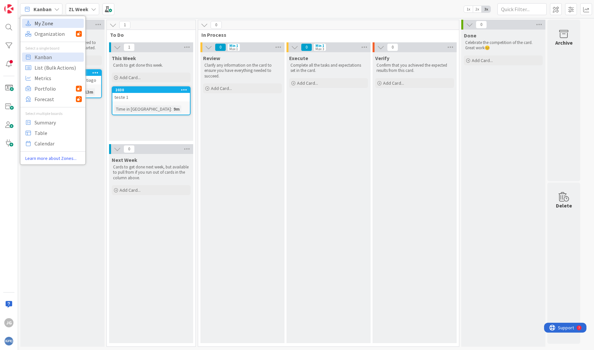
click at [37, 23] on span "My Zone" at bounding box center [58, 23] width 47 height 10
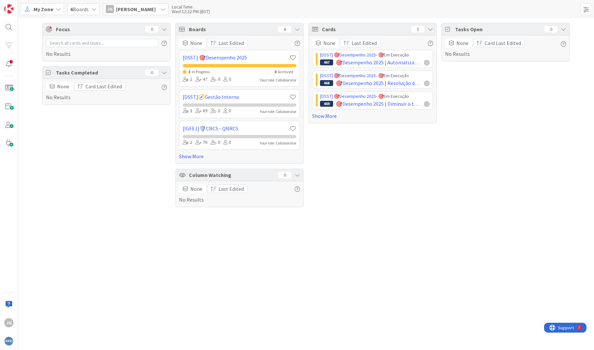
click at [51, 10] on span "My Zone" at bounding box center [44, 9] width 20 height 8
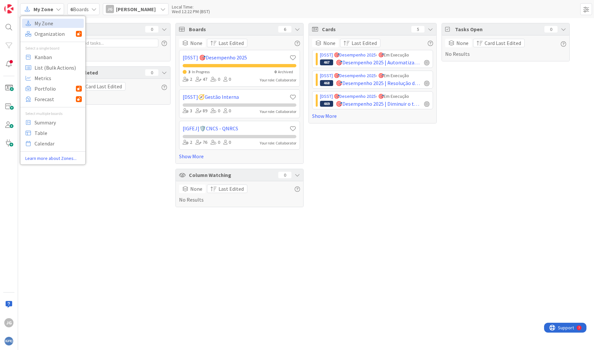
click at [118, 7] on span "[PERSON_NAME]" at bounding box center [136, 9] width 40 height 8
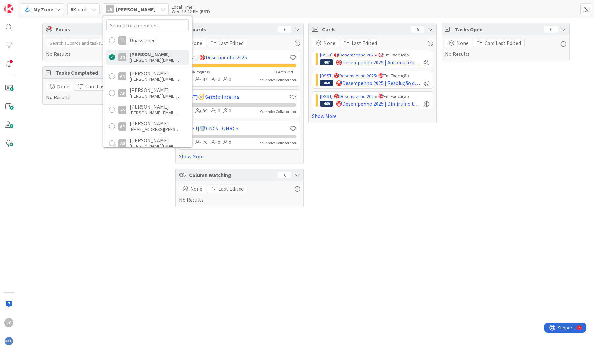
click at [82, 8] on span "6 Boards" at bounding box center [79, 9] width 18 height 8
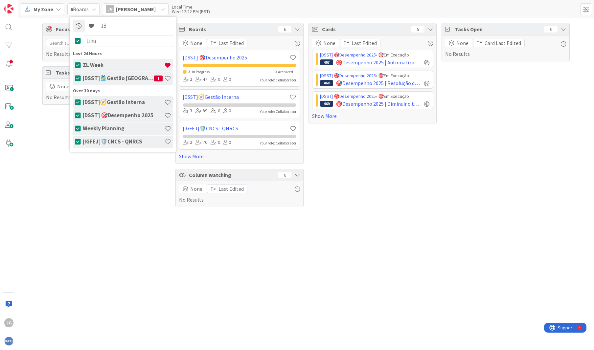
type input "Linux"
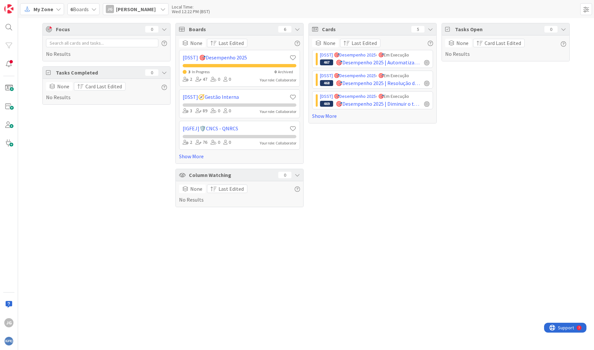
click at [38, 10] on span "My Zone" at bounding box center [44, 9] width 20 height 8
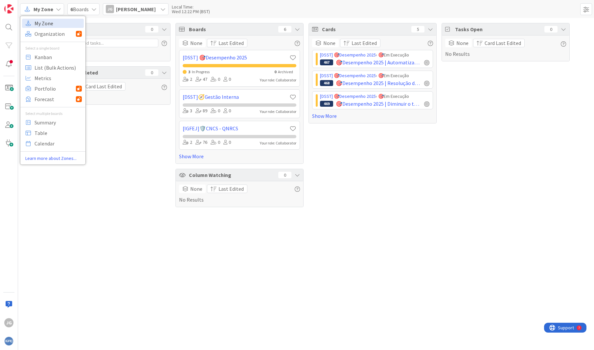
click at [46, 22] on span "My Zone" at bounding box center [58, 23] width 47 height 10
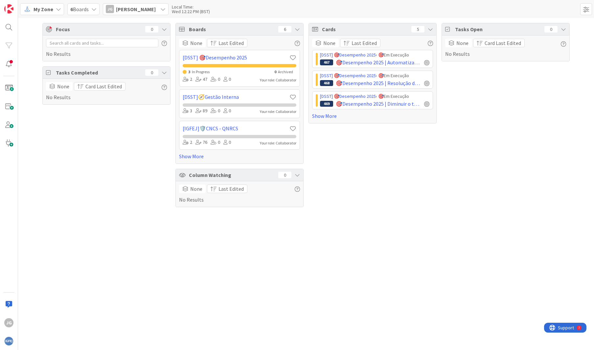
click at [47, 7] on span "My Zone" at bounding box center [44, 9] width 20 height 8
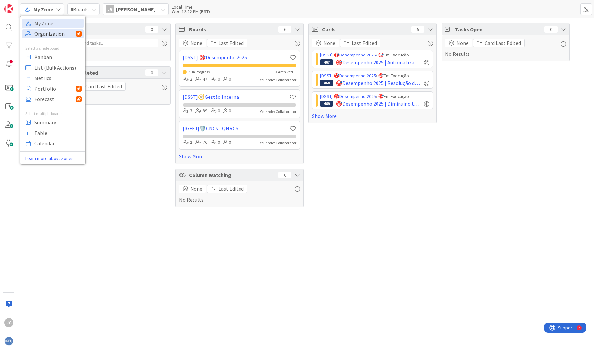
click at [49, 35] on span "Organization" at bounding box center [55, 34] width 41 height 10
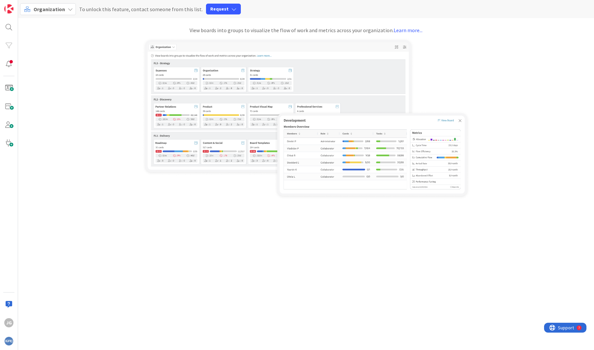
click at [52, 17] on div "Organization To unlock this feature, contact someone from this list. Request" at bounding box center [306, 9] width 576 height 18
click at [57, 10] on span "Organization" at bounding box center [50, 9] width 32 height 7
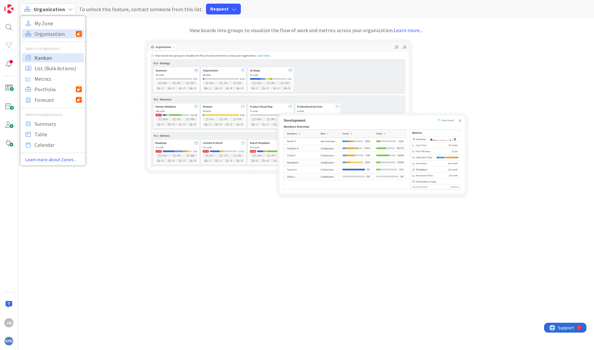
click at [41, 58] on span "Kanban" at bounding box center [58, 58] width 47 height 10
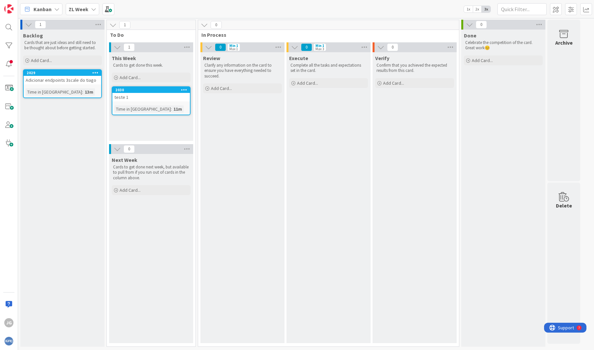
click at [82, 11] on b "ZL Week" at bounding box center [79, 9] width 20 height 7
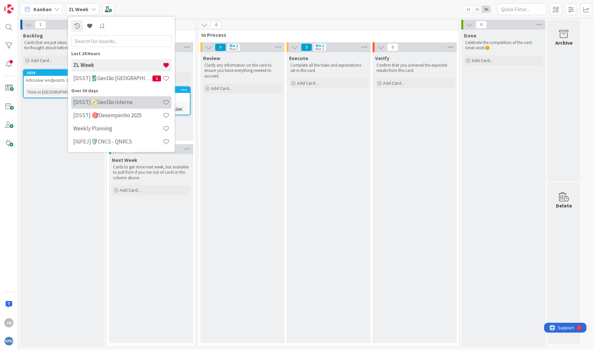
click at [111, 99] on h4 "[DSST]🧭Gestão Interna" at bounding box center [117, 102] width 89 height 7
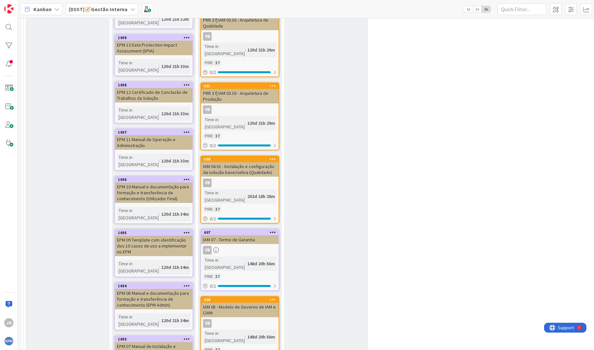
scroll to position [4471, 0]
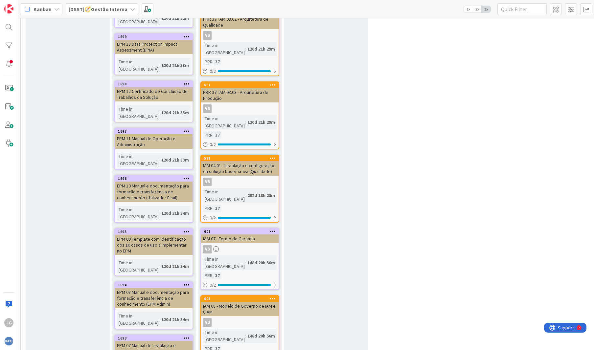
click at [131, 7] on icon at bounding box center [132, 9] width 5 height 5
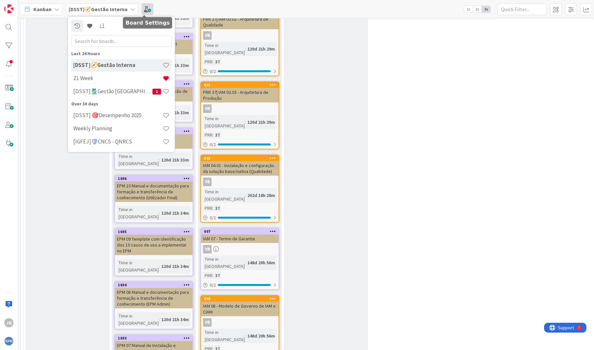
click at [146, 7] on span at bounding box center [148, 9] width 12 height 12
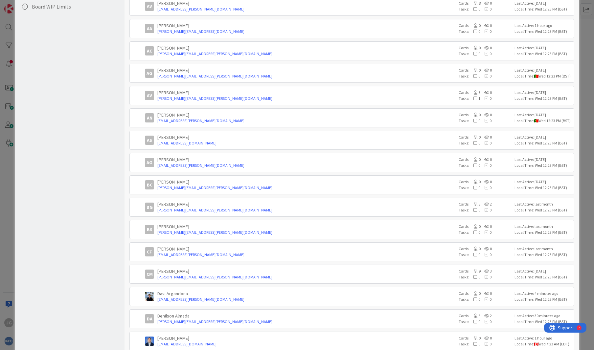
scroll to position [0, 0]
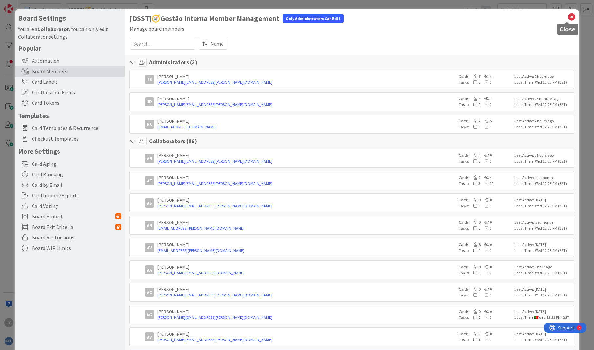
click at [568, 17] on icon at bounding box center [572, 16] width 9 height 9
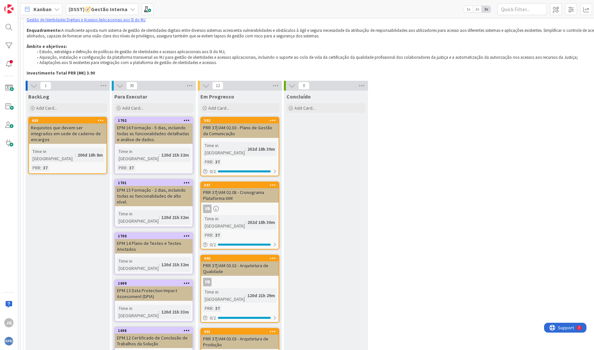
scroll to position [4091, 0]
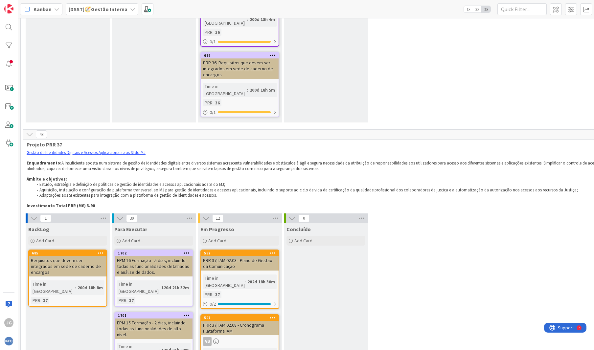
click at [51, 9] on span "Kanban" at bounding box center [43, 9] width 18 height 8
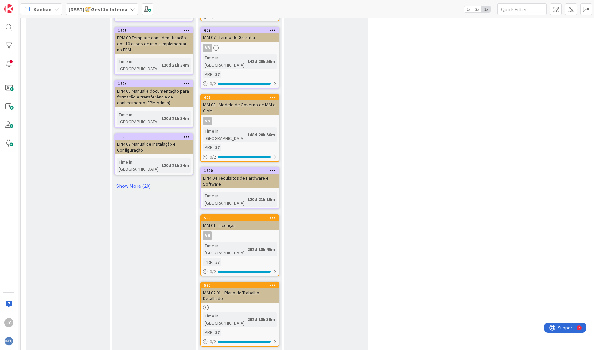
scroll to position [4563, 0]
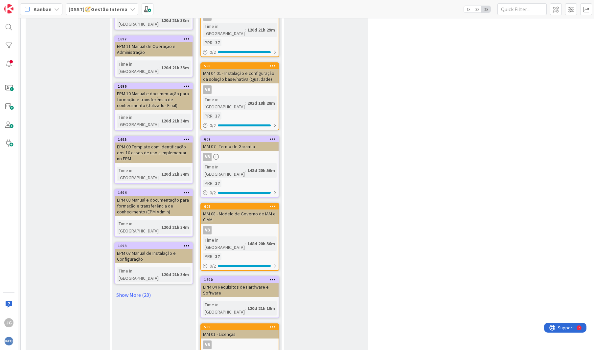
click at [75, 8] on b "[DSST]🧭Gestão Interna" at bounding box center [98, 9] width 59 height 7
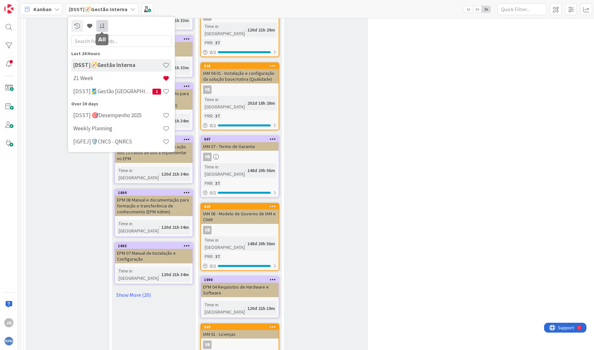
click at [98, 28] on link at bounding box center [102, 26] width 12 height 12
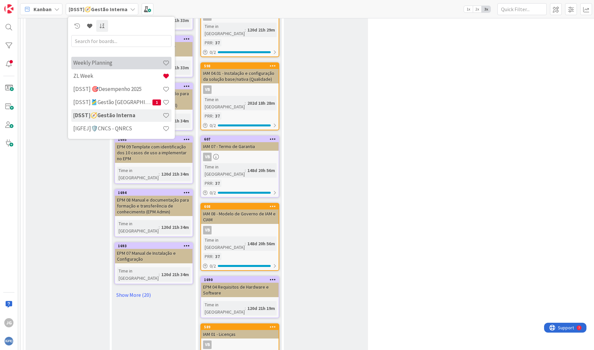
click at [95, 62] on h4 "Weekly Planning" at bounding box center [117, 62] width 89 height 7
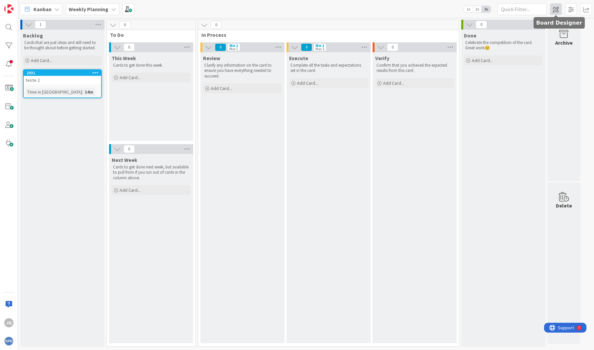
click at [558, 9] on span at bounding box center [556, 9] width 12 height 12
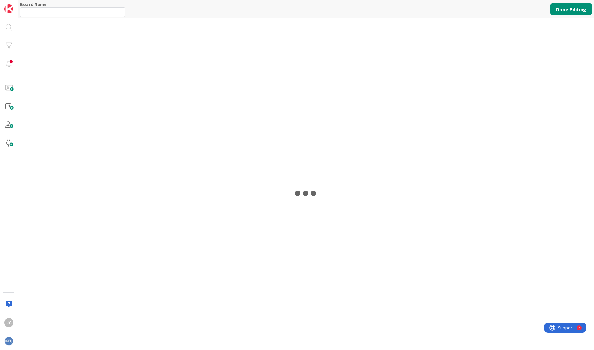
type input "Weekly Planning"
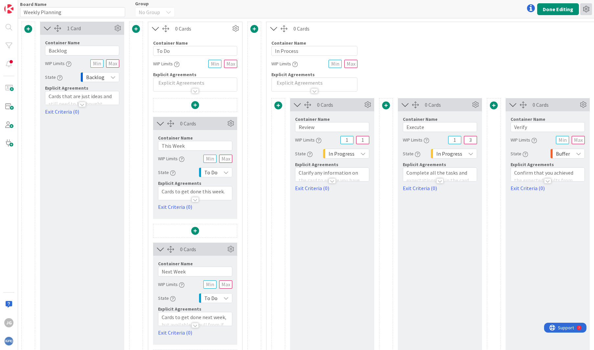
click at [583, 8] on icon at bounding box center [586, 9] width 12 height 12
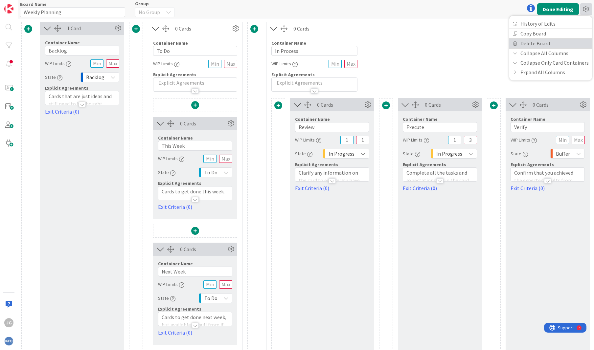
click at [528, 42] on link "Delete Board" at bounding box center [550, 44] width 83 height 10
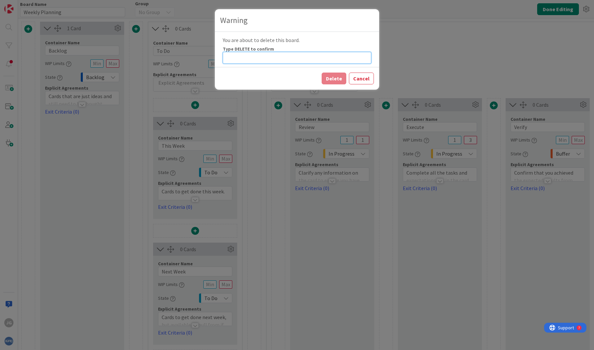
click at [279, 60] on input at bounding box center [297, 58] width 149 height 12
type input "DELETE"
click at [337, 80] on button "Delete" at bounding box center [334, 79] width 25 height 12
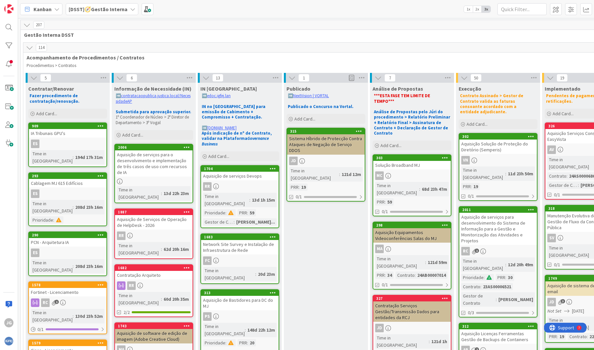
click at [25, 24] on icon at bounding box center [26, 24] width 7 height 7
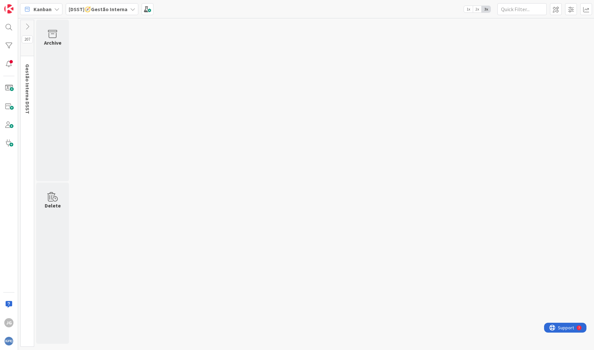
click at [22, 24] on button at bounding box center [27, 27] width 13 height 10
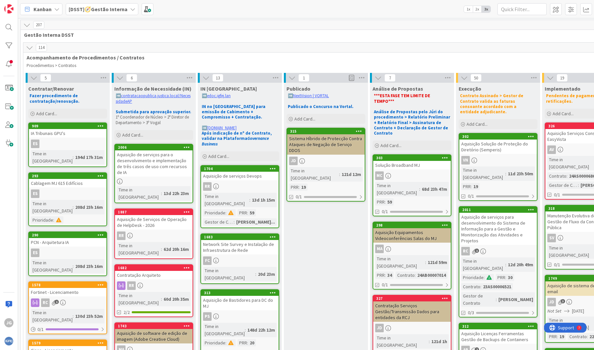
click at [25, 27] on icon at bounding box center [26, 24] width 7 height 7
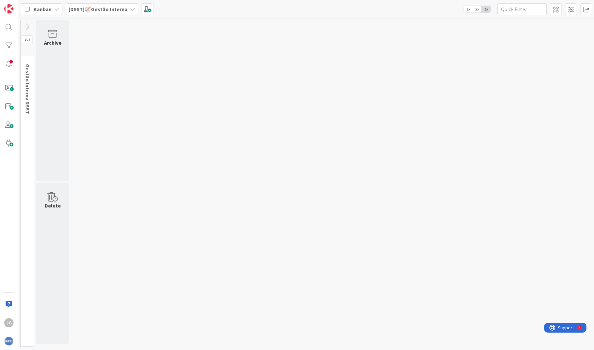
click at [25, 27] on icon at bounding box center [27, 26] width 7 height 7
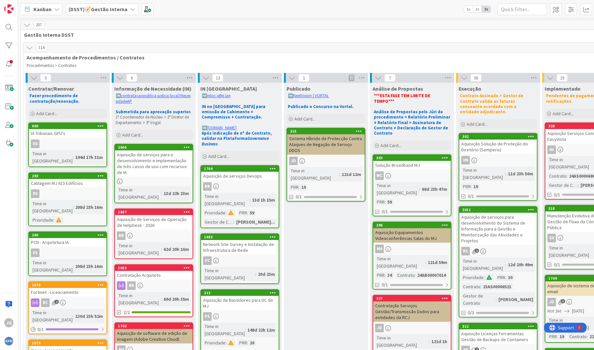
click at [109, 12] on b "[DSST]🧭Gestão Interna" at bounding box center [98, 9] width 59 height 7
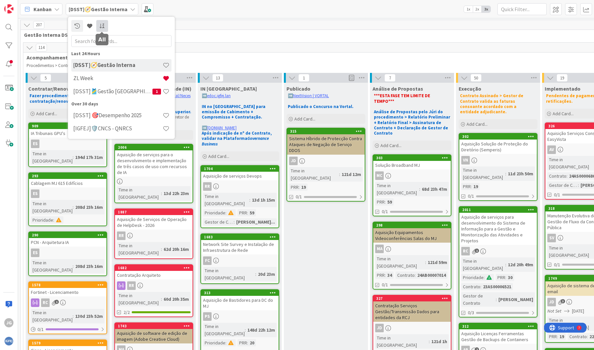
click at [104, 27] on icon at bounding box center [102, 25] width 6 height 5
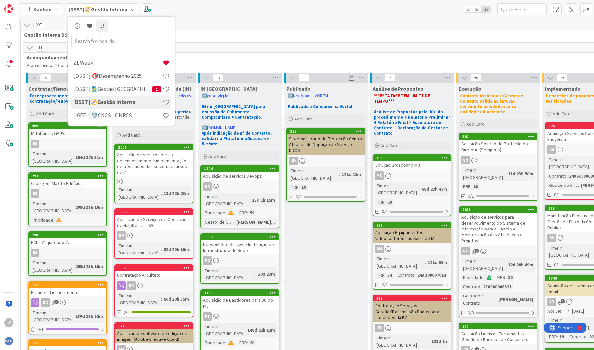
click at [449, 57] on span "Acompanhamento de Procedimentos / Contratos" at bounding box center [367, 57] width 680 height 7
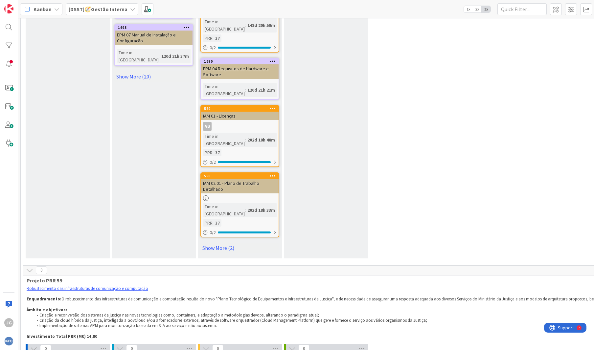
scroll to position [4819, 0]
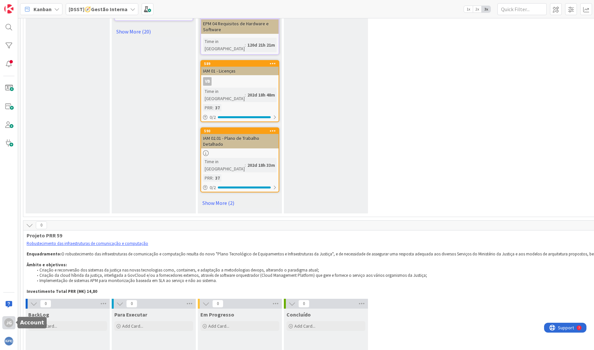
click at [6, 323] on div "JG" at bounding box center [8, 322] width 9 height 9
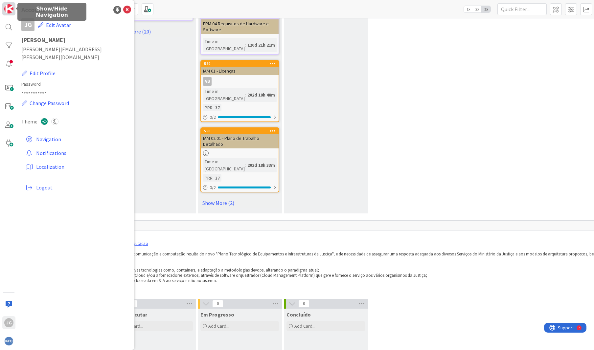
click at [8, 7] on img at bounding box center [8, 8] width 9 height 9
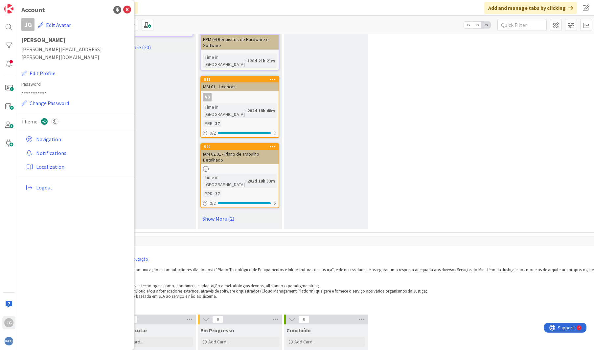
click at [249, 29] on div "Kanban [DSST]🧭Gestão Interna 1x 2x 3x" at bounding box center [306, 25] width 576 height 18
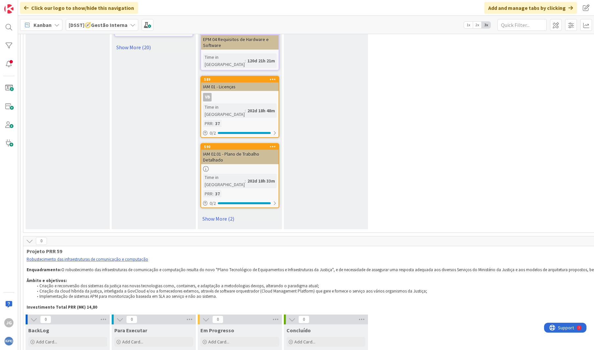
click at [143, 25] on span at bounding box center [148, 25] width 12 height 12
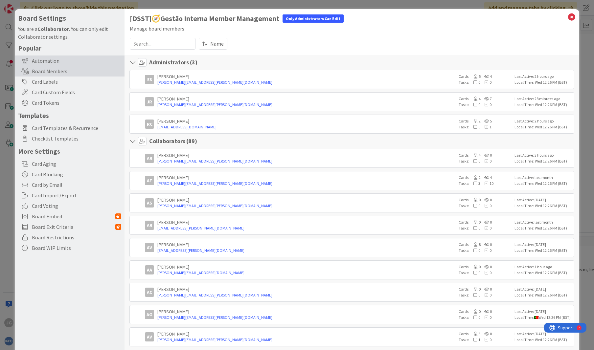
click at [63, 63] on div "Automation" at bounding box center [70, 61] width 110 height 11
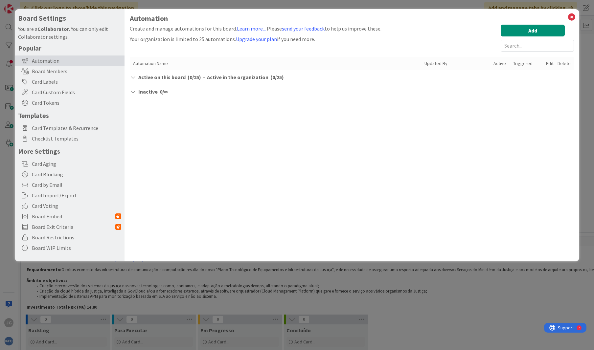
click at [257, 76] on span "Active in the organization" at bounding box center [237, 77] width 61 height 8
click at [232, 83] on div "Automation Name Updated By Active Triggered Edit Delete Active on this board ( …" at bounding box center [352, 76] width 444 height 39
click at [135, 76] on icon at bounding box center [133, 77] width 7 height 5
click at [128, 91] on div "Automation Create and manage automations for this board. Learn more... Please s…" at bounding box center [352, 135] width 455 height 252
click at [137, 89] on div "Inactive 0 / ∞" at bounding box center [352, 92] width 444 height 8
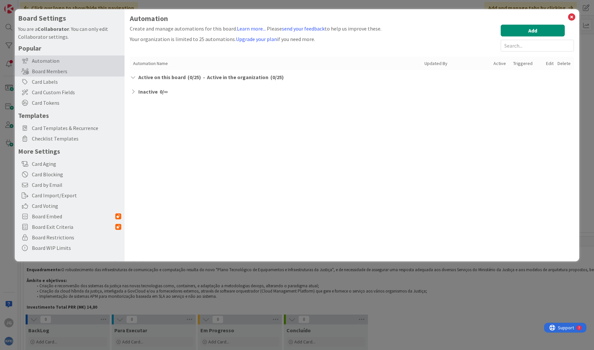
click at [66, 71] on div "Board Members" at bounding box center [70, 71] width 110 height 11
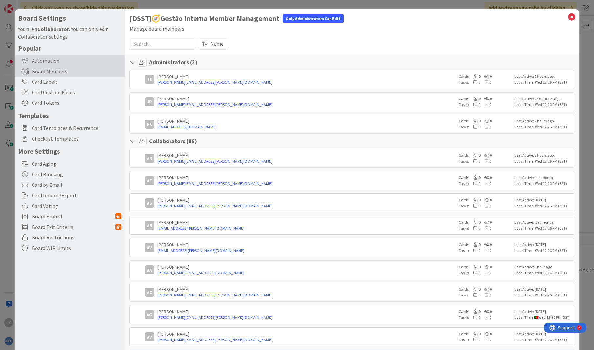
click at [55, 59] on div "Automation" at bounding box center [70, 61] width 110 height 11
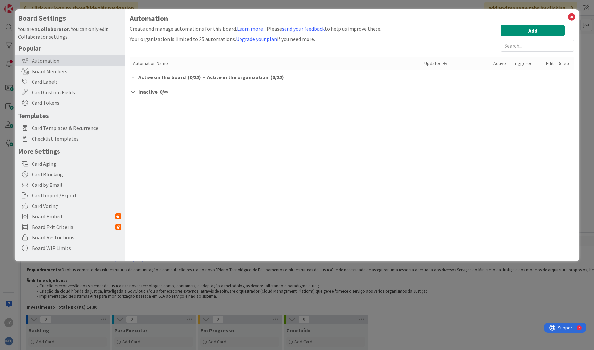
click at [44, 17] on h4 "Board Settings" at bounding box center [69, 18] width 103 height 8
drag, startPoint x: 53, startPoint y: 30, endPoint x: 101, endPoint y: 48, distance: 51.2
click at [101, 48] on div "Board Settings You are a Collaborator . You can only edit Collaborator settings…" at bounding box center [69, 135] width 103 height 243
click at [569, 17] on icon at bounding box center [572, 16] width 9 height 9
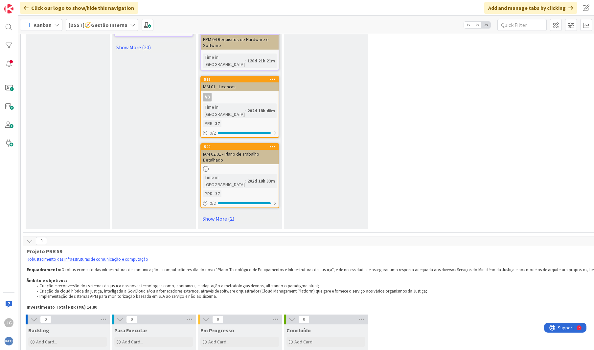
click at [46, 26] on span "Kanban" at bounding box center [43, 25] width 18 height 8
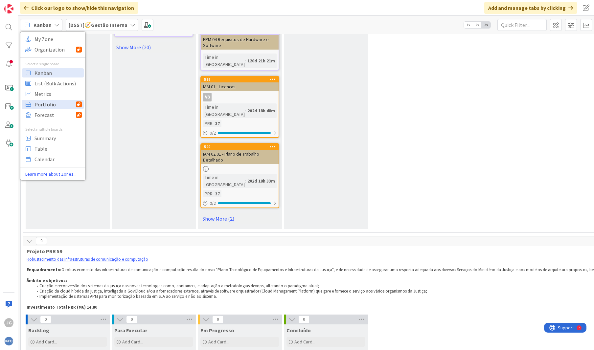
click at [42, 101] on span "Portfolio" at bounding box center [55, 105] width 41 height 10
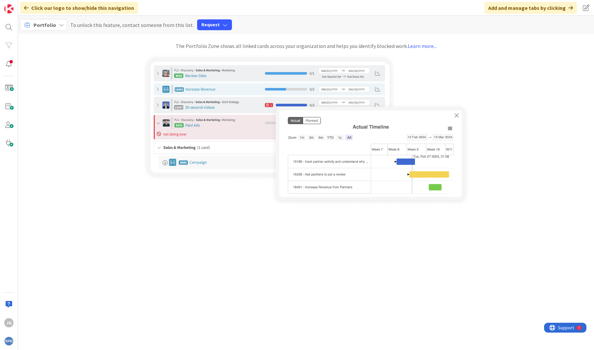
click at [43, 26] on span "Portfolio" at bounding box center [45, 25] width 23 height 7
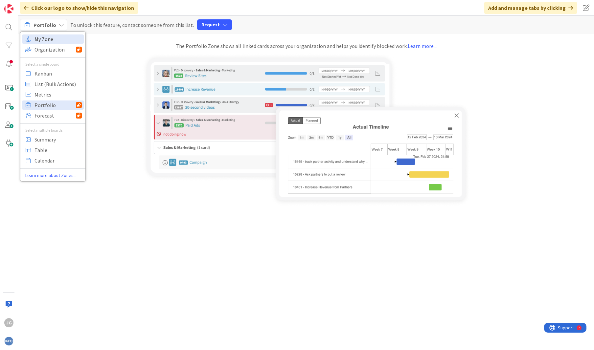
click at [42, 36] on span "My Zone" at bounding box center [58, 39] width 47 height 10
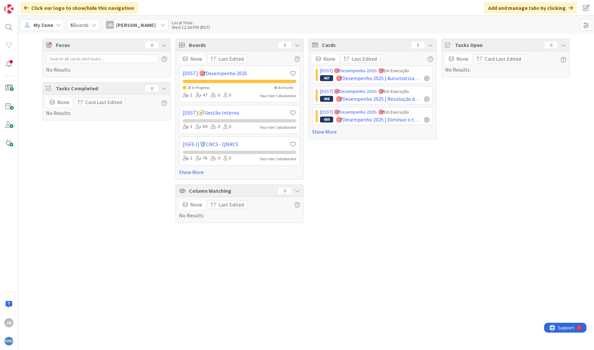
click at [212, 43] on span "Boards" at bounding box center [232, 45] width 86 height 8
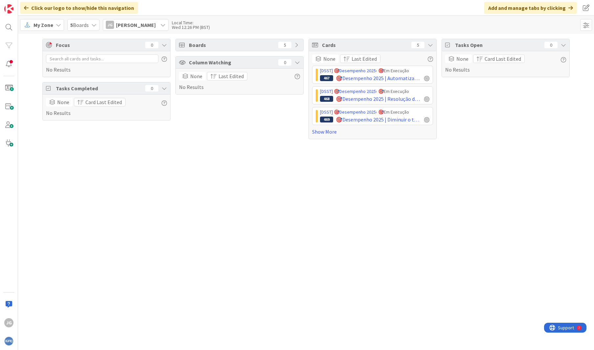
click at [212, 43] on span "Boards" at bounding box center [232, 45] width 86 height 8
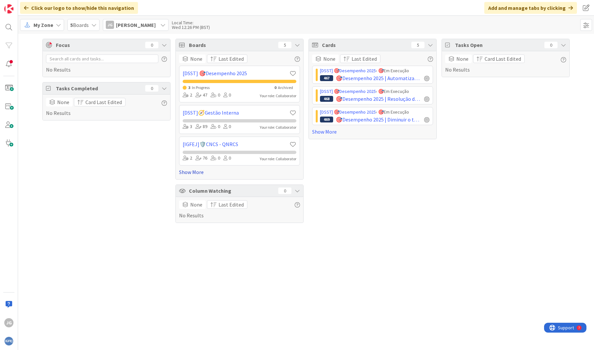
click at [191, 172] on link "Show More" at bounding box center [239, 172] width 121 height 8
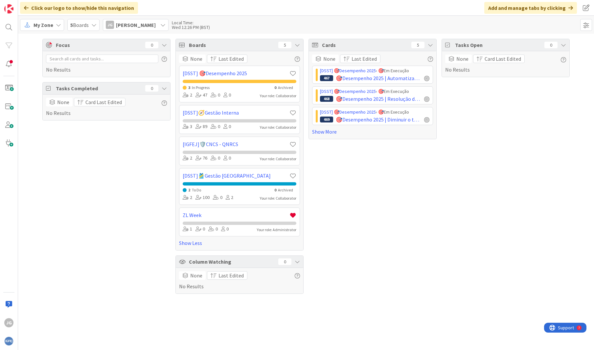
click at [135, 22] on span "[PERSON_NAME]" at bounding box center [136, 25] width 40 height 8
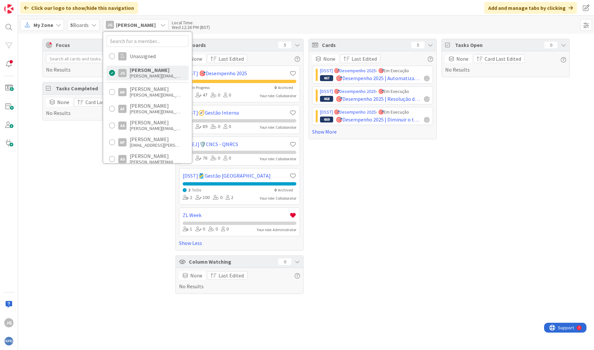
click at [65, 204] on div "Focus 0 No Results Tasks Completed 0 None Card Last Edited No Results" at bounding box center [106, 166] width 128 height 255
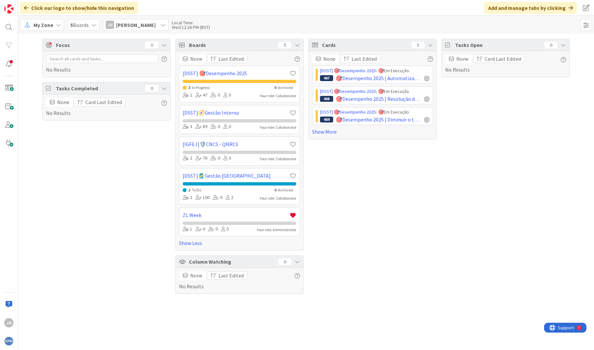
click at [432, 222] on div "Cards 5 None Last Edited [DSST] 🎯Desempenho 2025 › 🎯Em Execução 467 🎯Desempenho…" at bounding box center [373, 166] width 128 height 255
click at [90, 24] on div "5 Boards" at bounding box center [83, 25] width 32 height 12
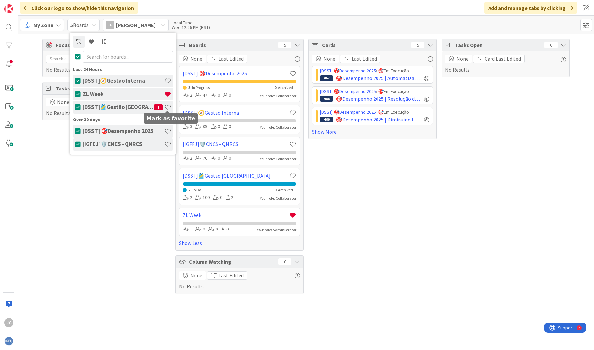
click at [169, 107] on span at bounding box center [167, 107] width 7 height 7
click at [219, 177] on link "[DSST]🎽Gestão [GEOGRAPHIC_DATA]" at bounding box center [236, 176] width 107 height 8
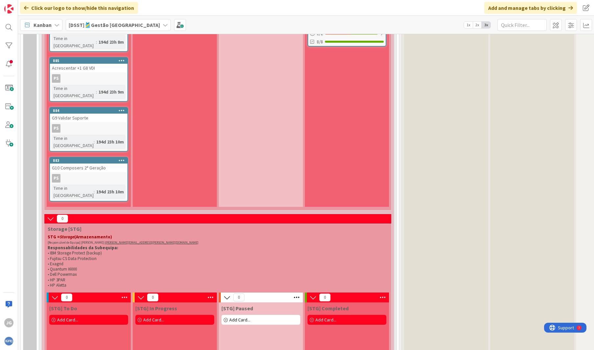
scroll to position [3869, 0]
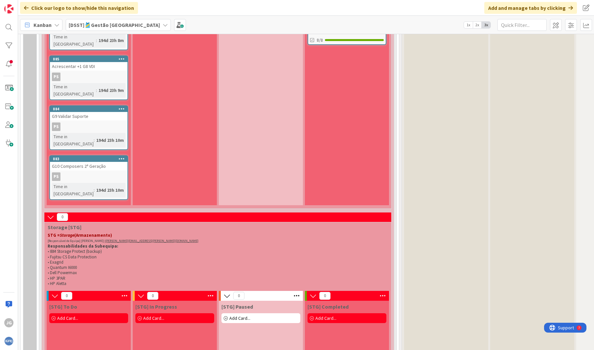
click at [174, 23] on span at bounding box center [180, 25] width 12 height 12
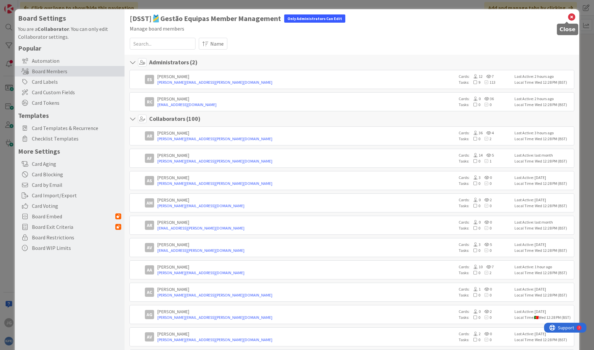
drag, startPoint x: 565, startPoint y: 15, endPoint x: 543, endPoint y: 21, distance: 23.4
click at [568, 16] on icon at bounding box center [572, 16] width 9 height 9
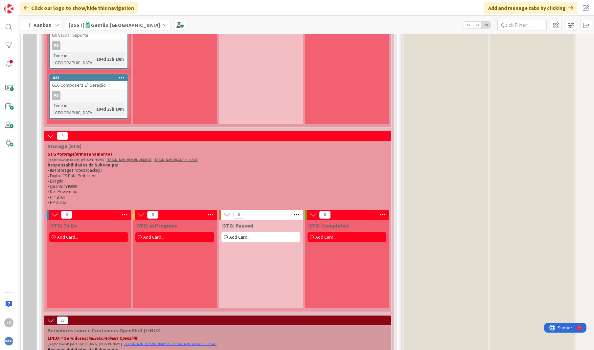
scroll to position [3988, 0]
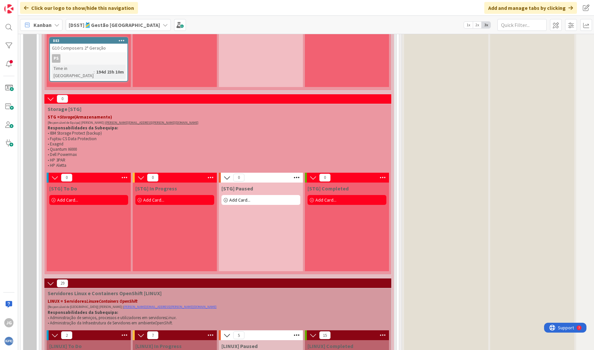
click at [54, 332] on icon at bounding box center [54, 335] width 7 height 7
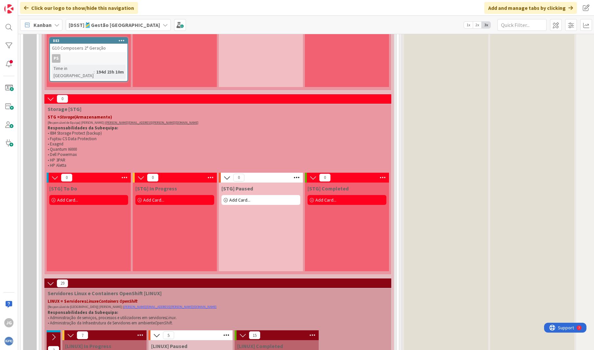
click at [143, 331] on icon at bounding box center [140, 336] width 9 height 10
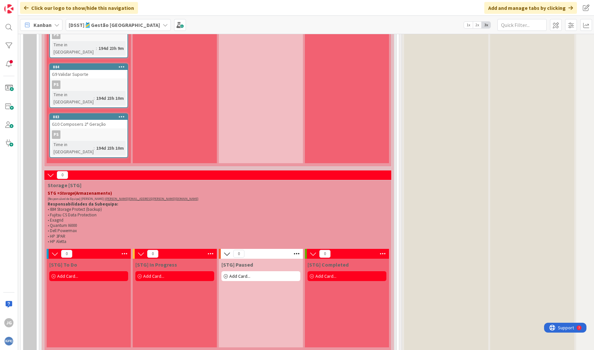
scroll to position [3879, 0]
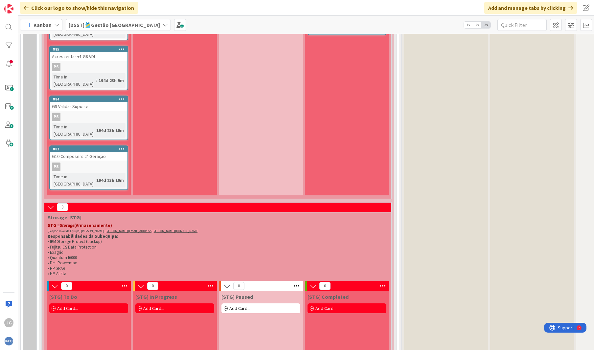
click at [246, 202] on div "0 Storage [STG] STG = Storage (Armazenamento) [Responsável de Equipa] [PERSON_N…" at bounding box center [218, 294] width 350 height 185
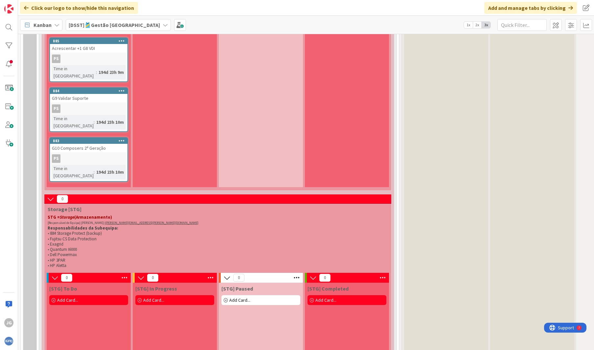
scroll to position [3746, 0]
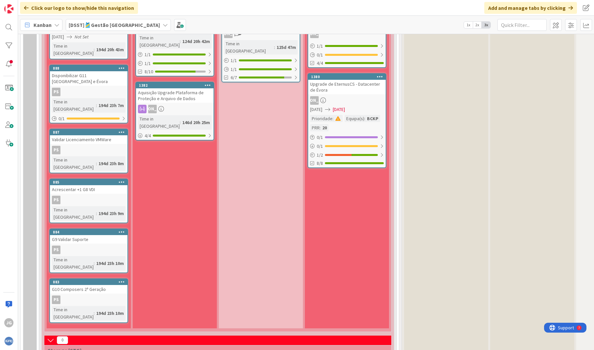
click at [19, 4] on div "Click our logo to show/hide this navigation Add and manage tabs by clicking" at bounding box center [306, 8] width 576 height 16
click at [7, 10] on img at bounding box center [8, 8] width 9 height 9
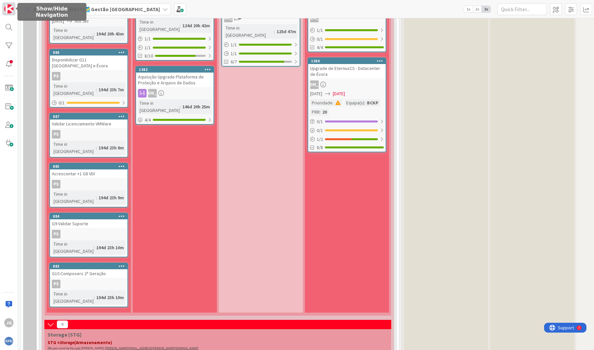
click at [9, 8] on img at bounding box center [8, 8] width 9 height 9
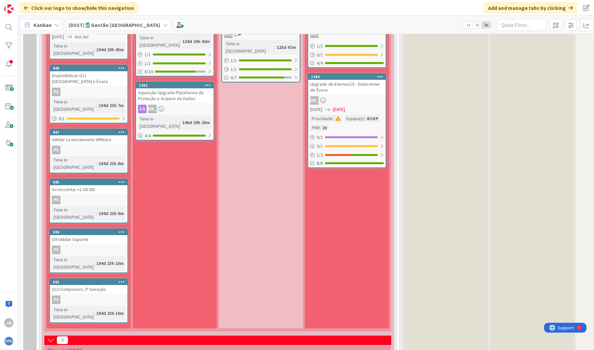
click at [48, 337] on icon at bounding box center [50, 340] width 7 height 7
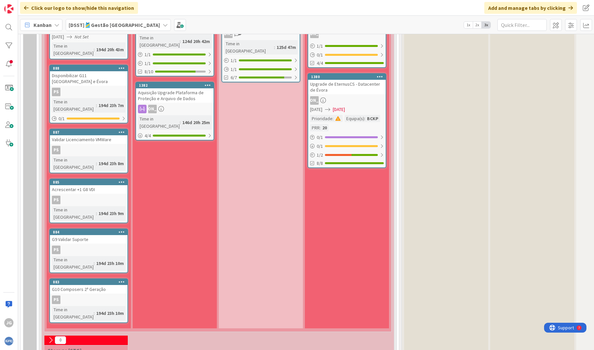
click at [48, 337] on icon at bounding box center [50, 340] width 7 height 7
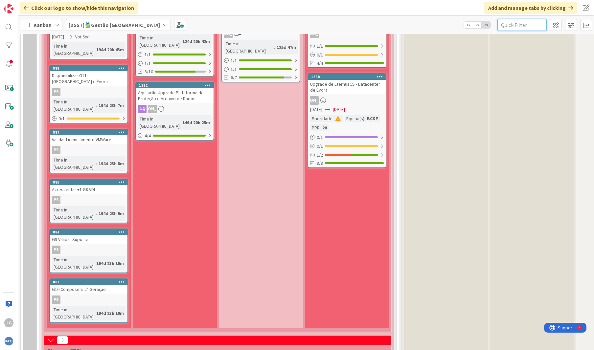
click at [521, 25] on input "text" at bounding box center [522, 25] width 49 height 12
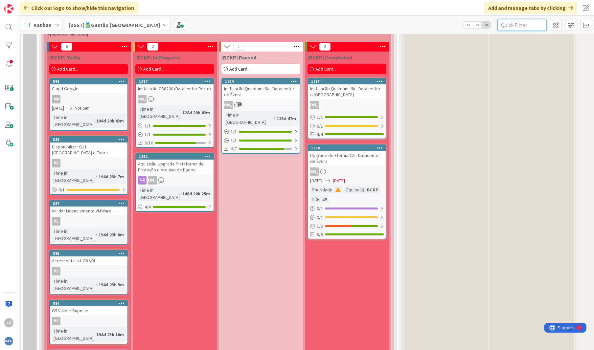
scroll to position [3667, 0]
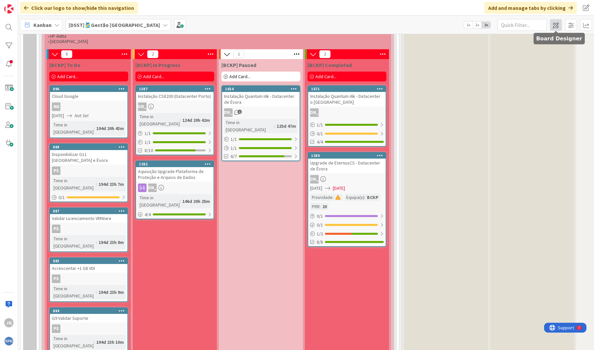
click at [556, 24] on span at bounding box center [556, 25] width 12 height 12
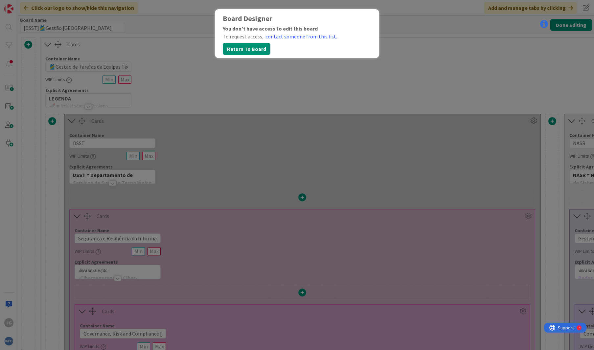
type input "[DSST]🎽Gestão [GEOGRAPHIC_DATA]"
click at [236, 51] on button "Return To Board" at bounding box center [247, 49] width 48 height 12
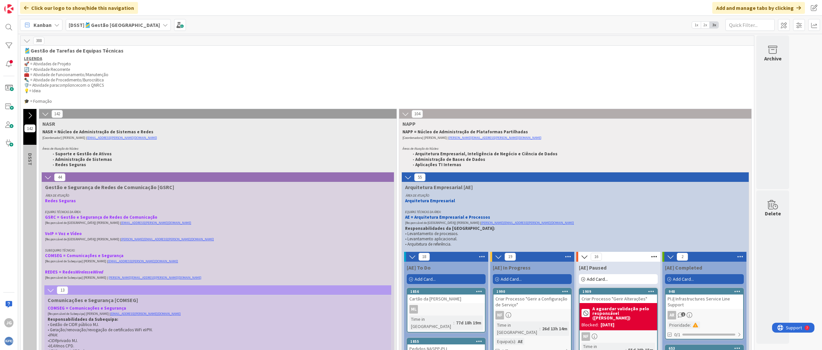
click at [82, 24] on b "[DSST]🎽Gestão [GEOGRAPHIC_DATA]" at bounding box center [114, 25] width 91 height 7
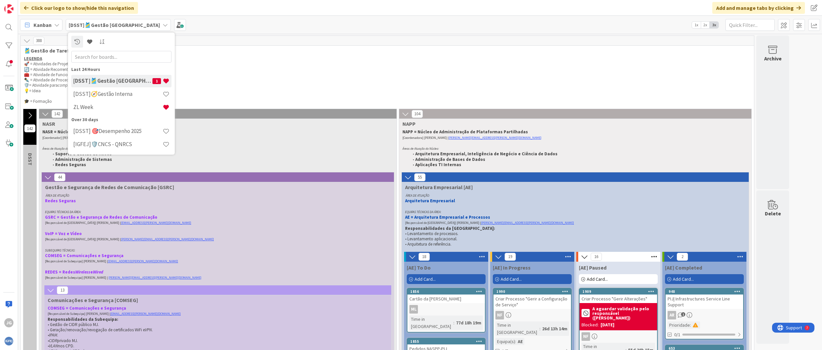
click at [309, 76] on p "🧰 = Atividade de Funcionamento/Manutenção" at bounding box center [387, 74] width 727 height 5
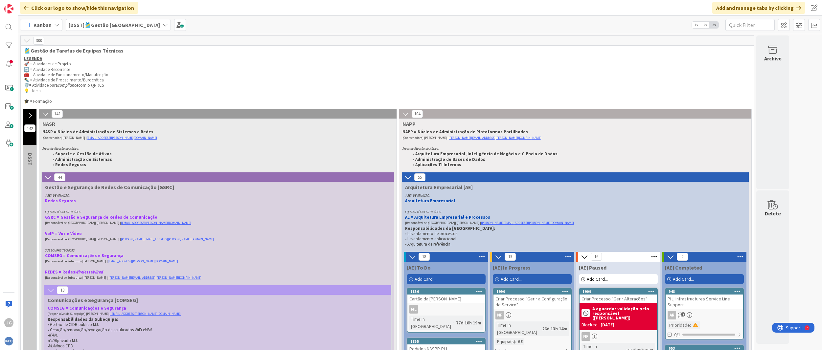
click at [97, 21] on span "[DSST]🎽Gestão [GEOGRAPHIC_DATA]" at bounding box center [114, 25] width 91 height 8
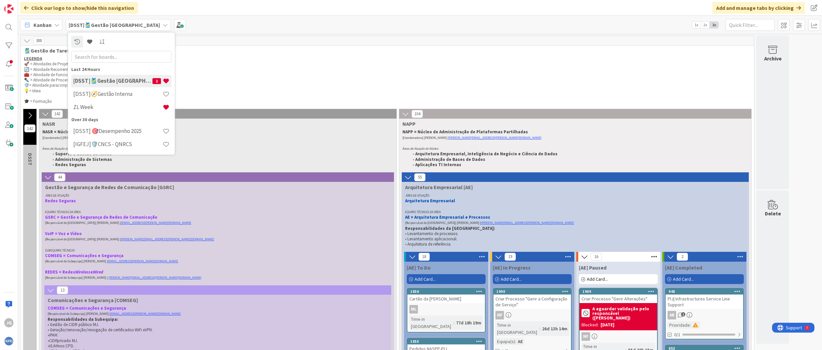
click at [78, 25] on b "[DSST]🎽Gestão [GEOGRAPHIC_DATA]" at bounding box center [114, 25] width 91 height 7
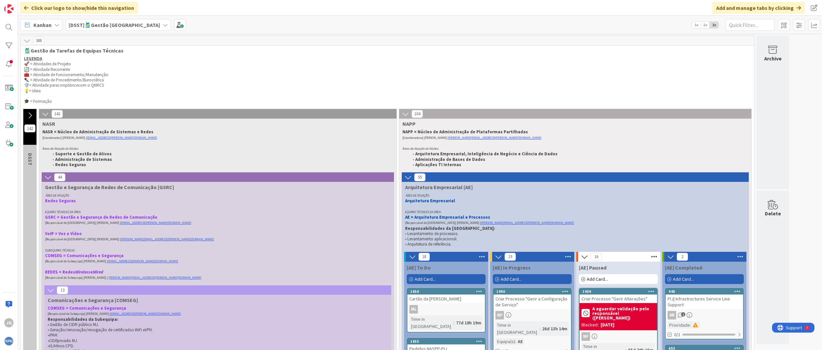
click at [38, 22] on span "Kanban" at bounding box center [43, 25] width 18 height 8
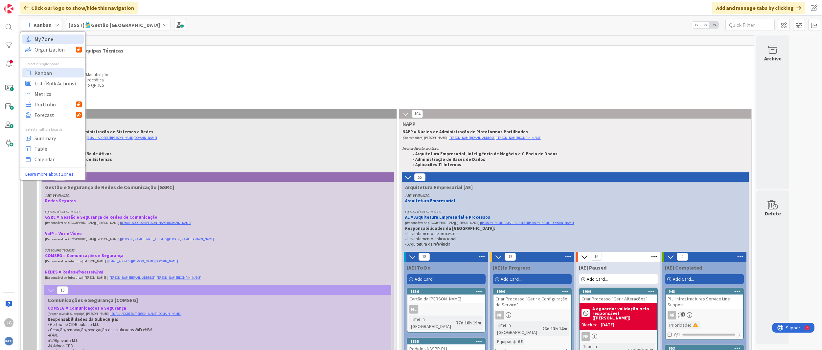
click at [46, 41] on span "My Zone" at bounding box center [58, 39] width 47 height 10
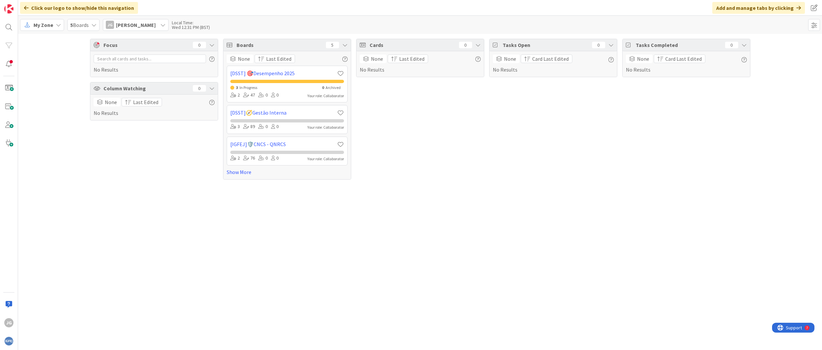
click at [129, 24] on span "[PERSON_NAME]" at bounding box center [136, 25] width 40 height 8
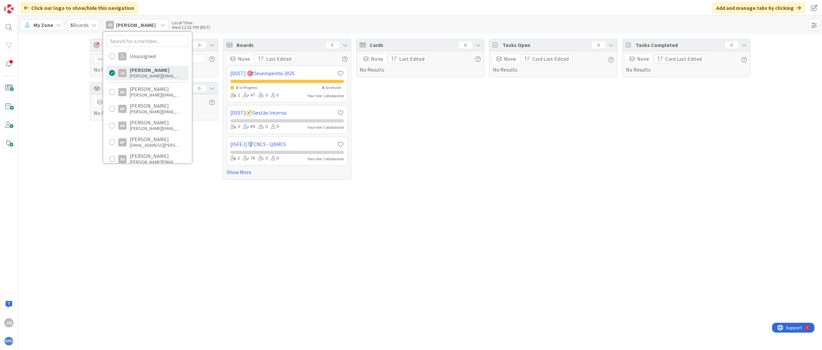
click at [445, 136] on div "Cards 0 None Last Edited No Results" at bounding box center [420, 109] width 128 height 141
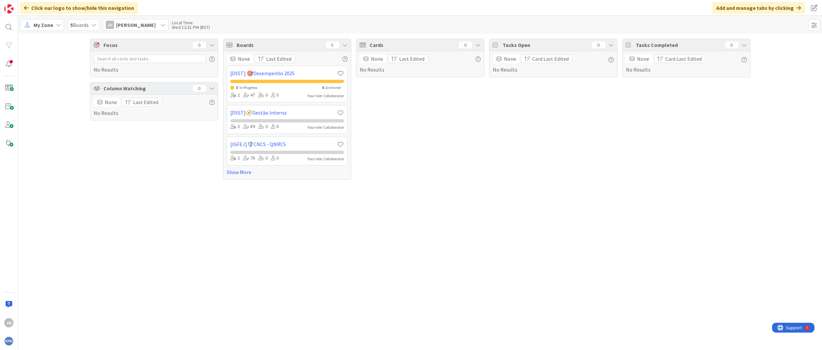
click at [167, 153] on div "Focus 0 No Results Column Watching 0 None Last Edited No Results" at bounding box center [154, 109] width 128 height 141
click at [86, 27] on span "5 Boards" at bounding box center [79, 25] width 18 height 8
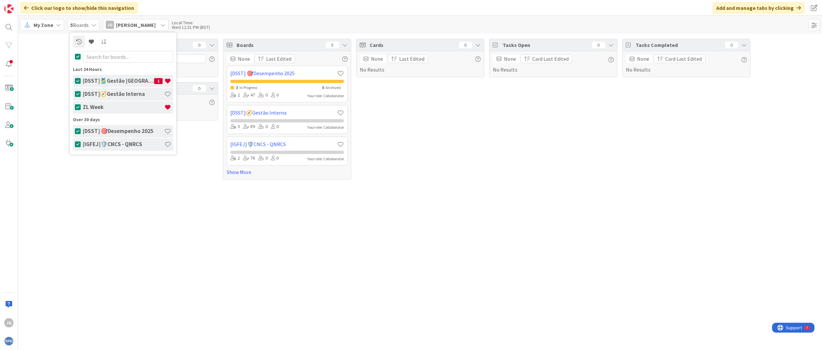
click at [179, 211] on div "Focus 0 No Results Column Watching 0 None Last Edited No Results Boards 5 None …" at bounding box center [420, 192] width 804 height 316
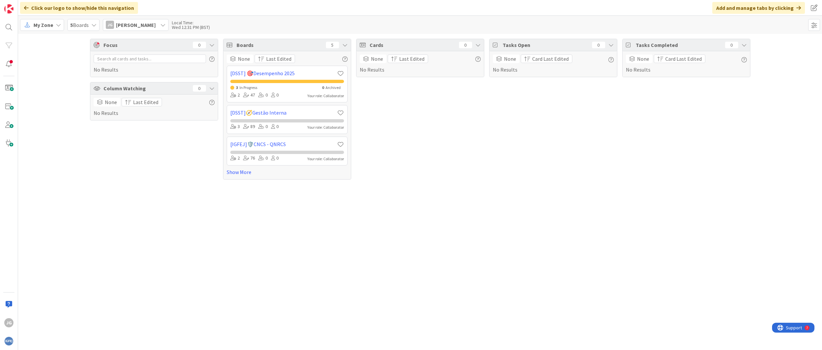
click at [216, 45] on div "Focus 0" at bounding box center [154, 45] width 128 height 12
click at [6, 139] on span at bounding box center [8, 143] width 13 height 13
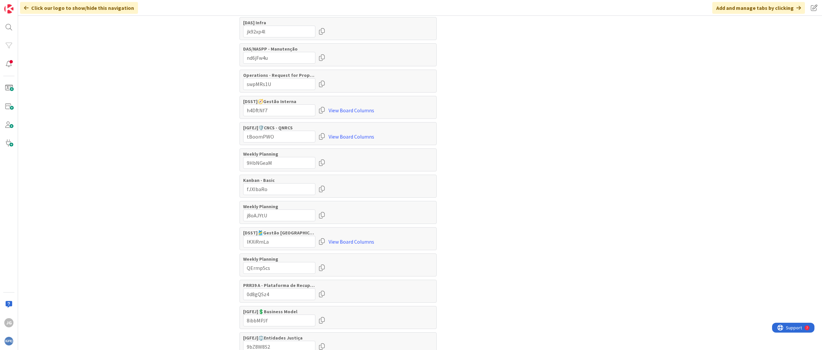
scroll to position [256, 0]
click at [344, 241] on link "View Board Columns" at bounding box center [352, 241] width 46 height 12
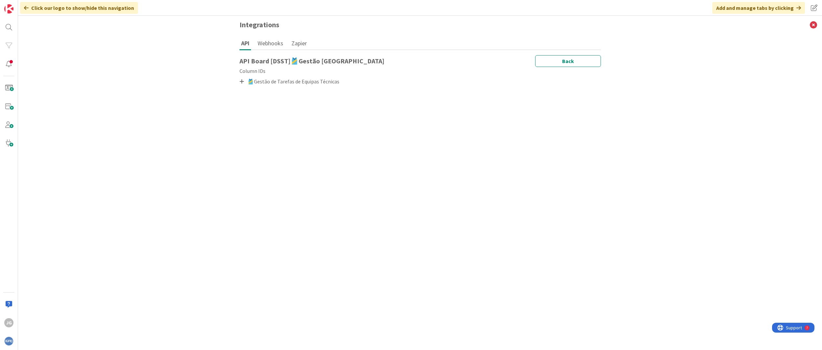
scroll to position [0, 0]
